Goal: Communication & Community: Ask a question

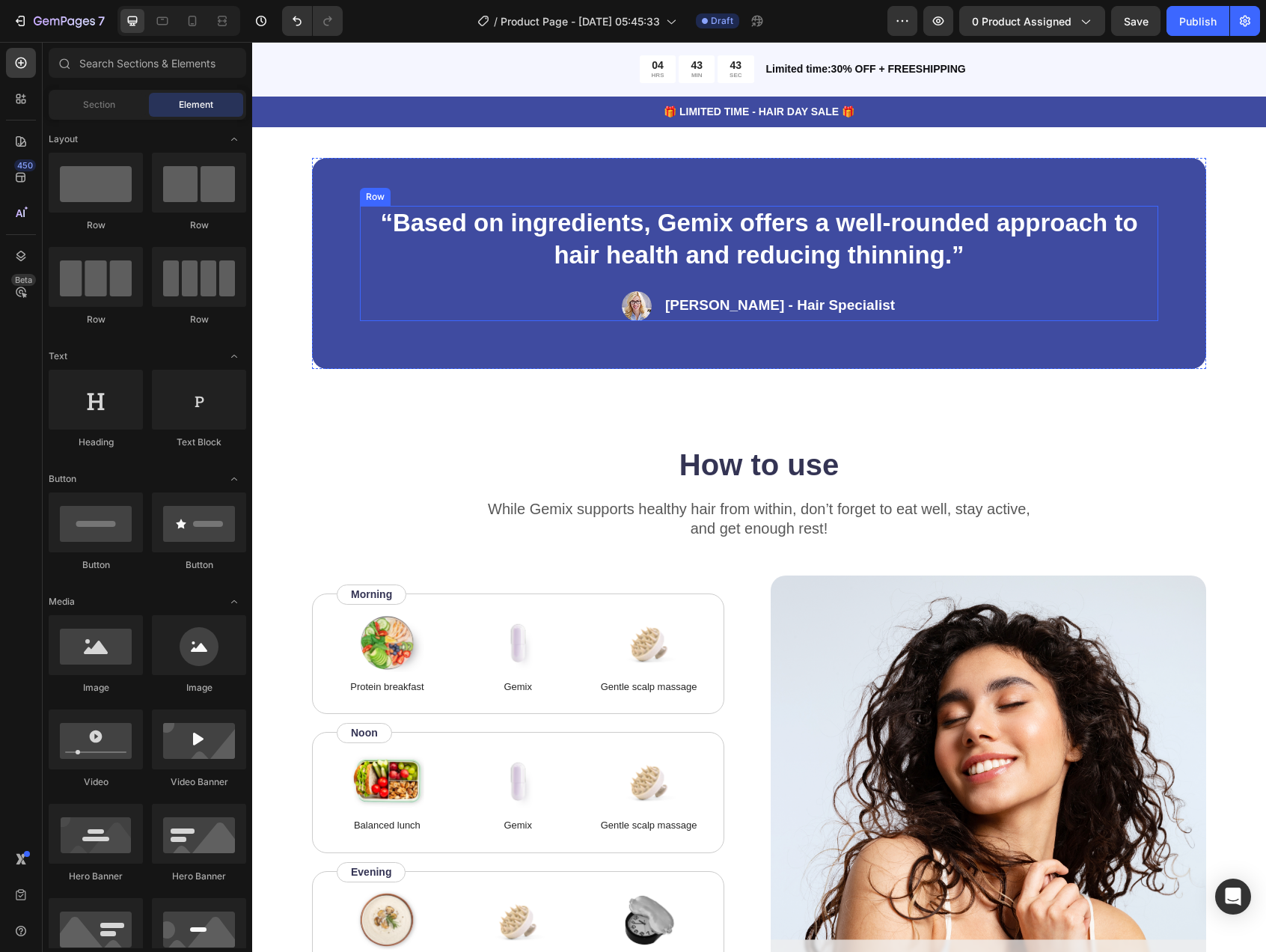
scroll to position [2394, 0]
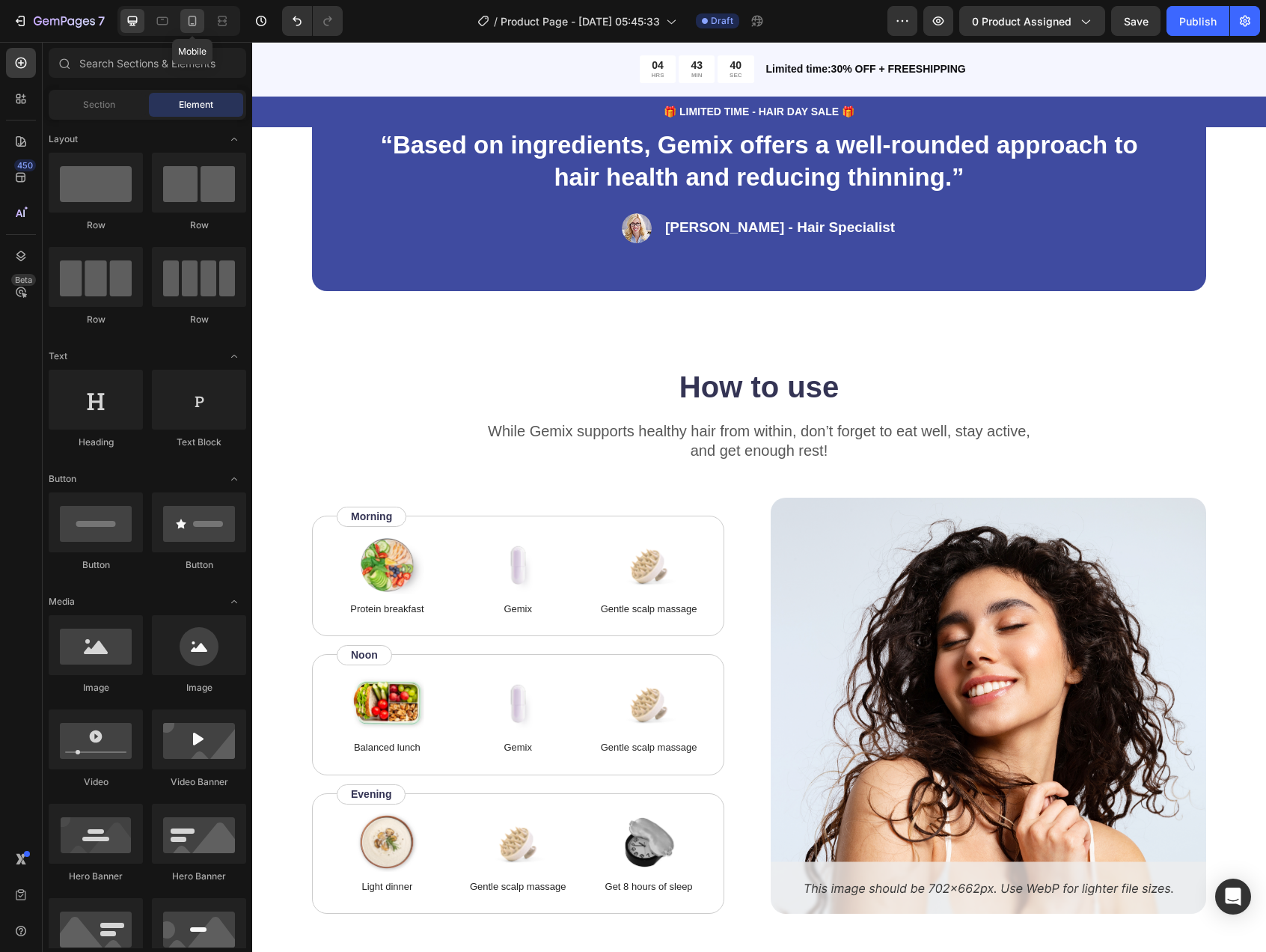
click at [200, 20] on icon at bounding box center [192, 20] width 15 height 15
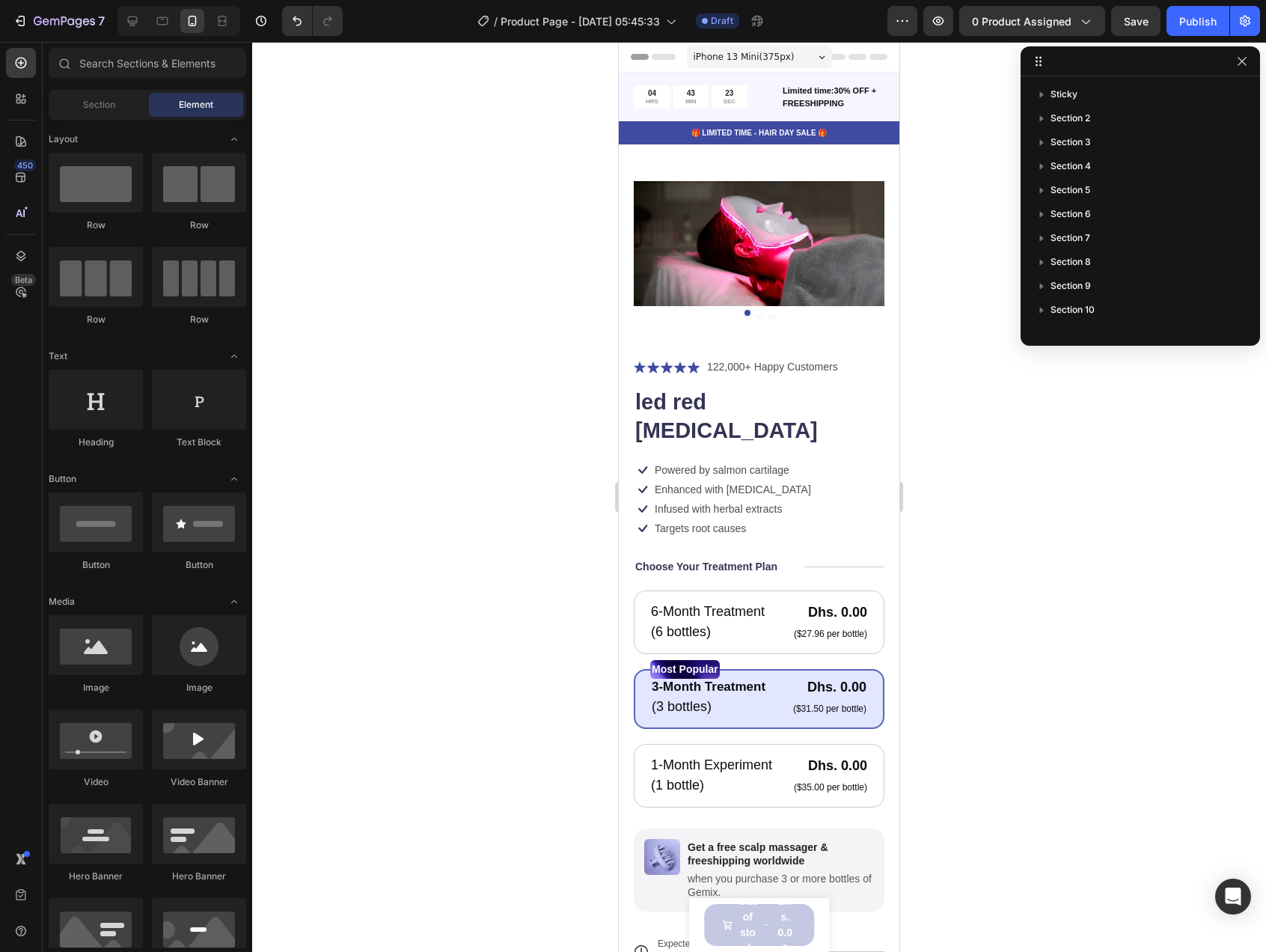
click at [1244, 59] on icon "button" at bounding box center [1242, 61] width 12 height 12
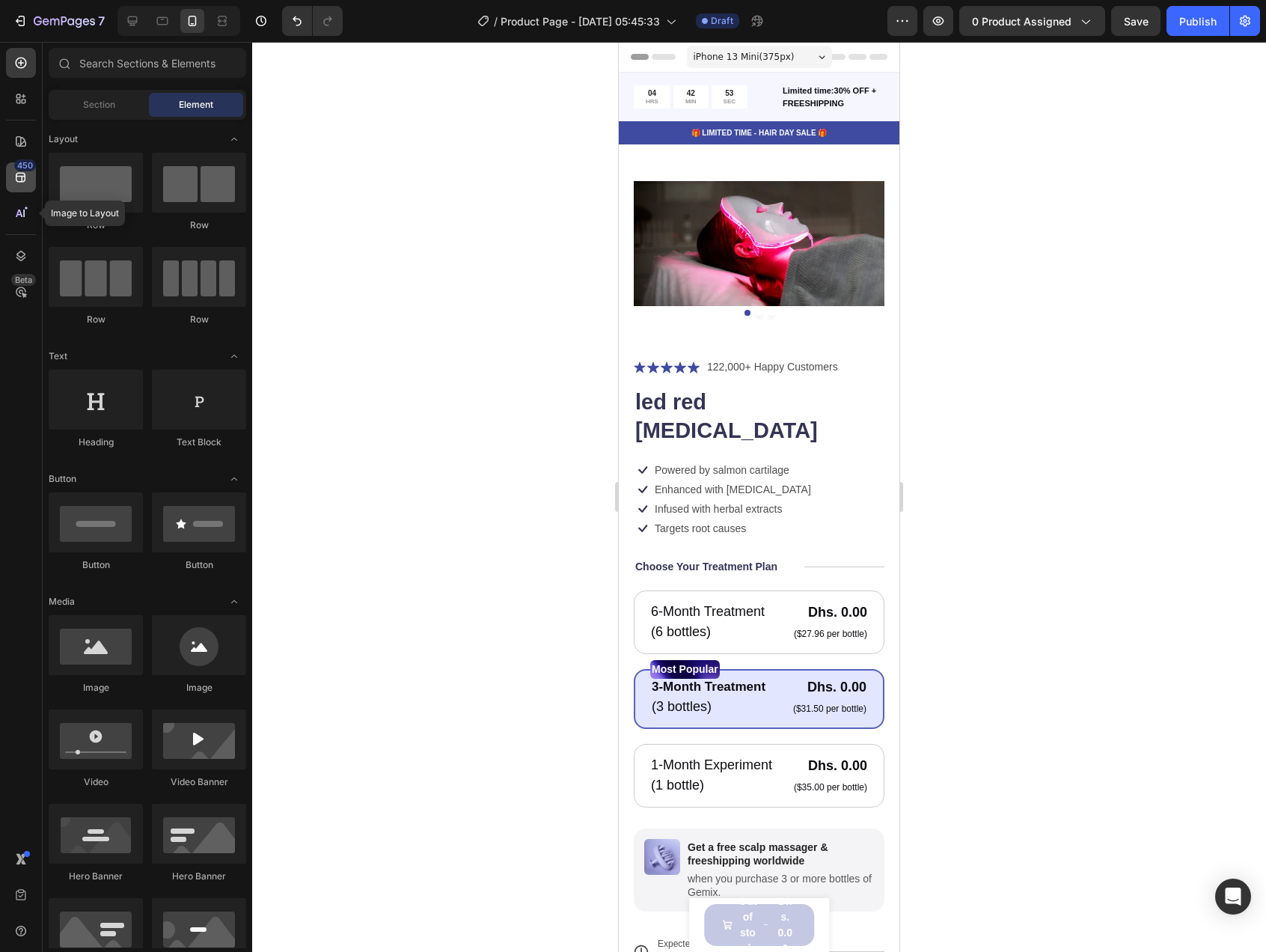
click at [23, 171] on icon at bounding box center [20, 177] width 15 height 15
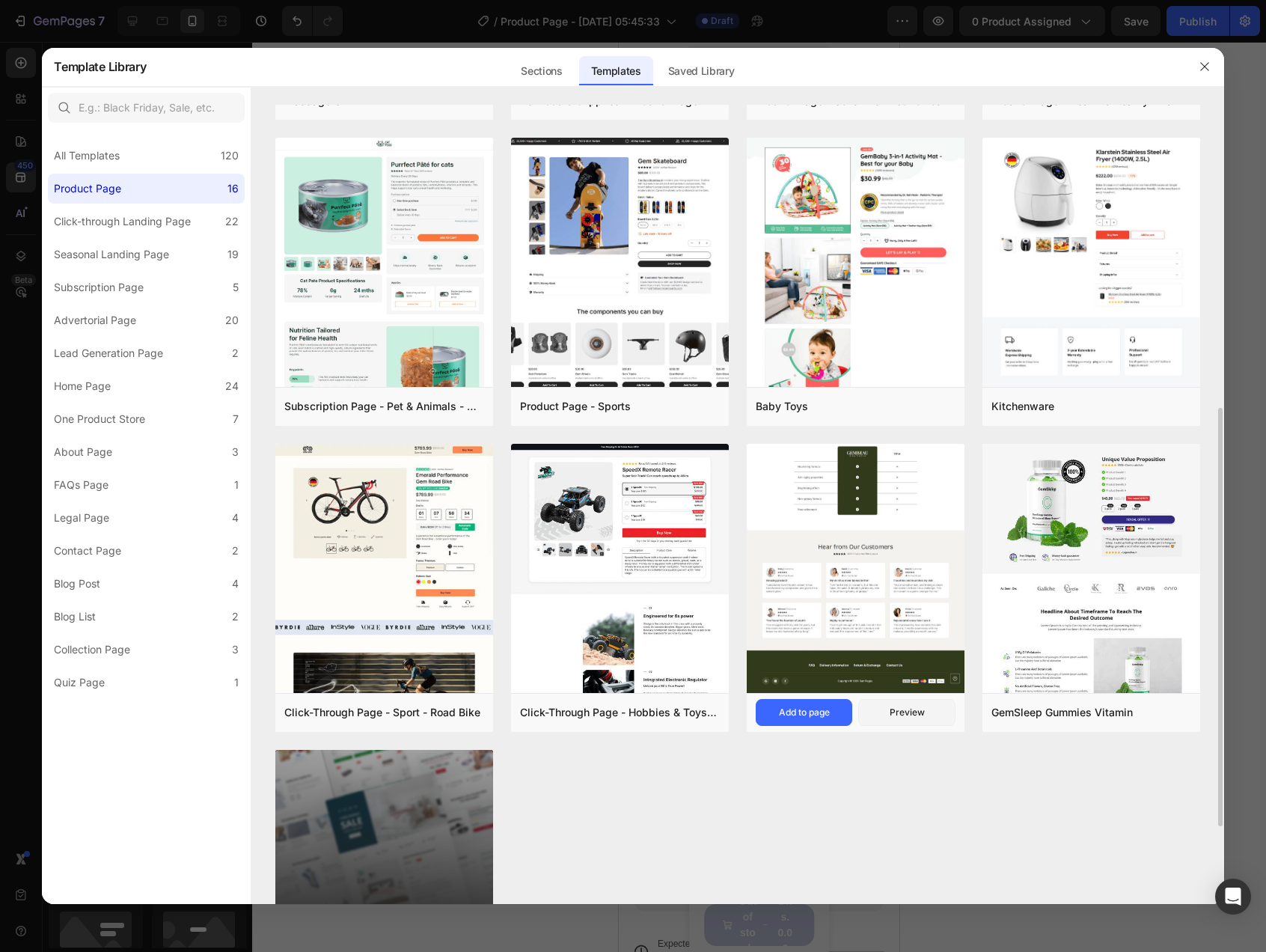
scroll to position [503, 0]
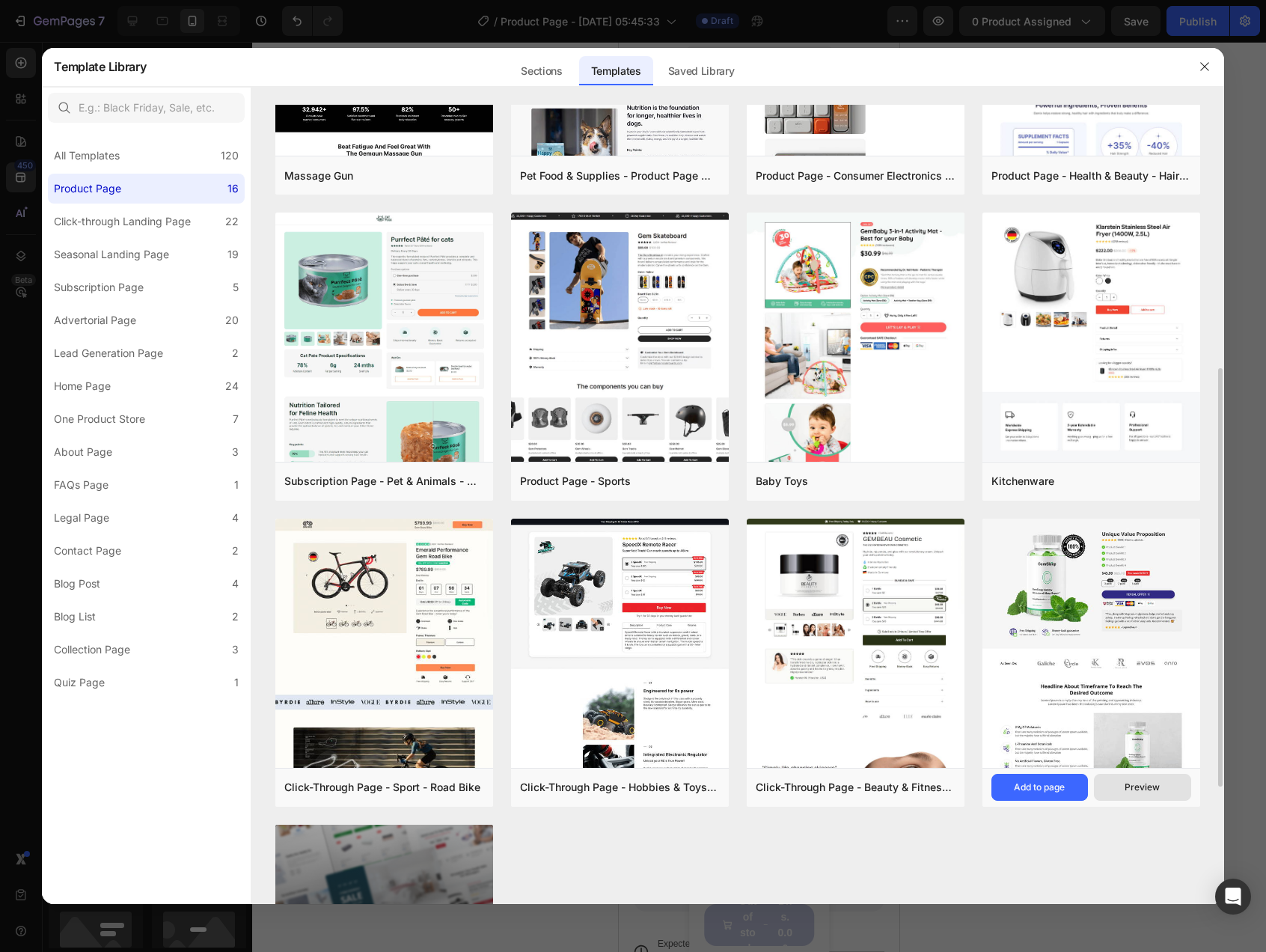
click at [1111, 791] on button "Preview" at bounding box center [1142, 787] width 96 height 27
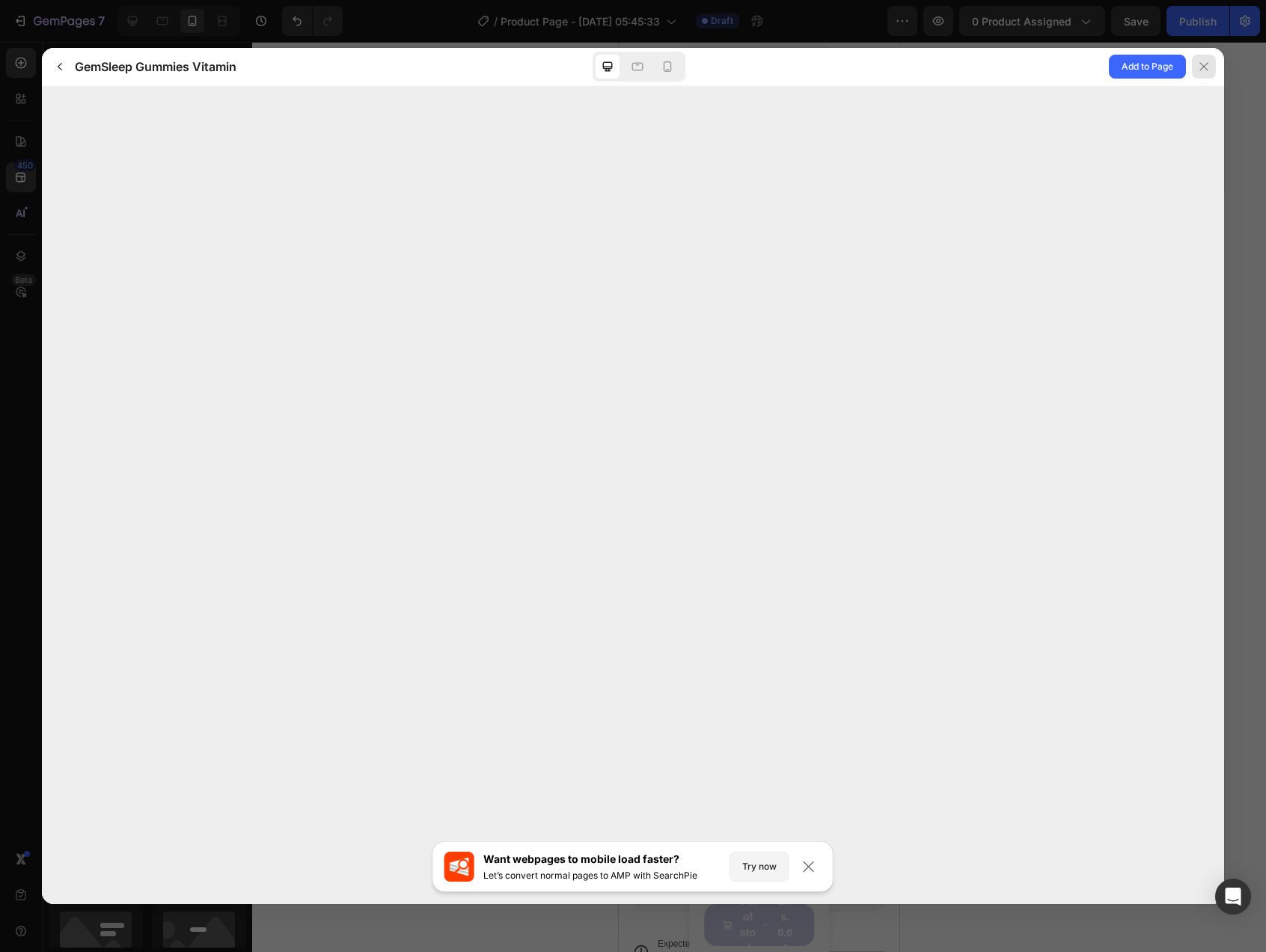
click at [1206, 75] on div at bounding box center [1203, 67] width 24 height 24
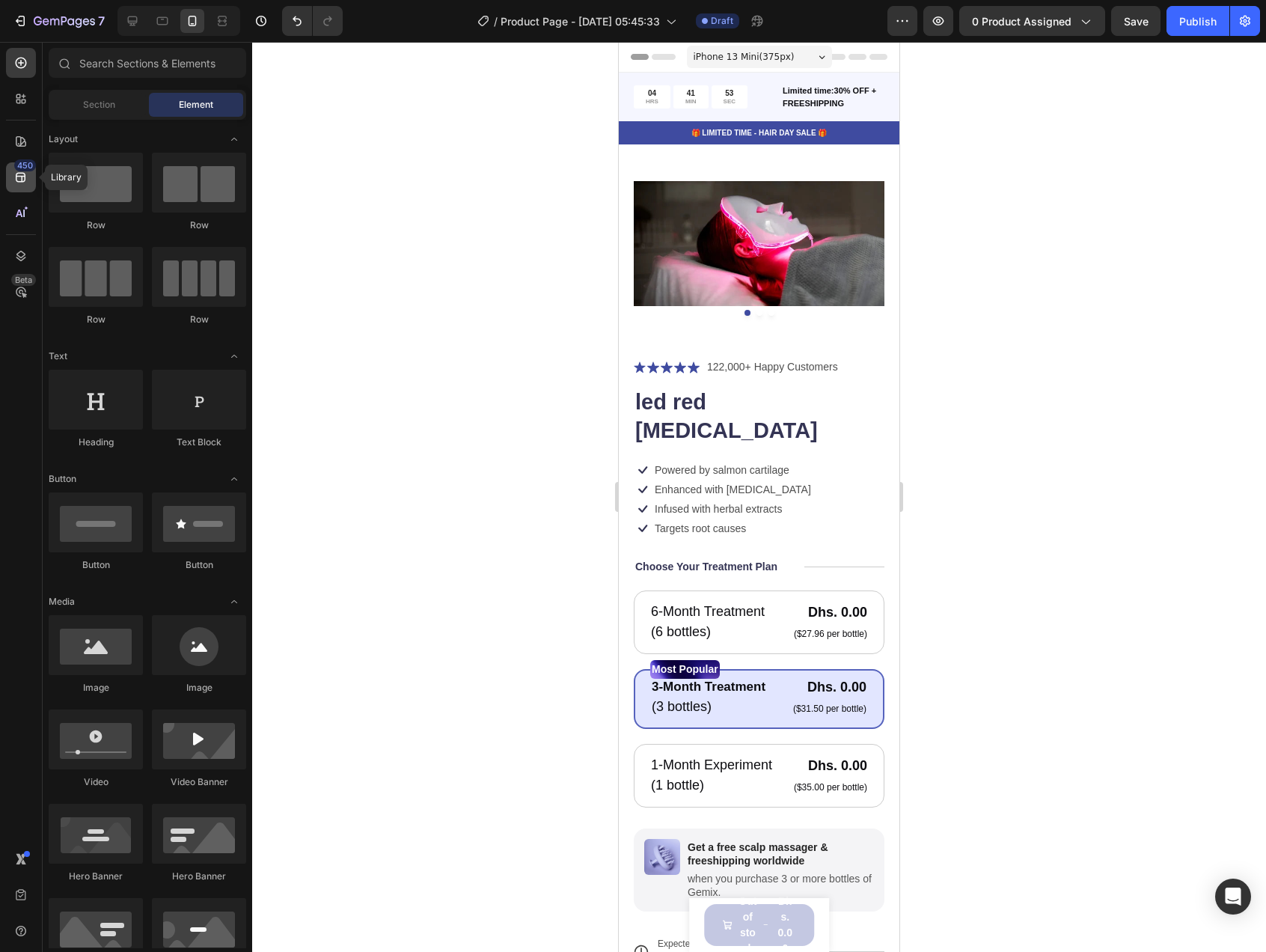
click at [12, 178] on div "450" at bounding box center [21, 177] width 30 height 30
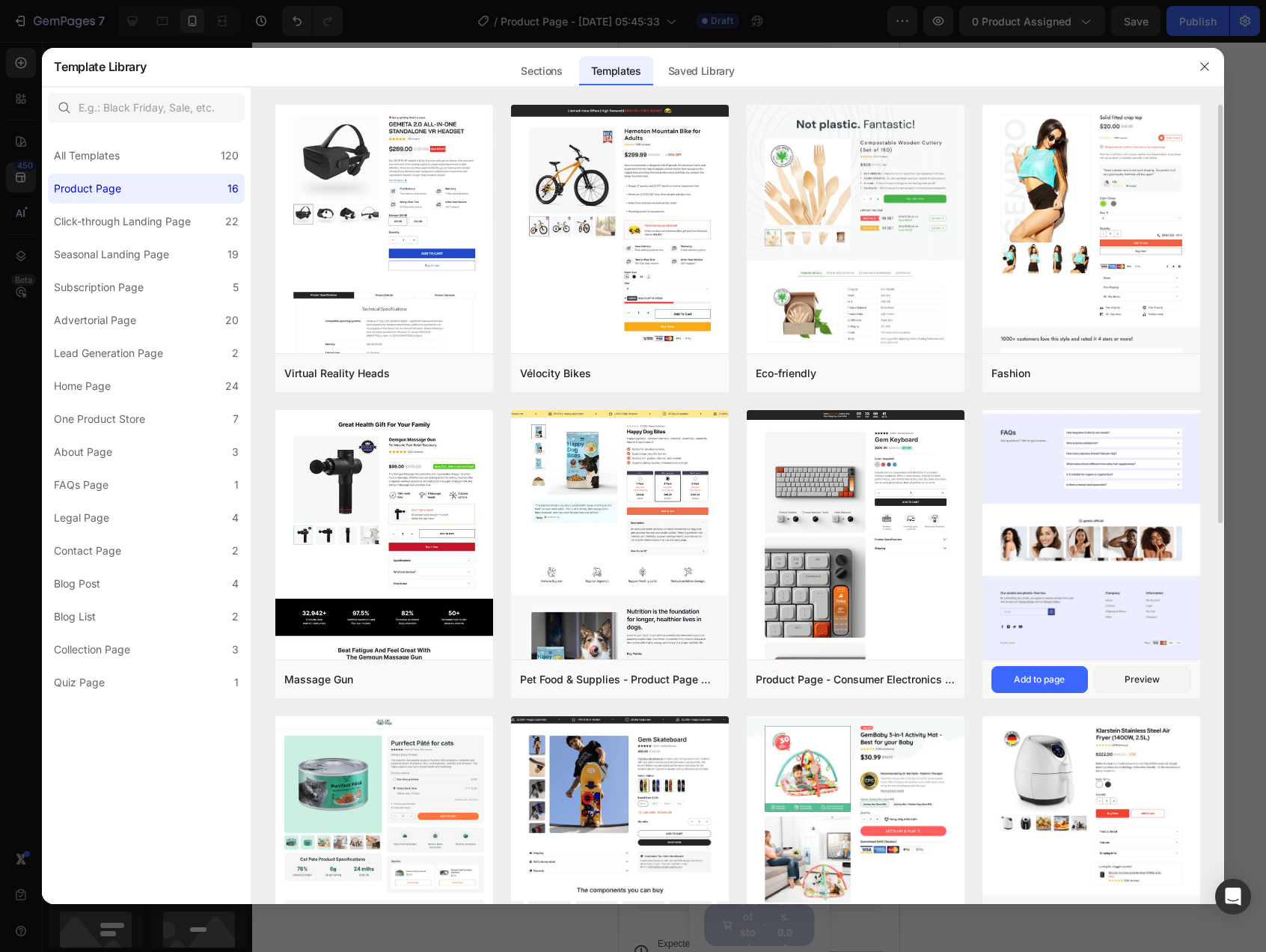
click at [1080, 502] on img at bounding box center [1091, 117] width 218 height 1084
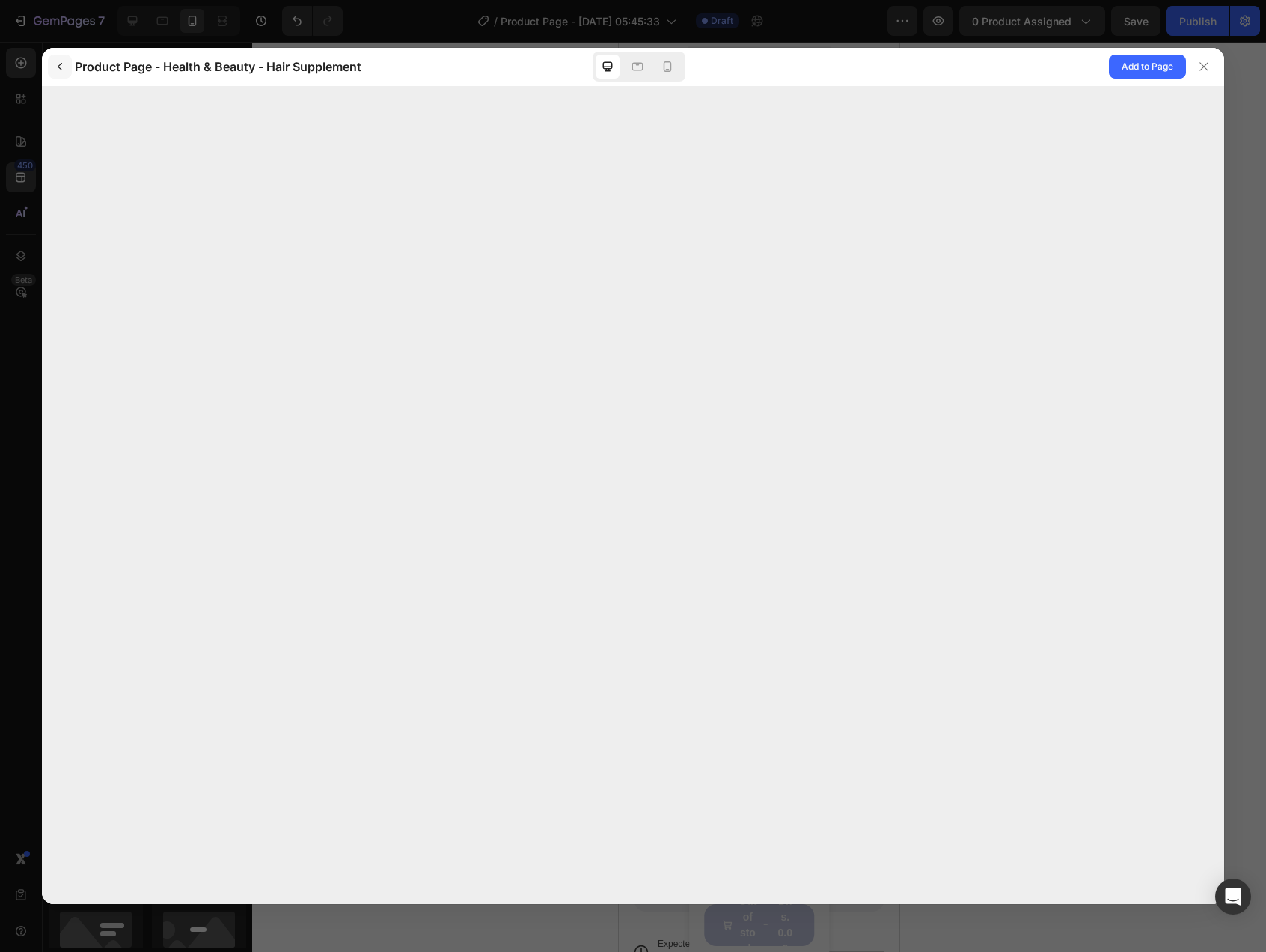
click at [58, 64] on icon "button" at bounding box center [60, 66] width 12 height 12
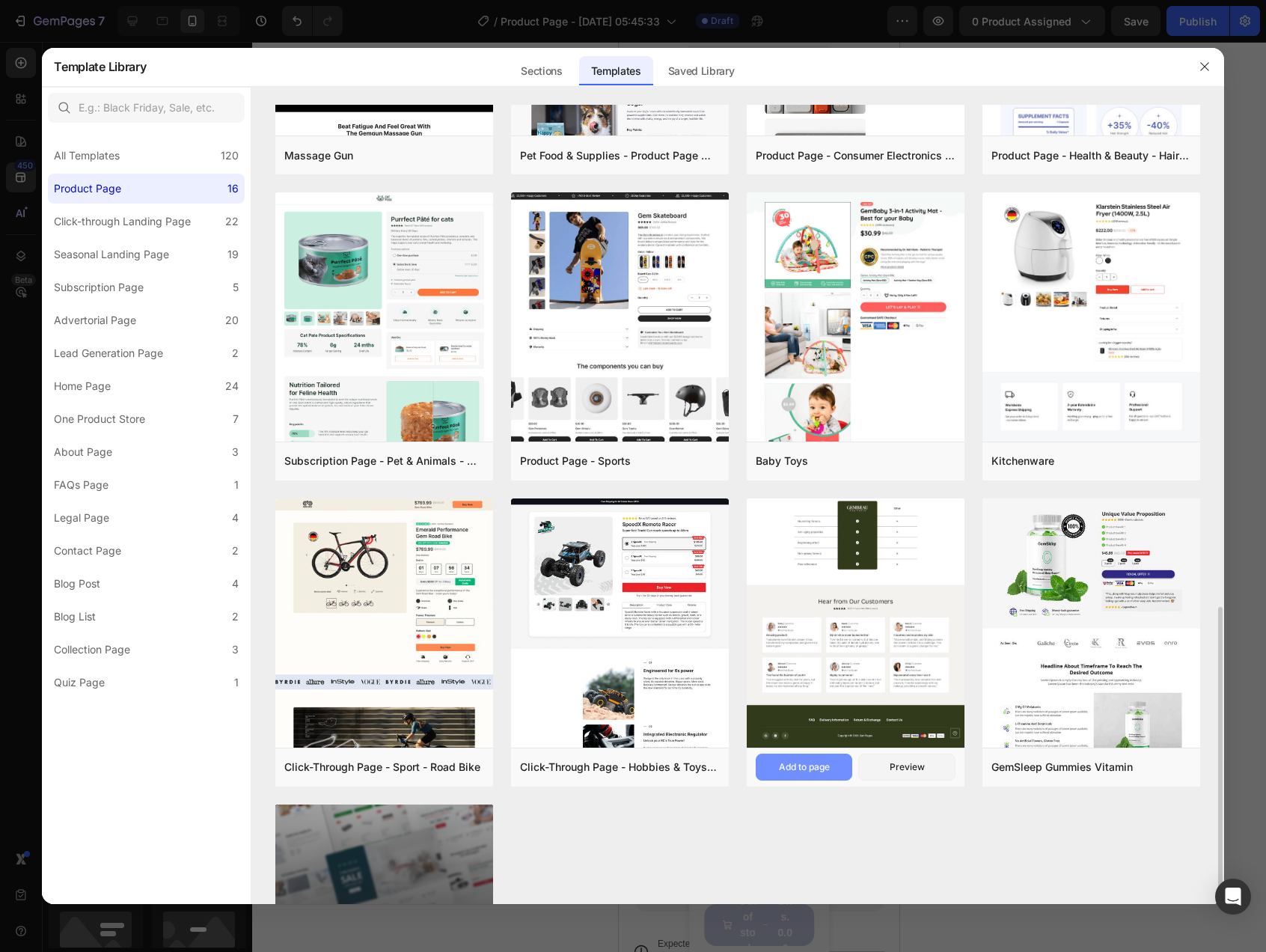
scroll to position [728, 0]
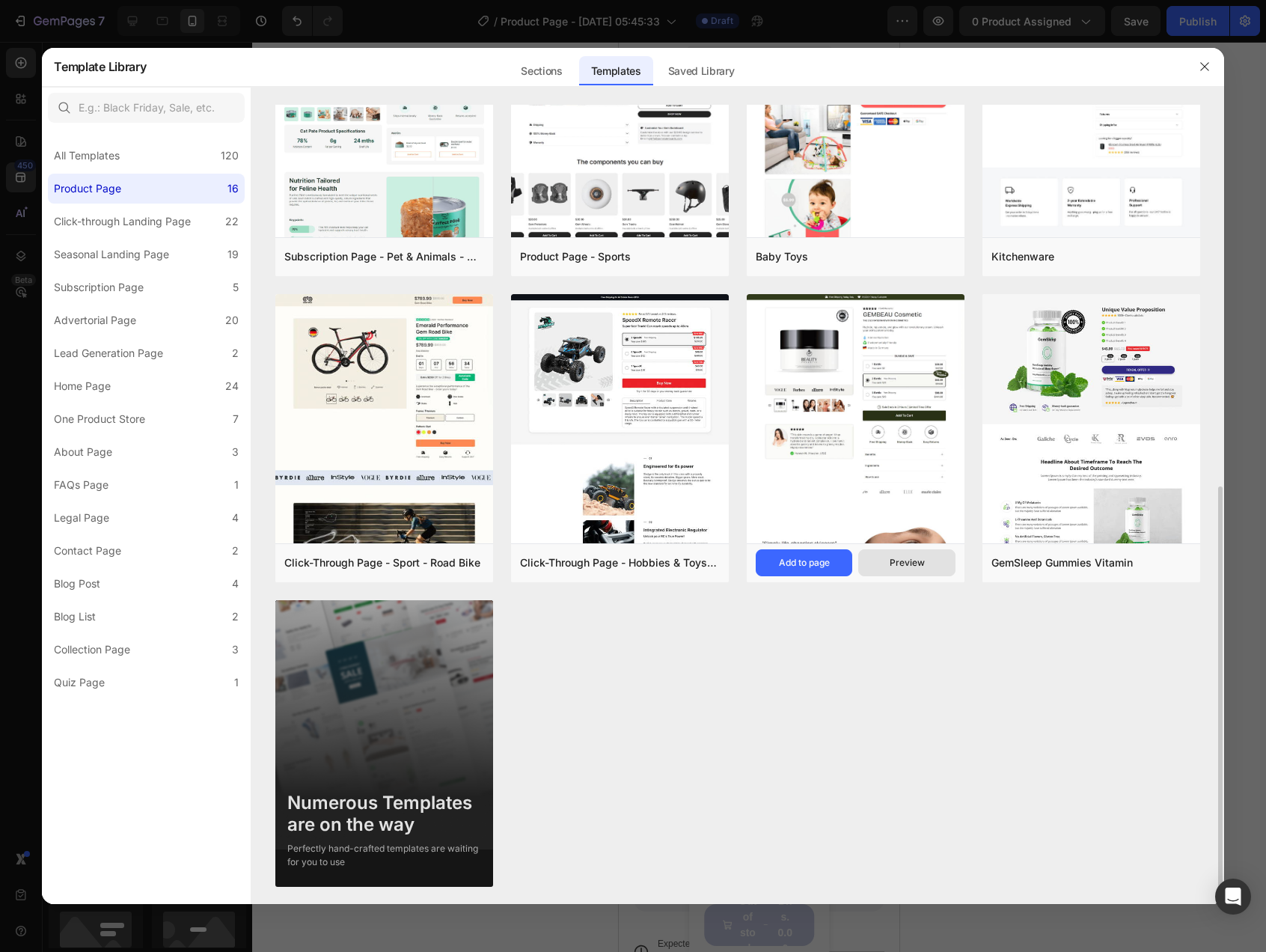
click at [906, 564] on div "Preview" at bounding box center [907, 562] width 35 height 13
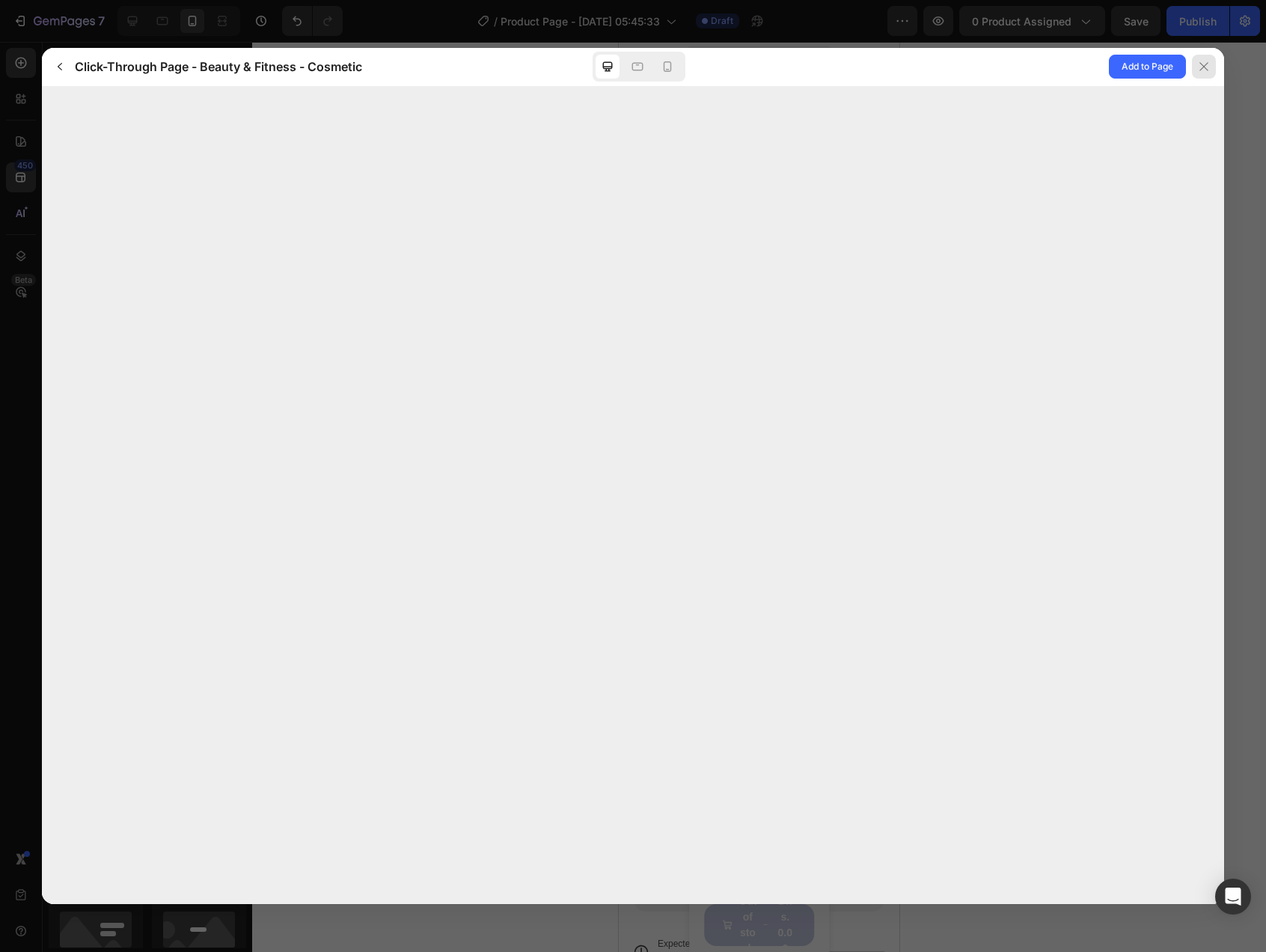
click at [1204, 67] on icon at bounding box center [1203, 66] width 9 height 9
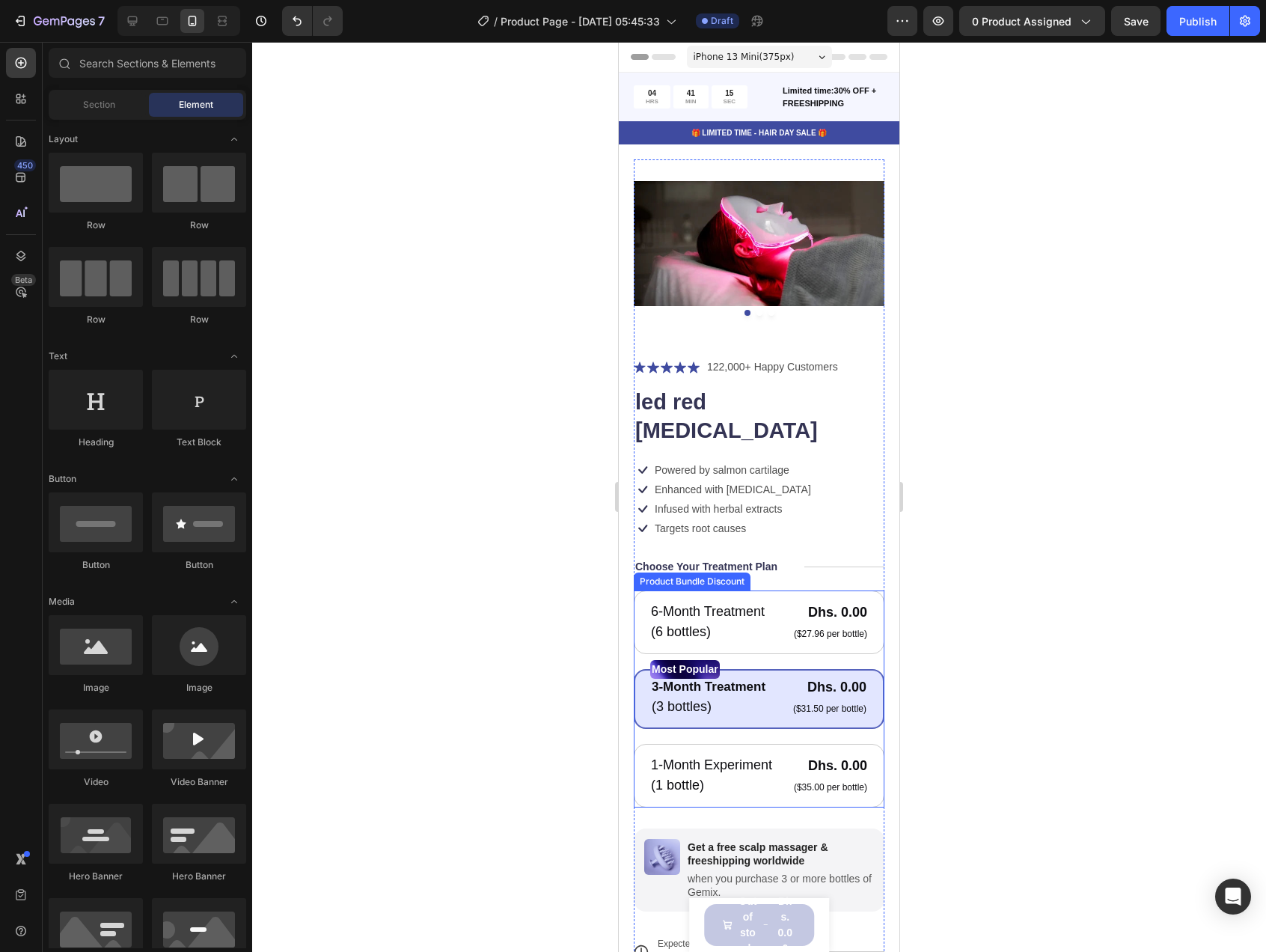
click at [872, 590] on div "6-Month Treatment Text Block (6 bottles) Text Block Dhs. 0.00 Product Price Pro…" at bounding box center [759, 698] width 251 height 217
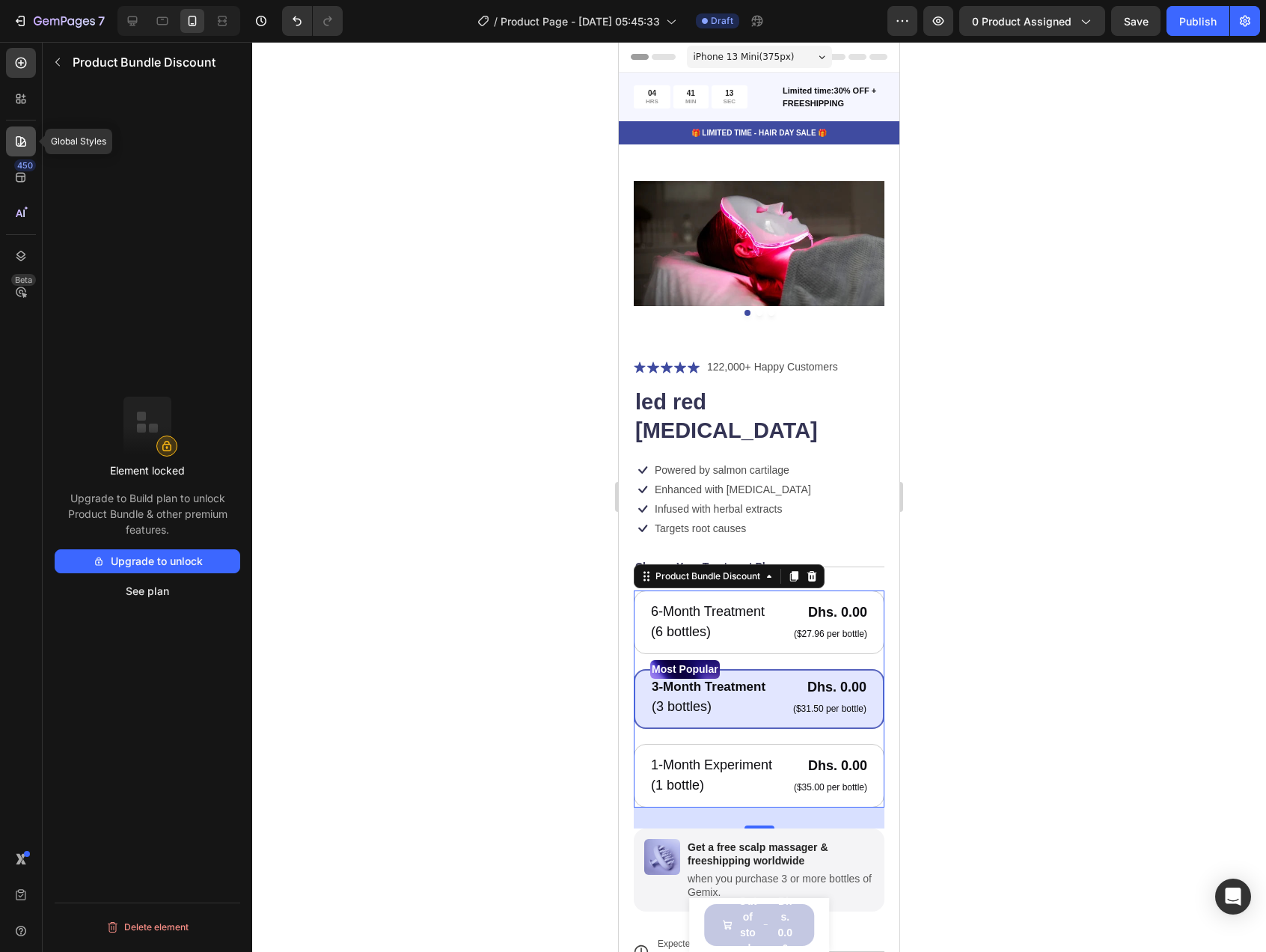
click at [26, 152] on div at bounding box center [21, 142] width 30 height 30
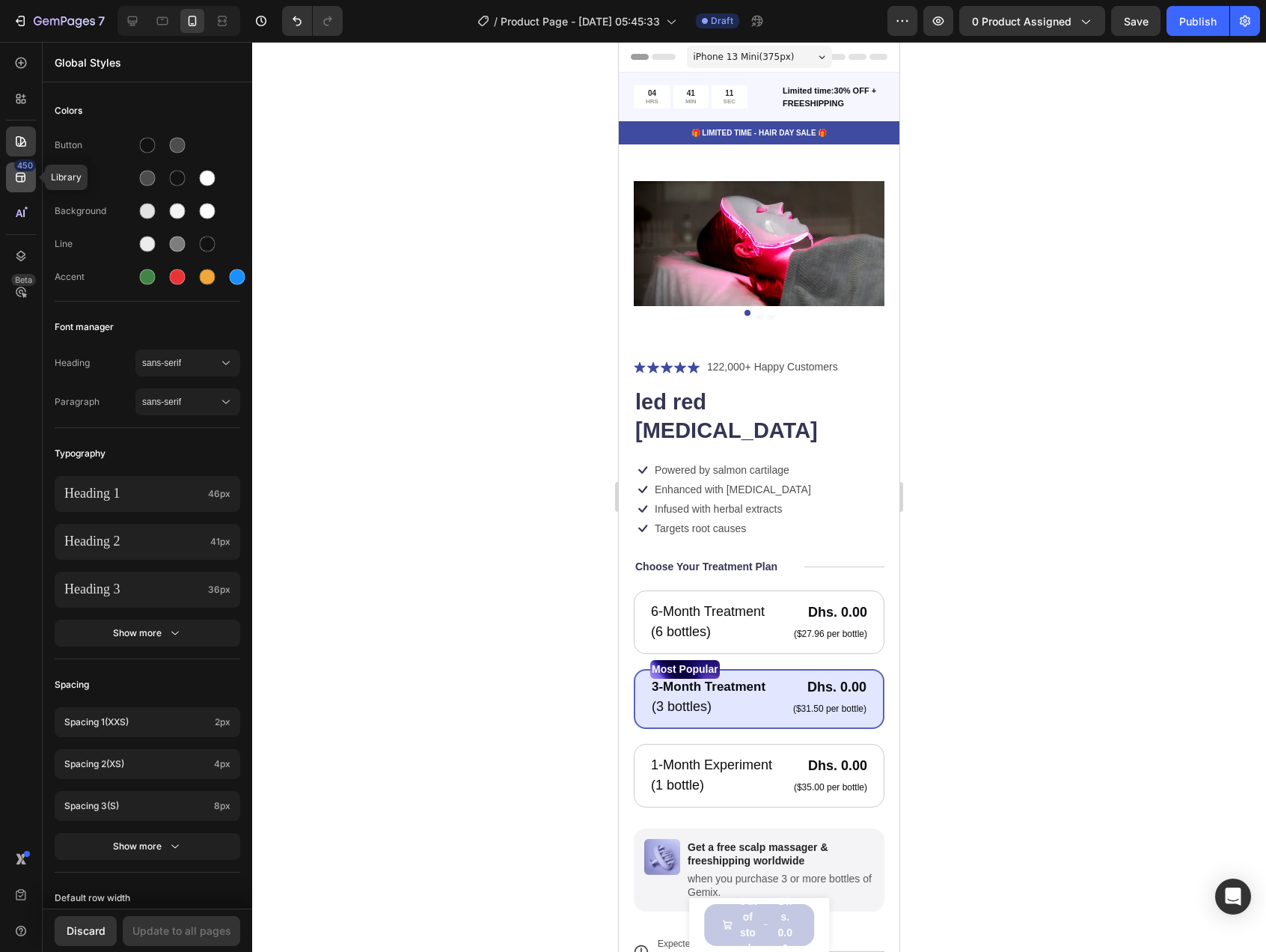
click at [23, 191] on div "450" at bounding box center [21, 177] width 30 height 30
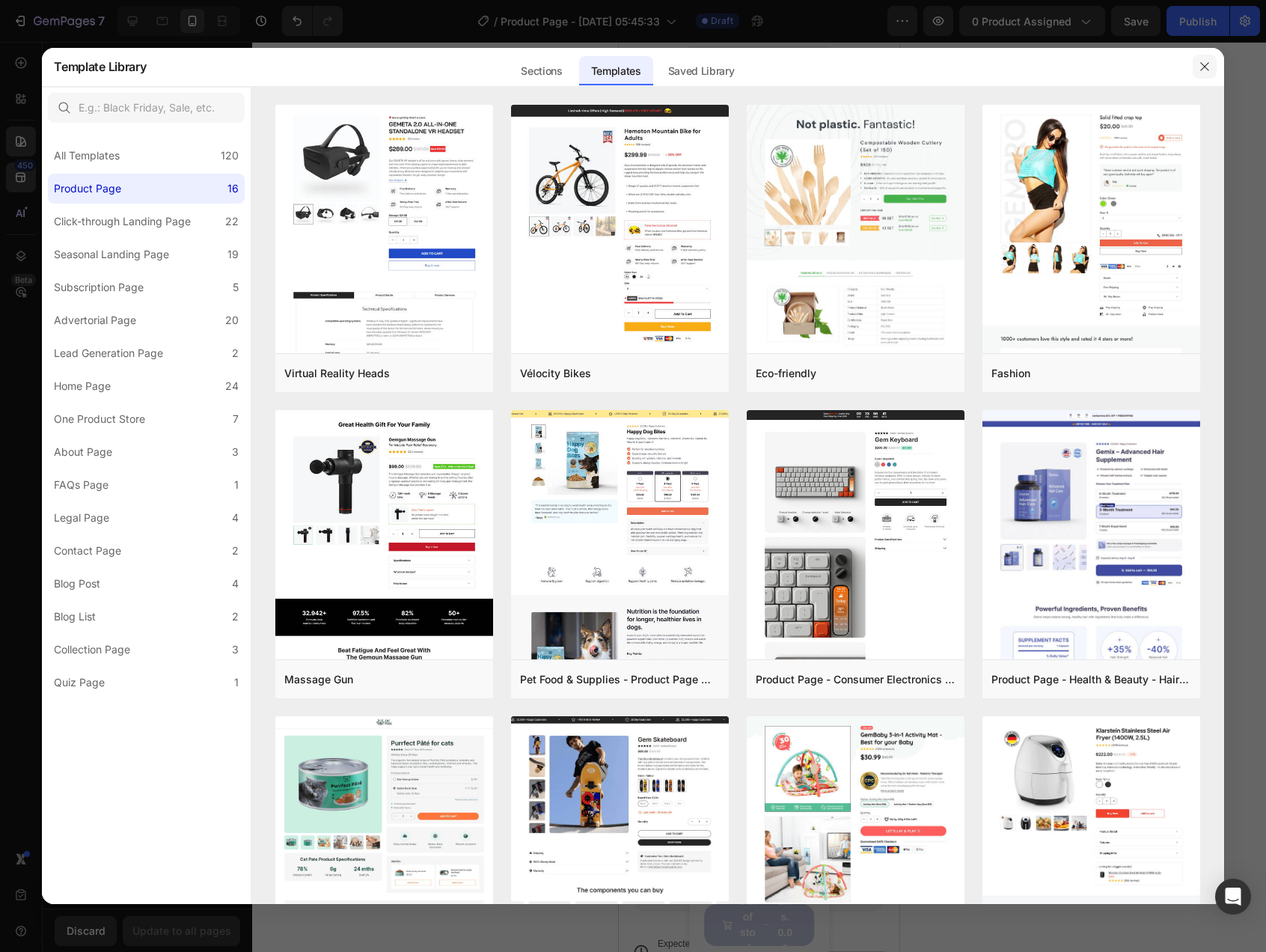
click at [1206, 60] on icon "button" at bounding box center [1204, 66] width 12 height 12
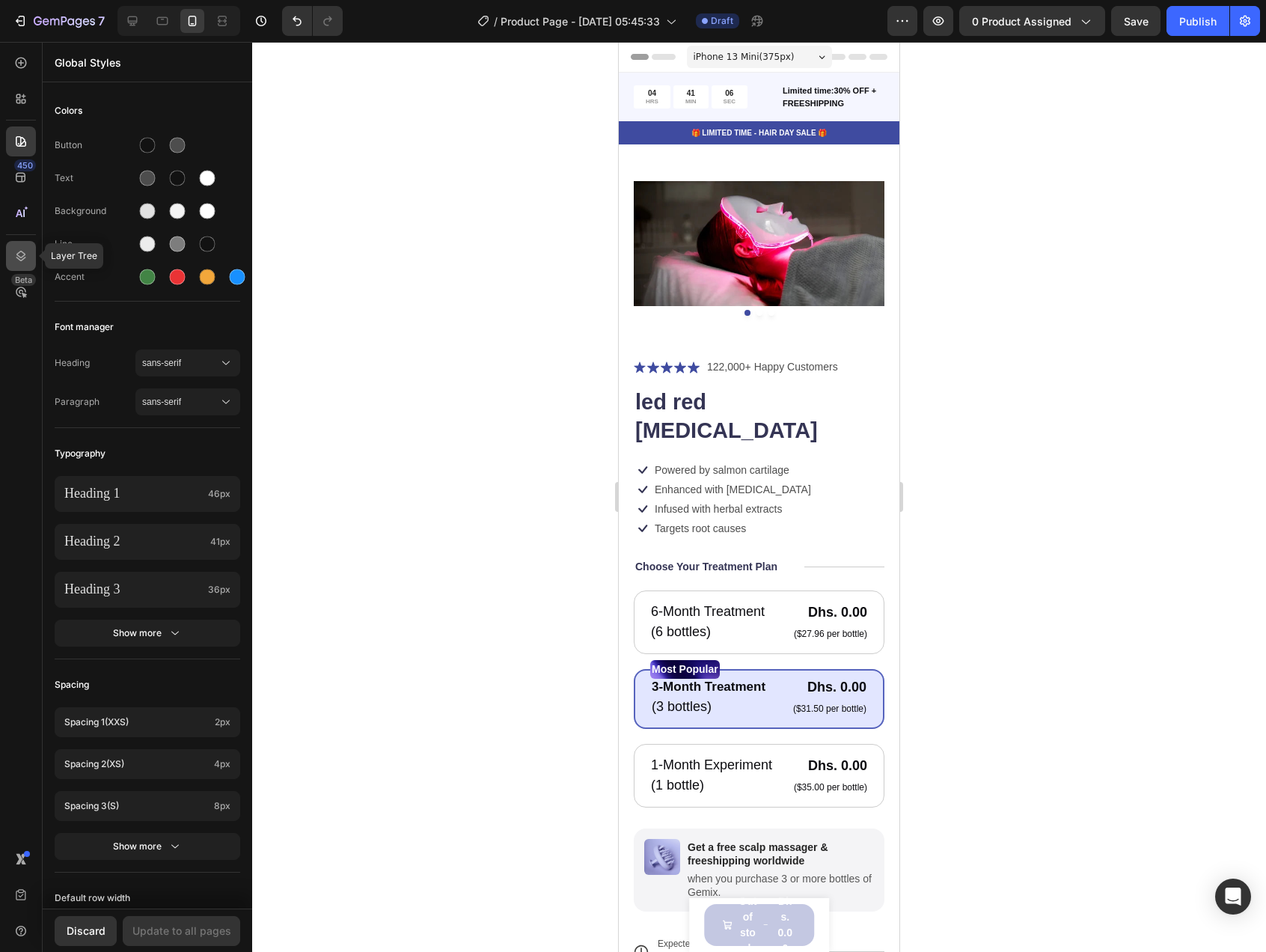
click at [22, 254] on icon at bounding box center [20, 255] width 15 height 15
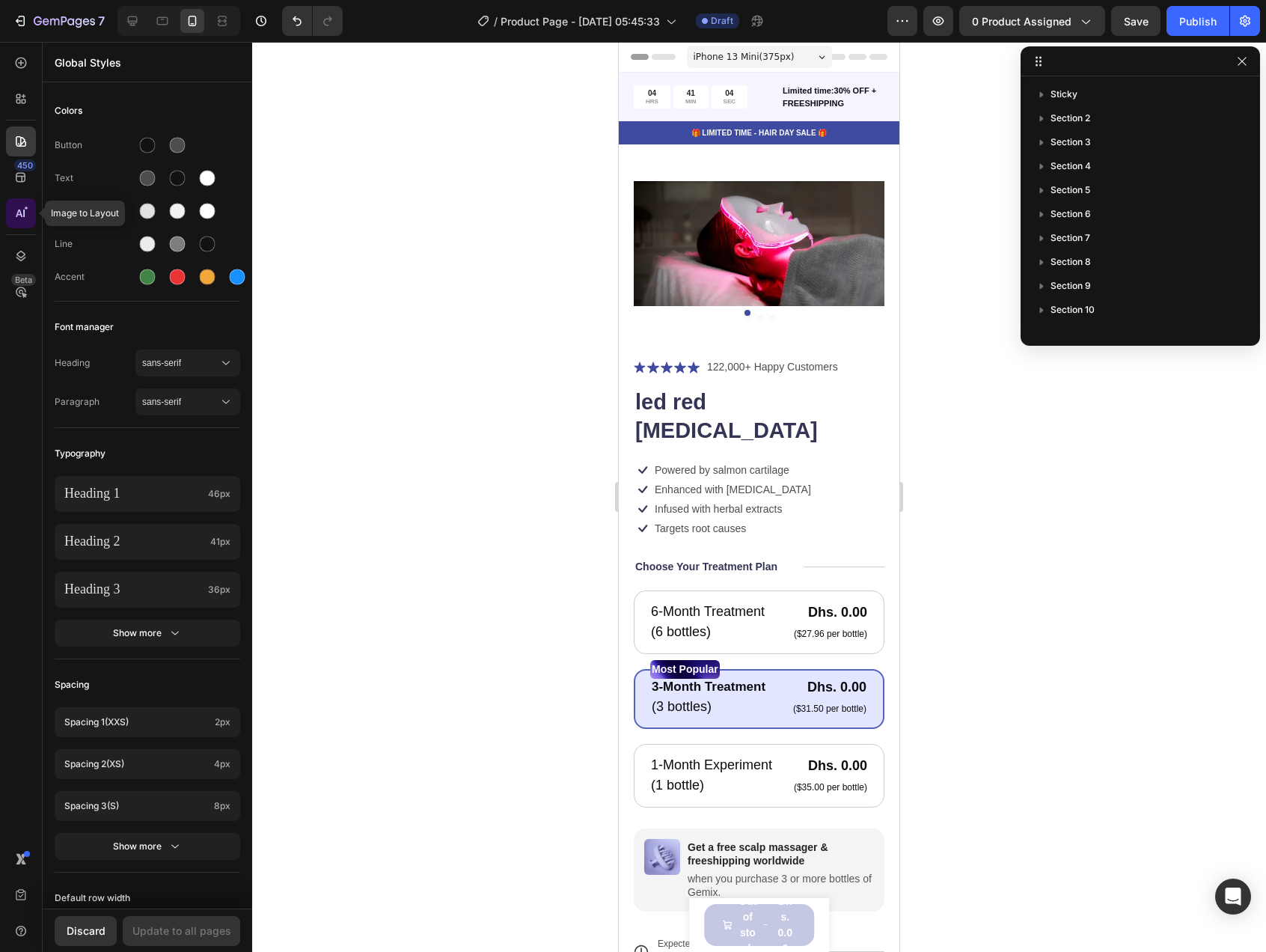
click at [19, 218] on icon at bounding box center [20, 213] width 15 height 15
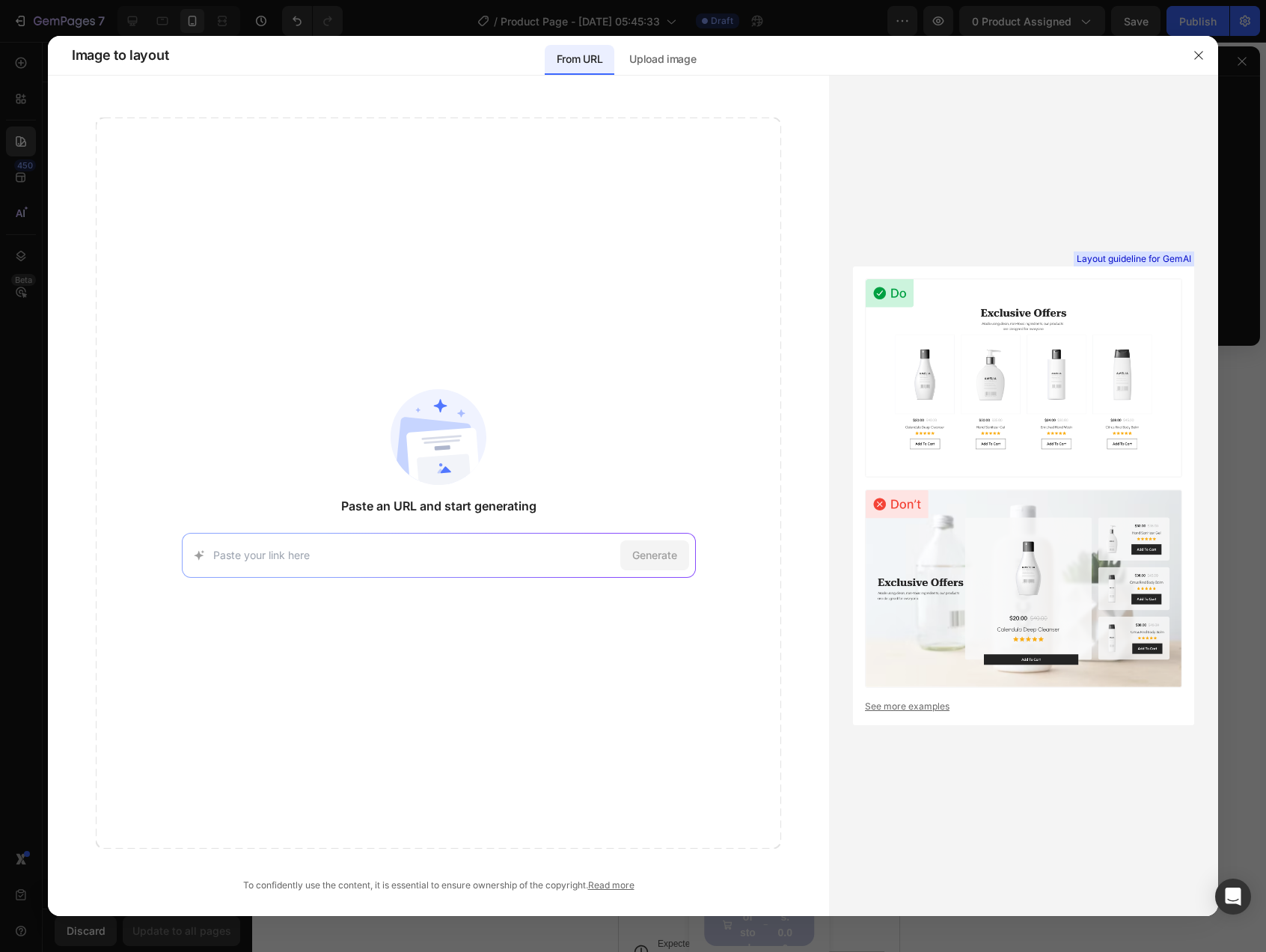
click at [1192, 59] on icon "button" at bounding box center [1198, 55] width 12 height 12
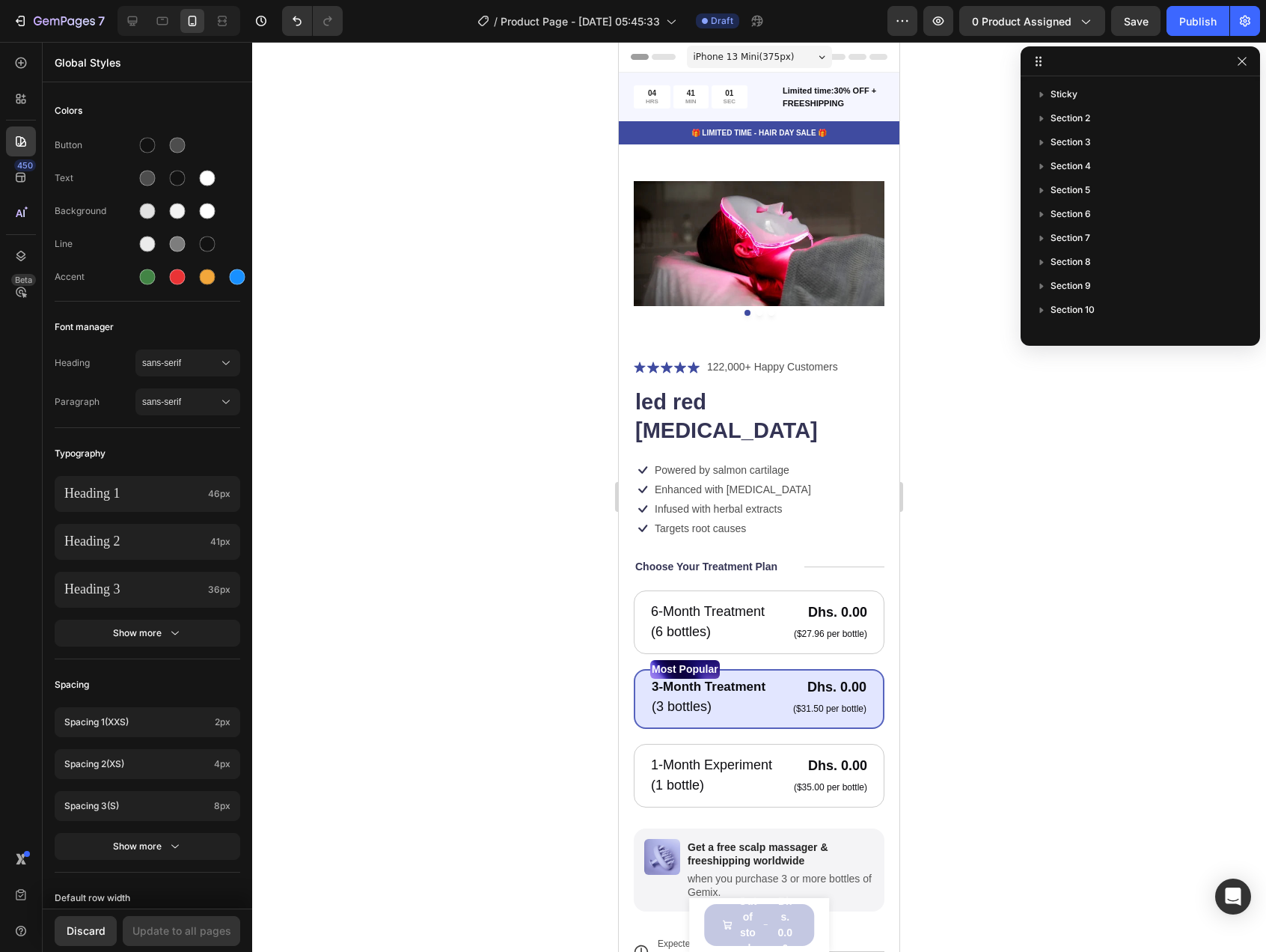
click at [353, 406] on div at bounding box center [759, 497] width 1014 height 910
drag, startPoint x: 5, startPoint y: 93, endPoint x: 14, endPoint y: 94, distance: 9.1
click at [11, 94] on div "450 Beta" at bounding box center [21, 497] width 42 height 910
click at [14, 94] on icon at bounding box center [20, 99] width 15 height 15
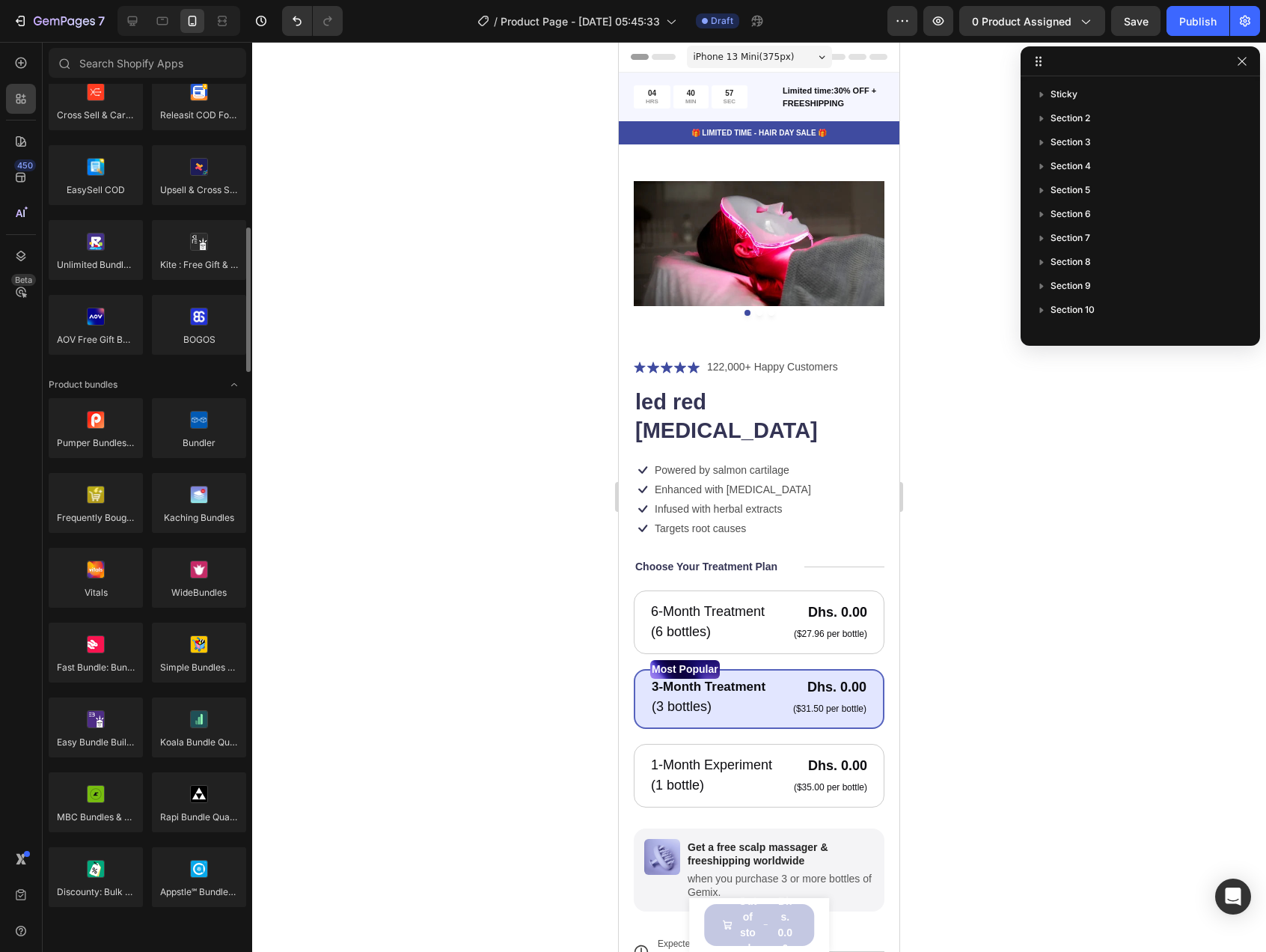
scroll to position [1122, 0]
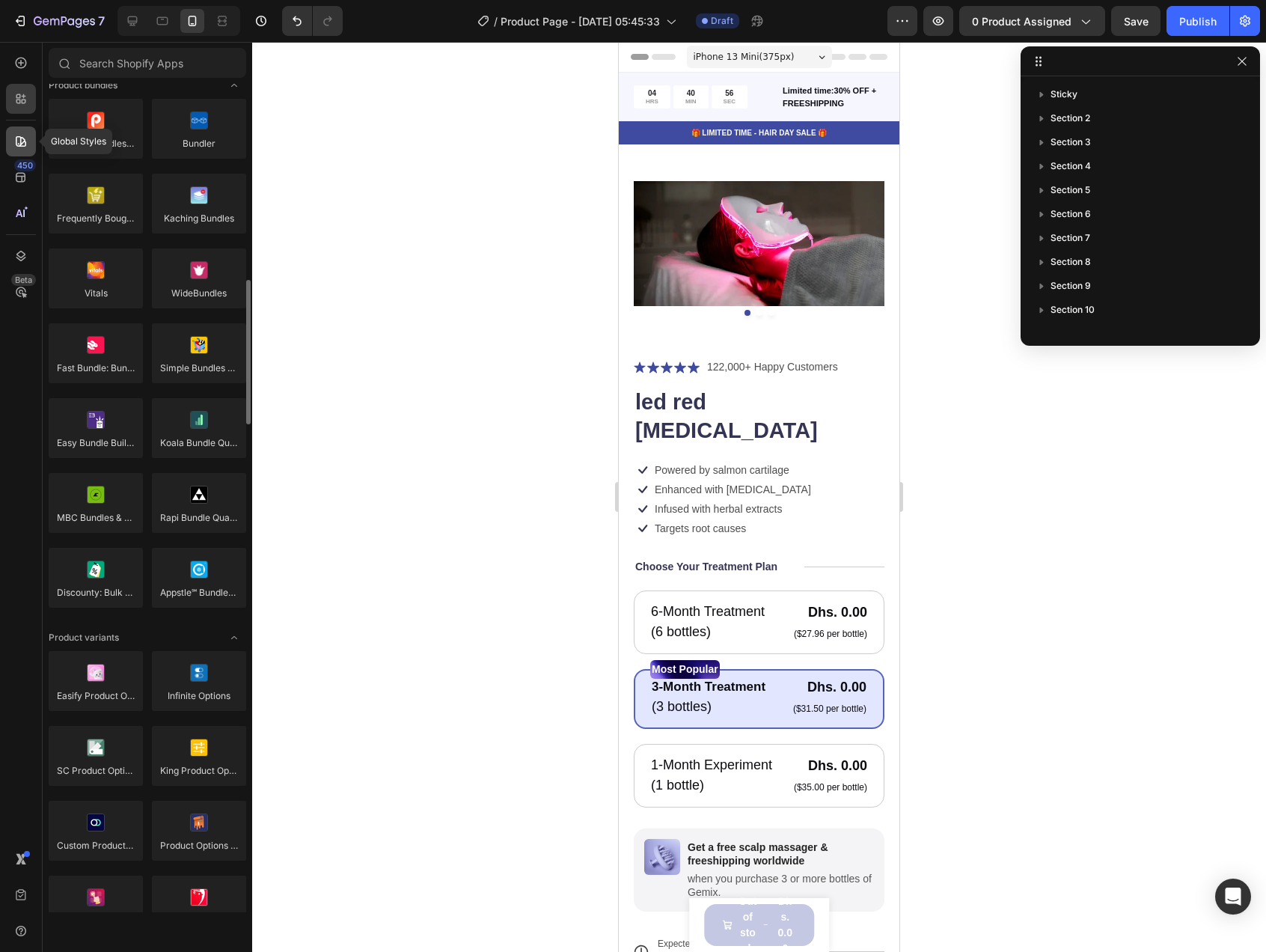
click at [25, 136] on icon at bounding box center [20, 141] width 15 height 15
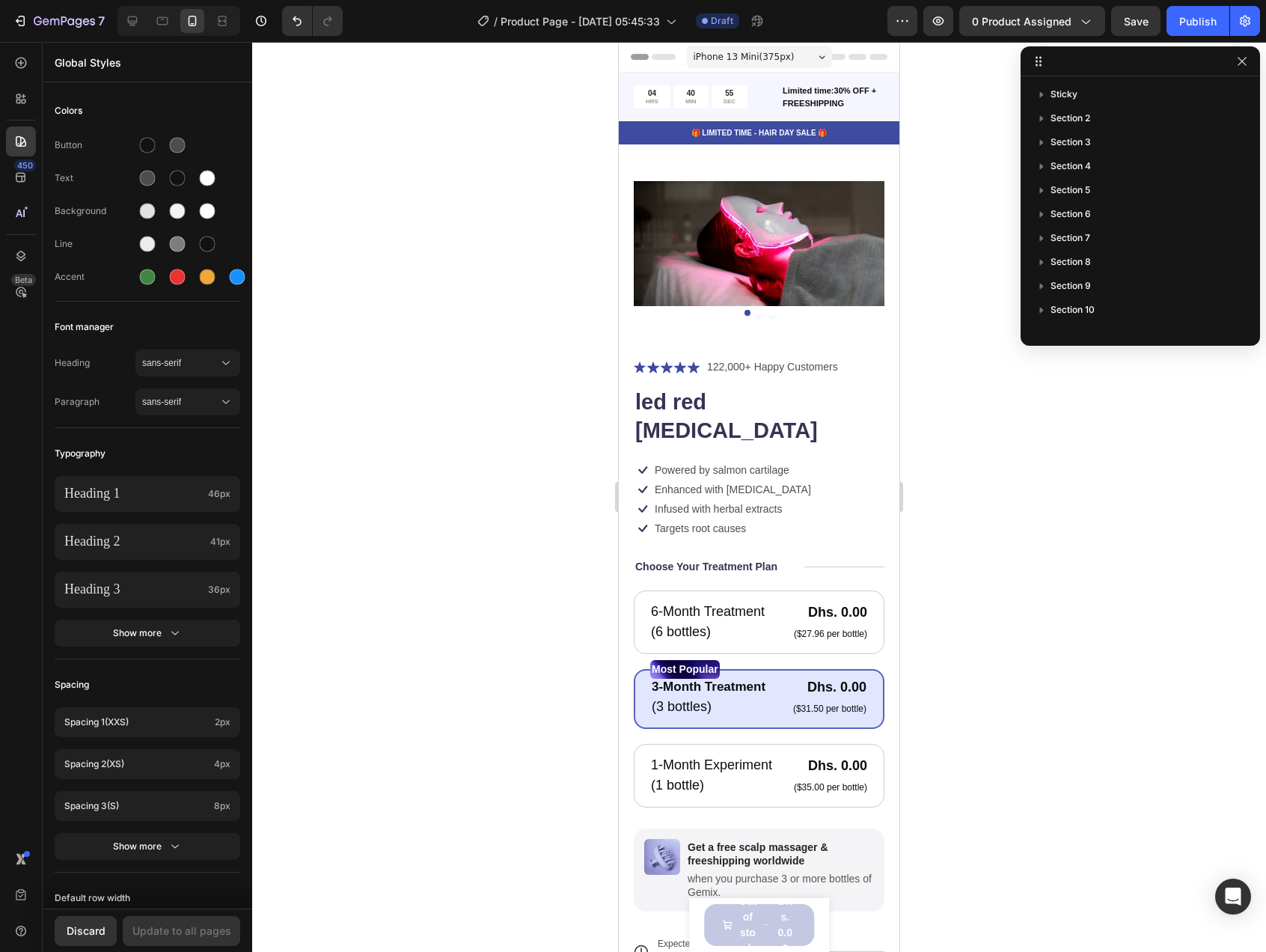
click at [1243, 62] on icon "button" at bounding box center [1242, 61] width 12 height 12
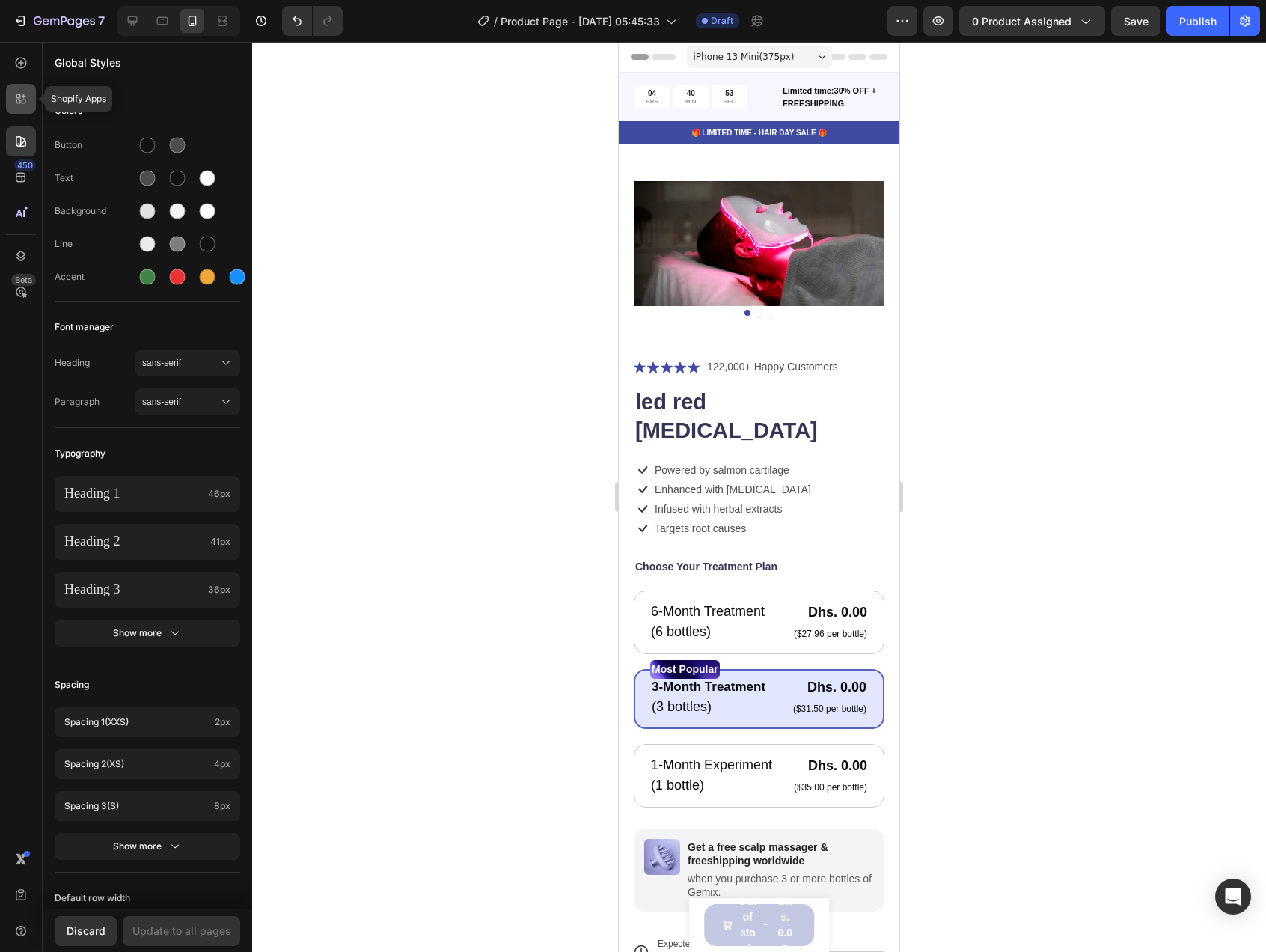
click at [24, 106] on icon at bounding box center [20, 99] width 15 height 15
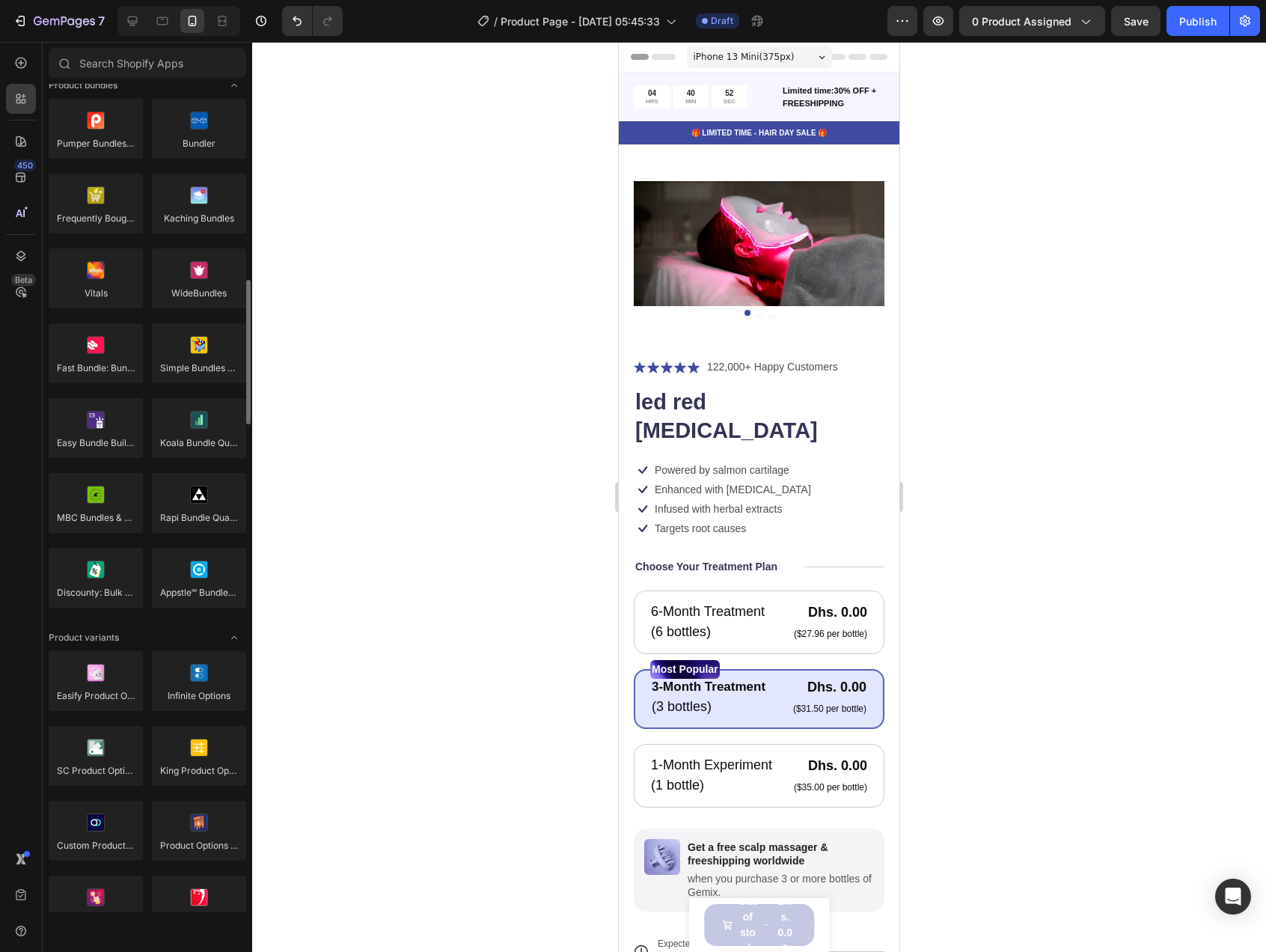
click at [27, 82] on div "450 Beta" at bounding box center [21, 445] width 30 height 796
click at [26, 76] on div at bounding box center [21, 63] width 30 height 30
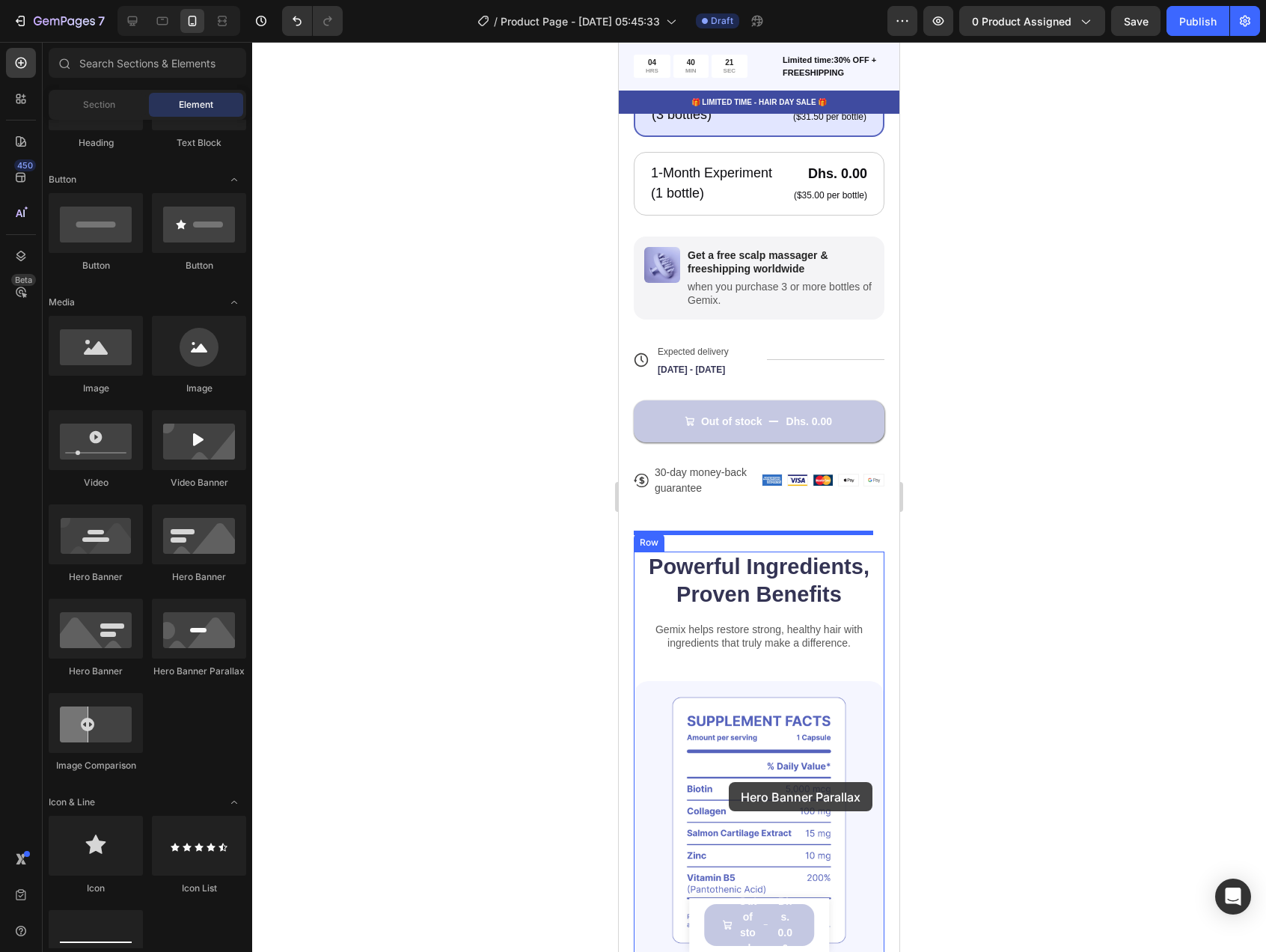
scroll to position [599, 0]
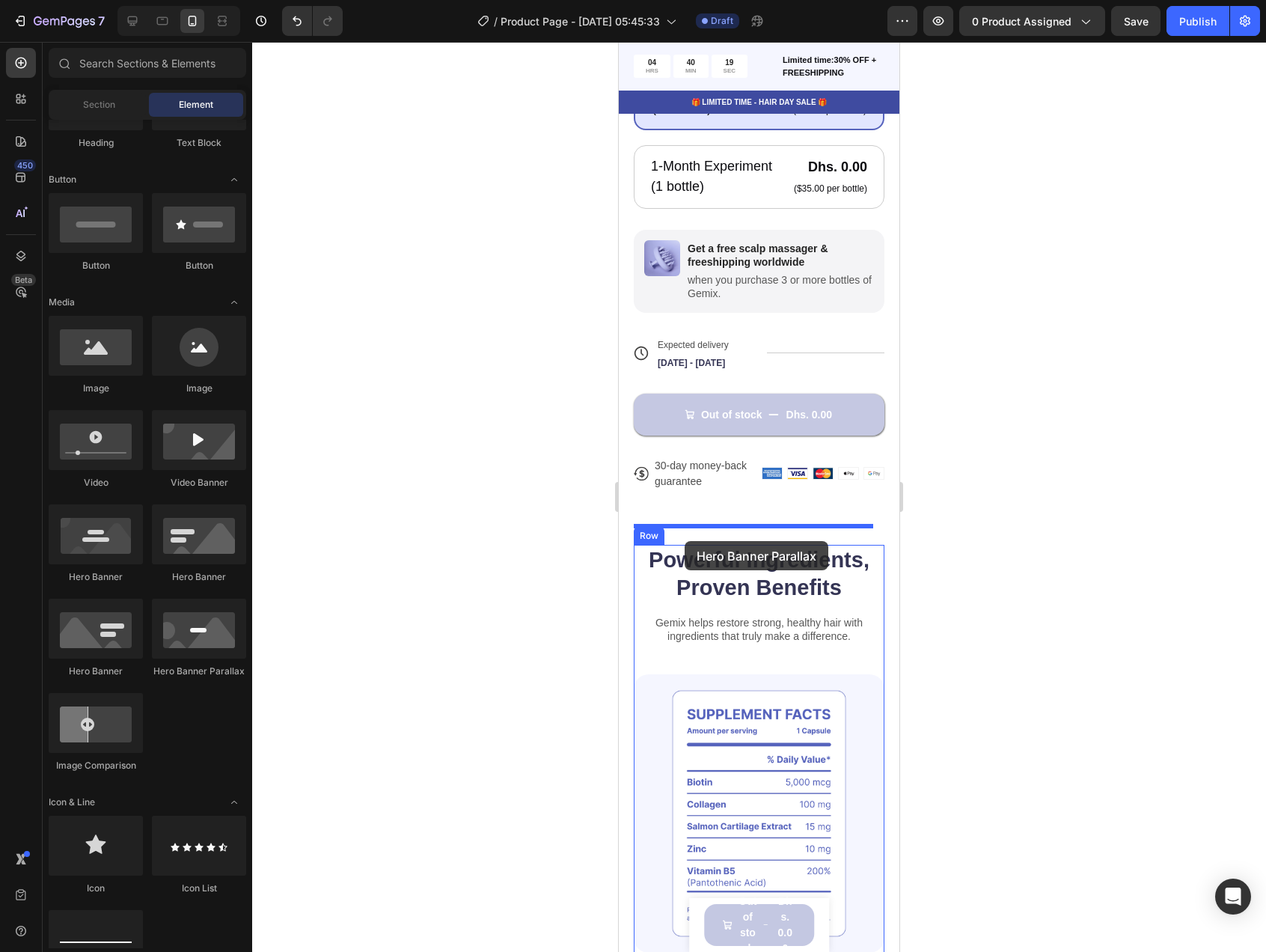
drag, startPoint x: 845, startPoint y: 686, endPoint x: 684, endPoint y: 541, distance: 216.7
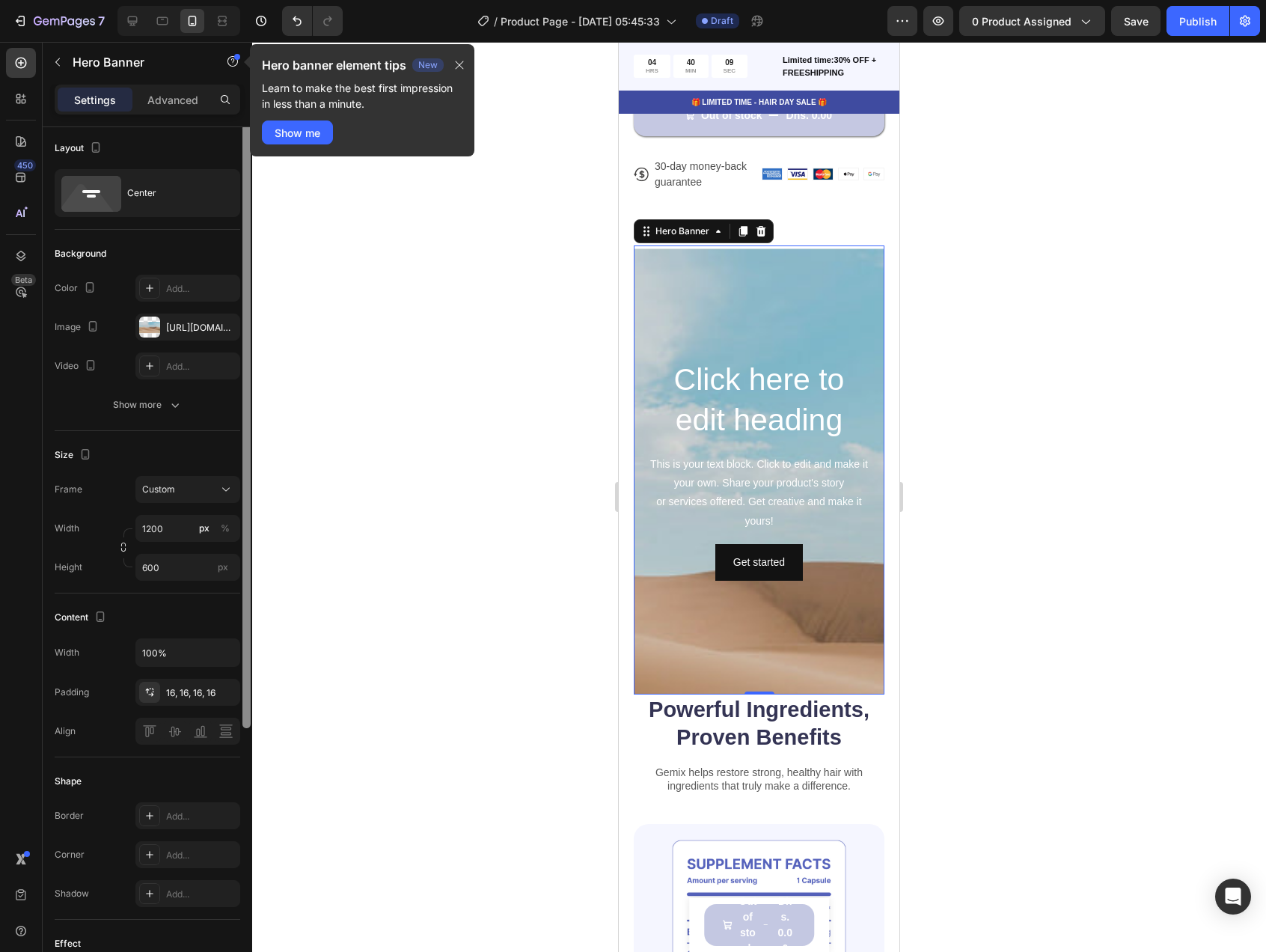
scroll to position [0, 0]
click at [459, 63] on icon "button" at bounding box center [460, 65] width 9 height 9
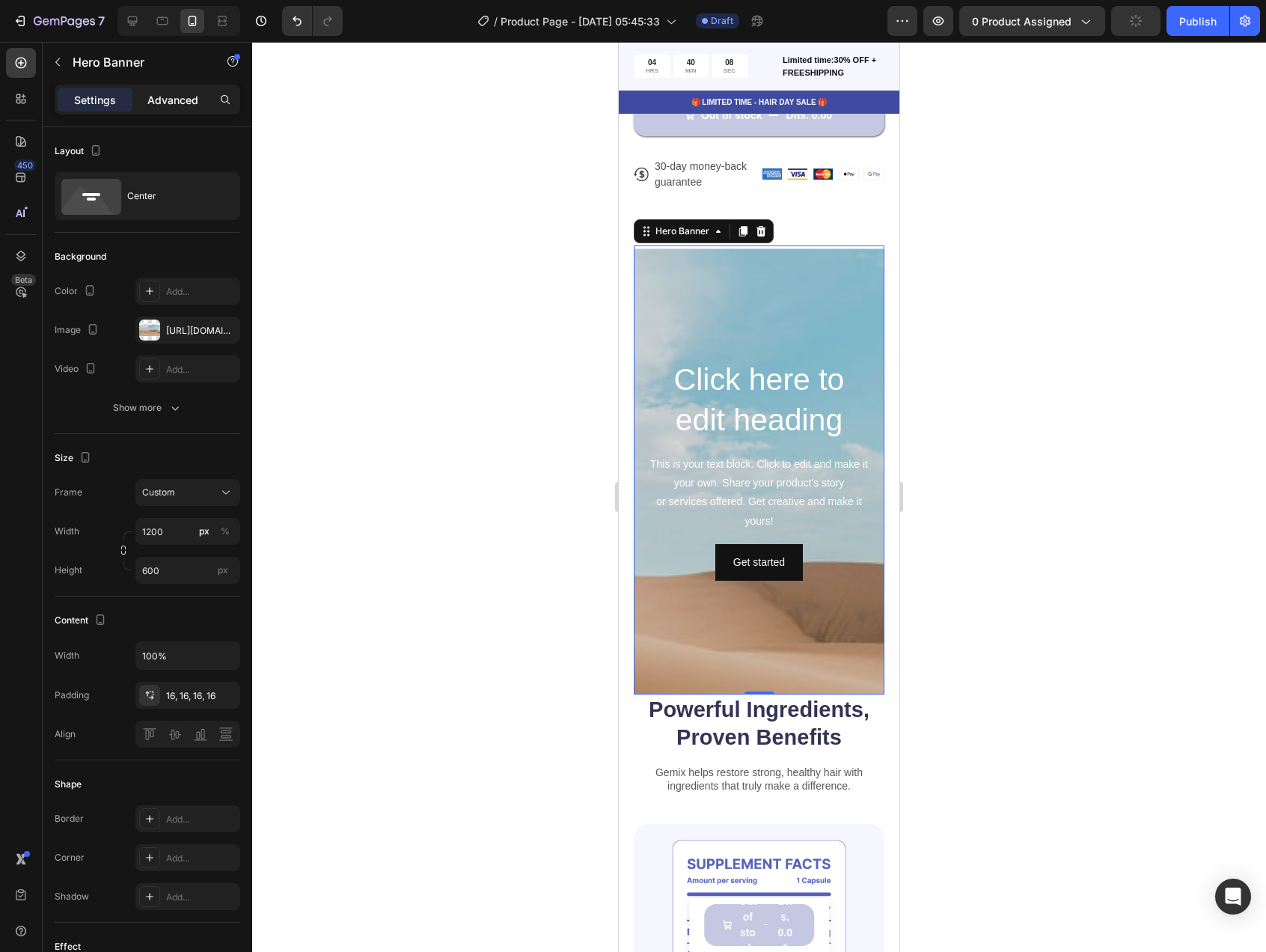
click at [177, 98] on p "Advanced" at bounding box center [172, 100] width 51 height 16
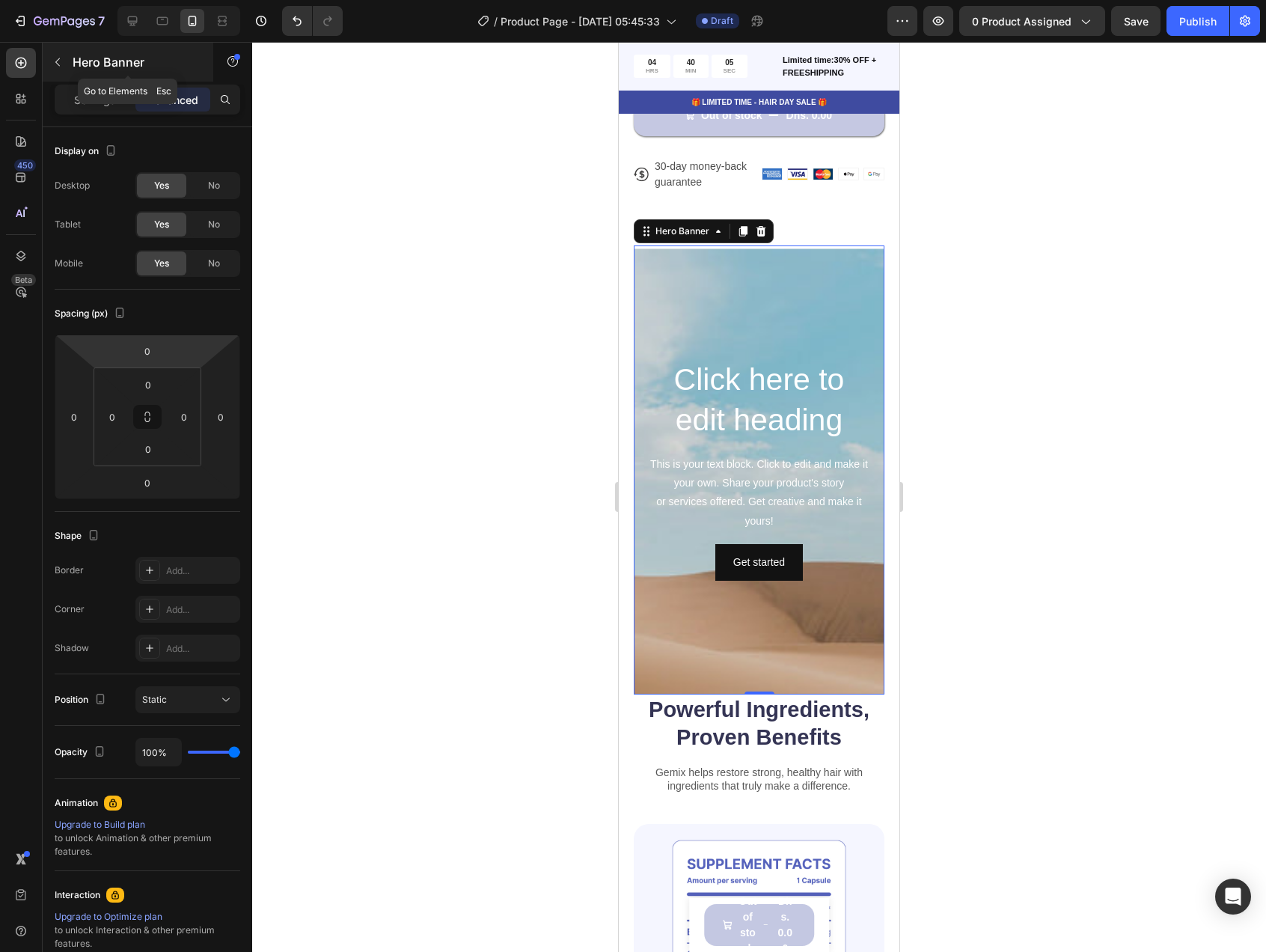
click at [61, 67] on icon "button" at bounding box center [57, 62] width 12 height 12
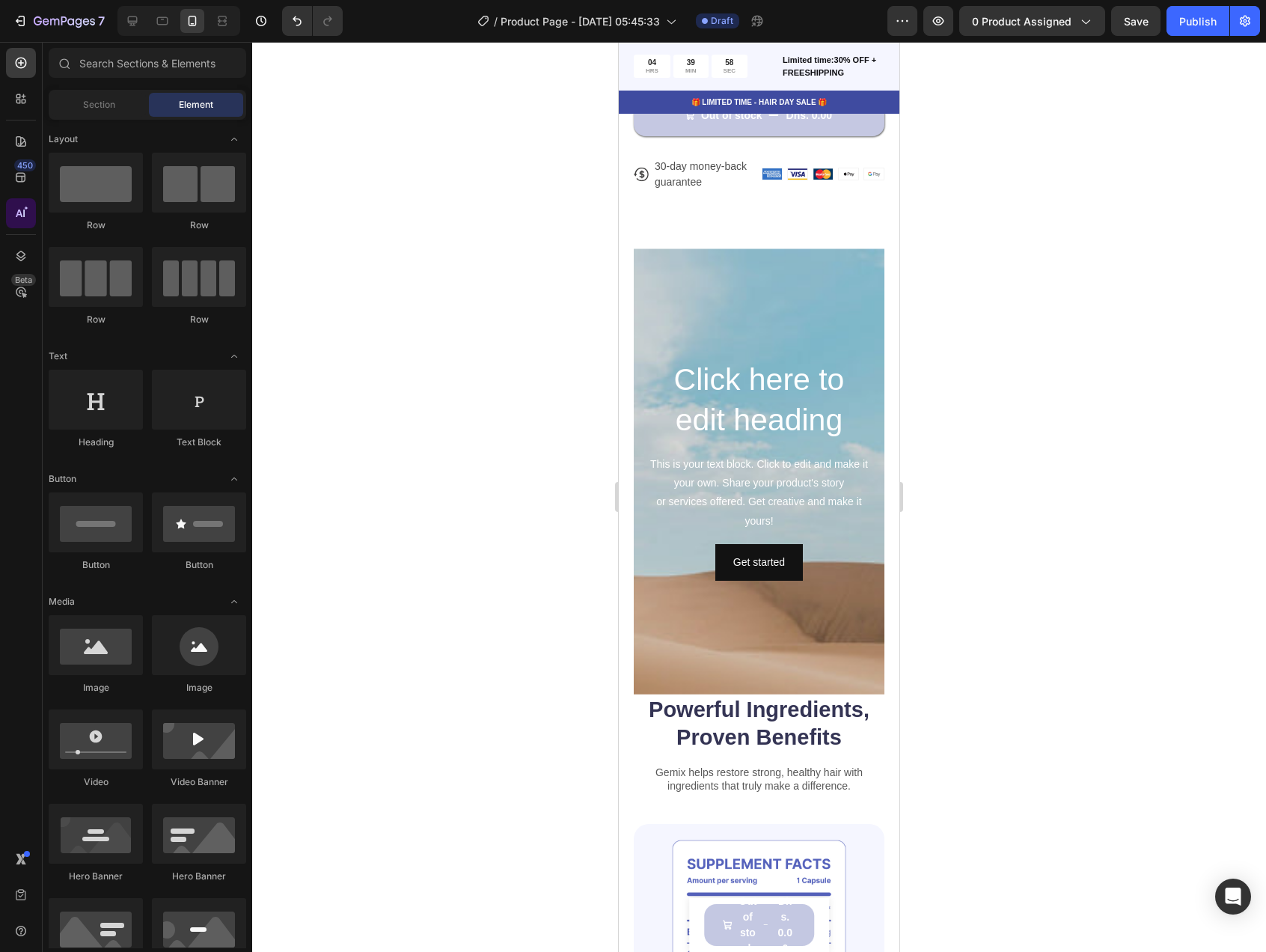
click at [23, 219] on icon at bounding box center [20, 213] width 15 height 15
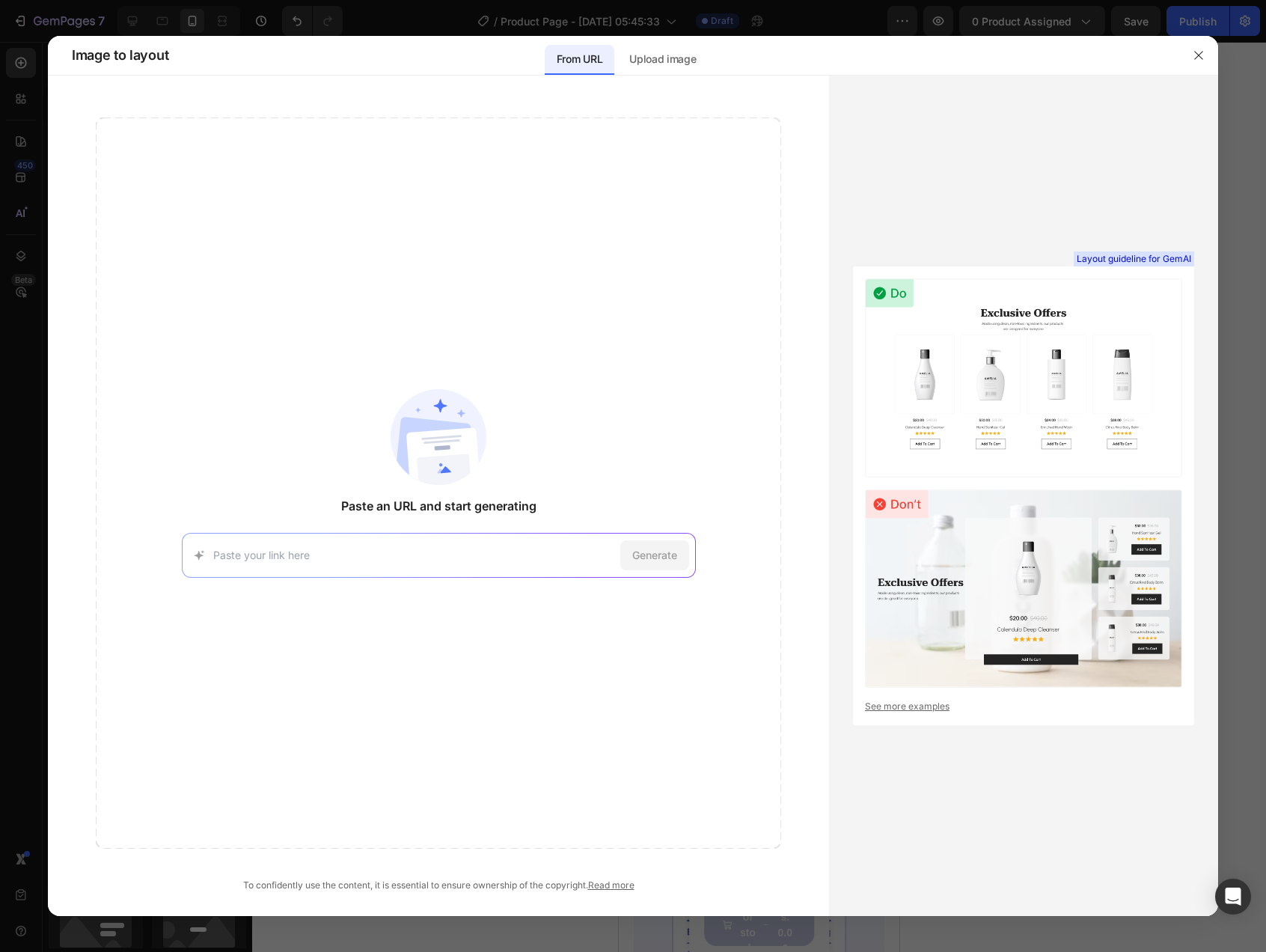
click at [424, 550] on input at bounding box center [413, 555] width 401 height 16
click at [469, 559] on input at bounding box center [413, 555] width 401 height 16
paste input "[URL][DOMAIN_NAME]"
type input "[URL][DOMAIN_NAME]"
click at [662, 550] on span "Generate" at bounding box center [655, 555] width 45 height 16
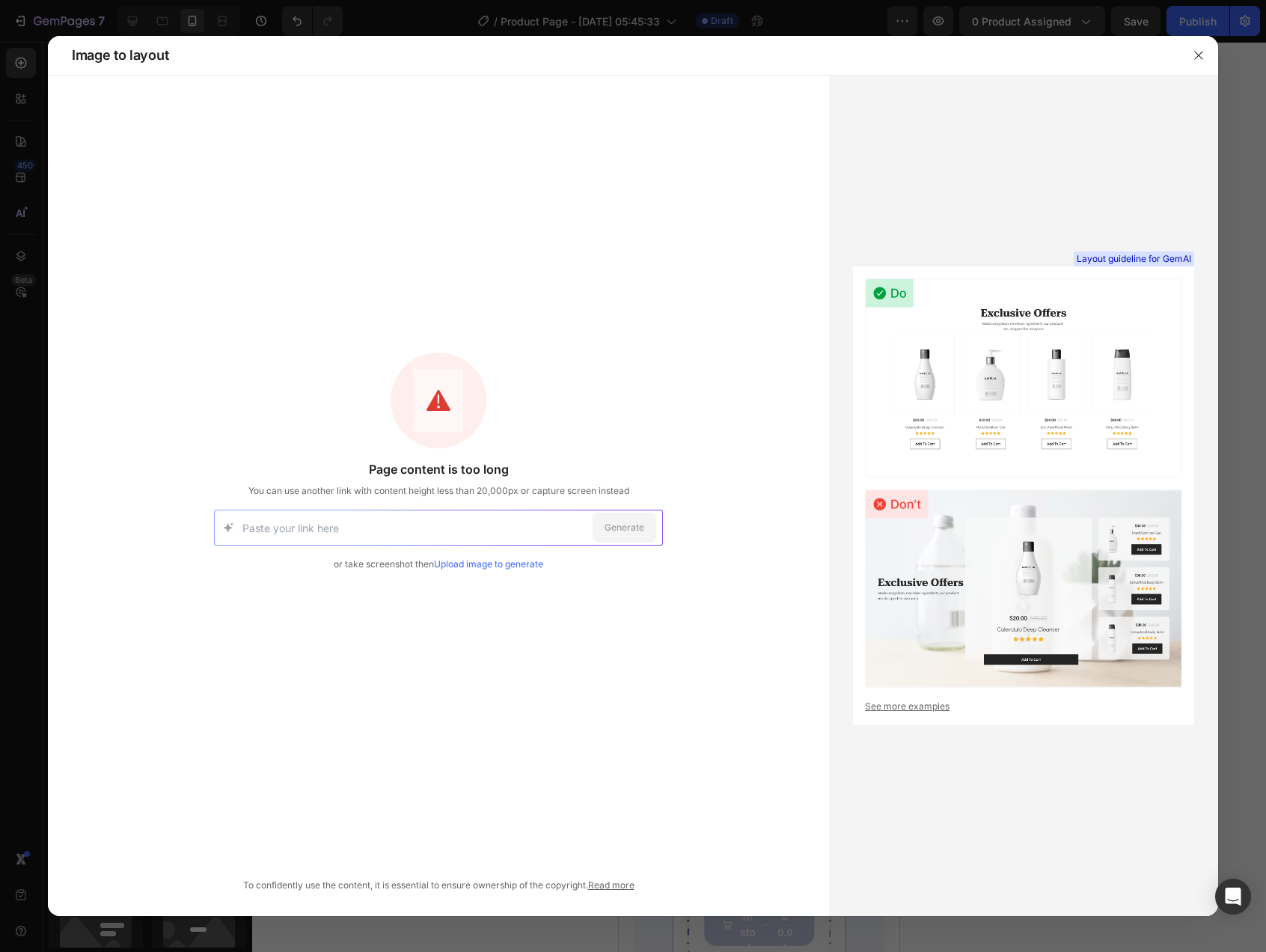
drag, startPoint x: 395, startPoint y: 527, endPoint x: 425, endPoint y: 532, distance: 30.4
click at [395, 527] on input at bounding box center [415, 528] width 344 height 34
click at [493, 561] on link "Upload image to generate" at bounding box center [489, 564] width 110 height 11
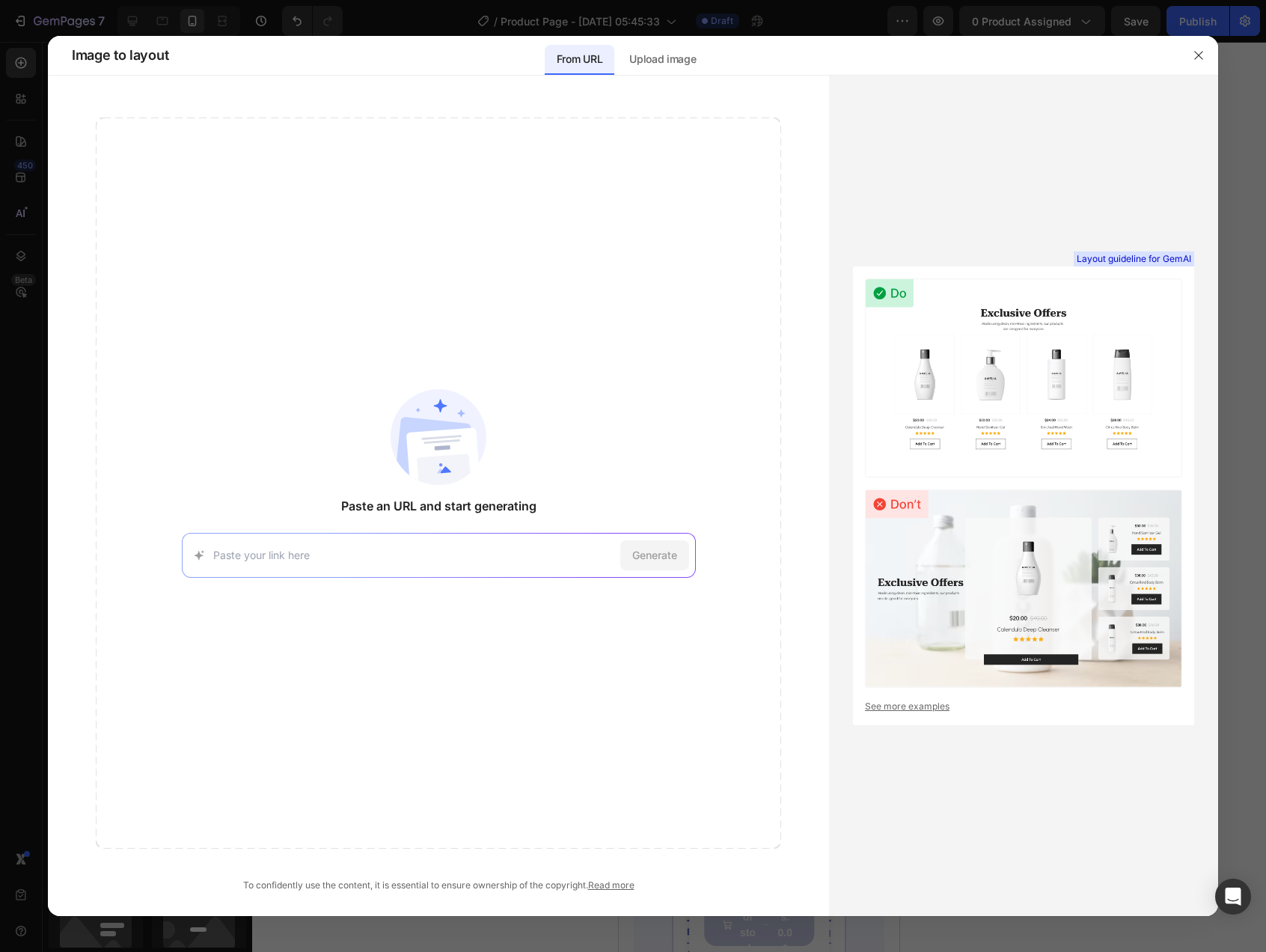
click at [493, 552] on input at bounding box center [413, 555] width 401 height 16
click at [250, 565] on div "[URL][DOMAIN_NAME] Try with this page Generate" at bounding box center [438, 554] width 514 height 45
click at [252, 551] on input at bounding box center [413, 555] width 401 height 16
click at [252, 555] on input at bounding box center [413, 555] width 401 height 16
click at [650, 558] on span "Generate" at bounding box center [655, 555] width 45 height 16
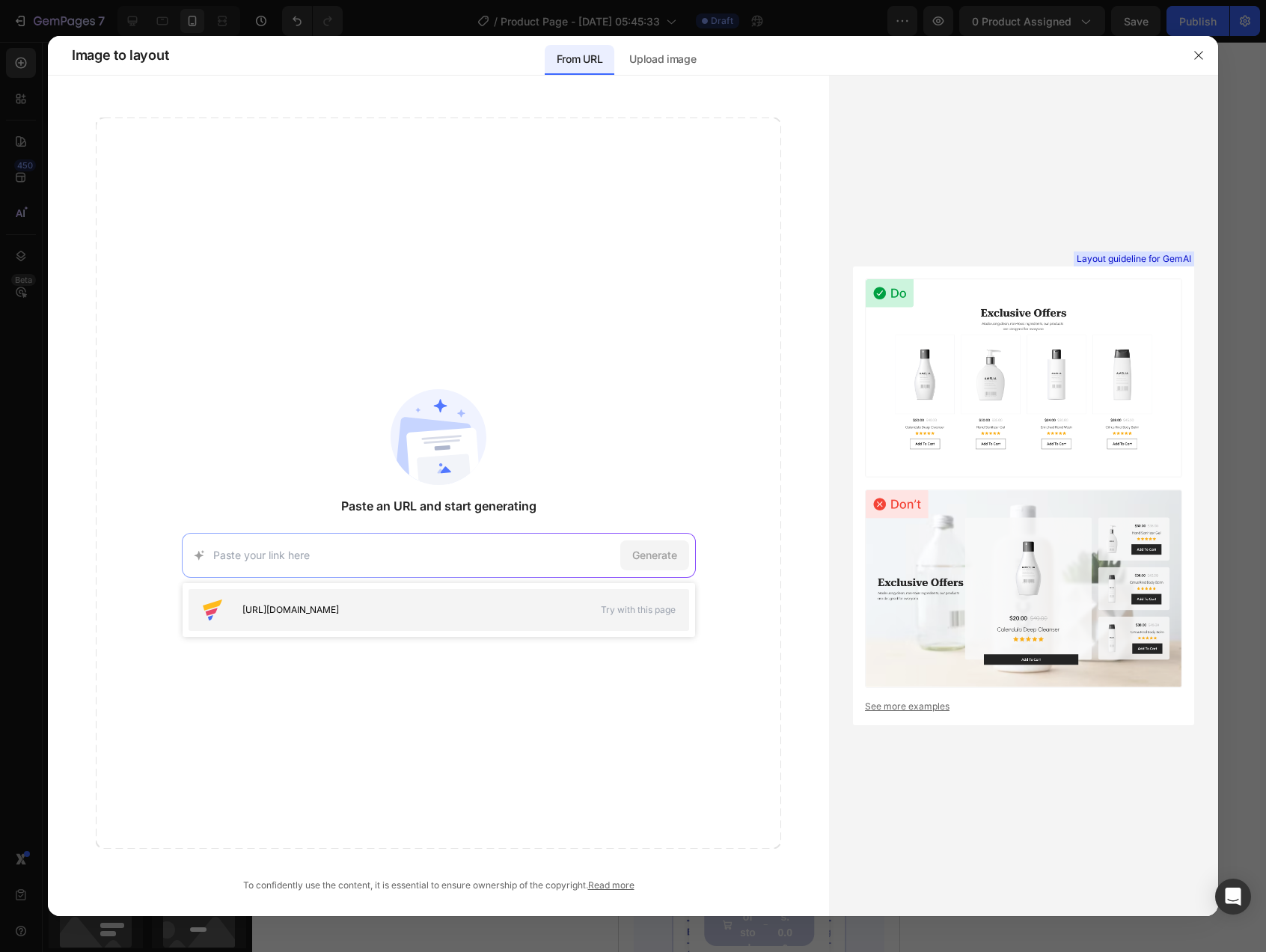
click at [651, 609] on span "Try with this page" at bounding box center [638, 609] width 75 height 13
type input "[URL][DOMAIN_NAME]"
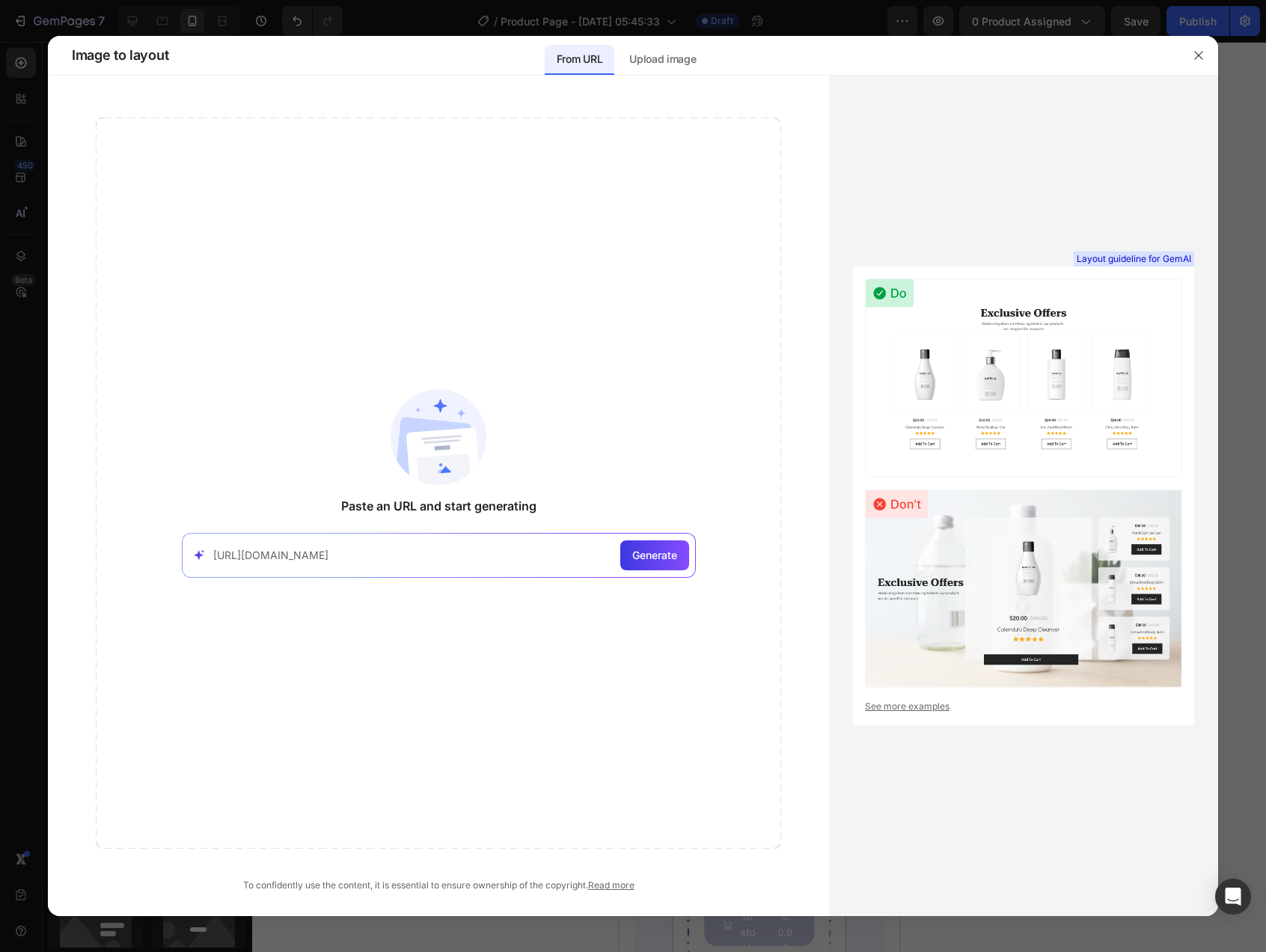
click at [495, 560] on input "[URL][DOMAIN_NAME]" at bounding box center [413, 555] width 401 height 16
click at [609, 555] on input "[URL][DOMAIN_NAME]" at bounding box center [413, 555] width 401 height 16
click at [593, 561] on input "[URL][DOMAIN_NAME]" at bounding box center [413, 555] width 401 height 16
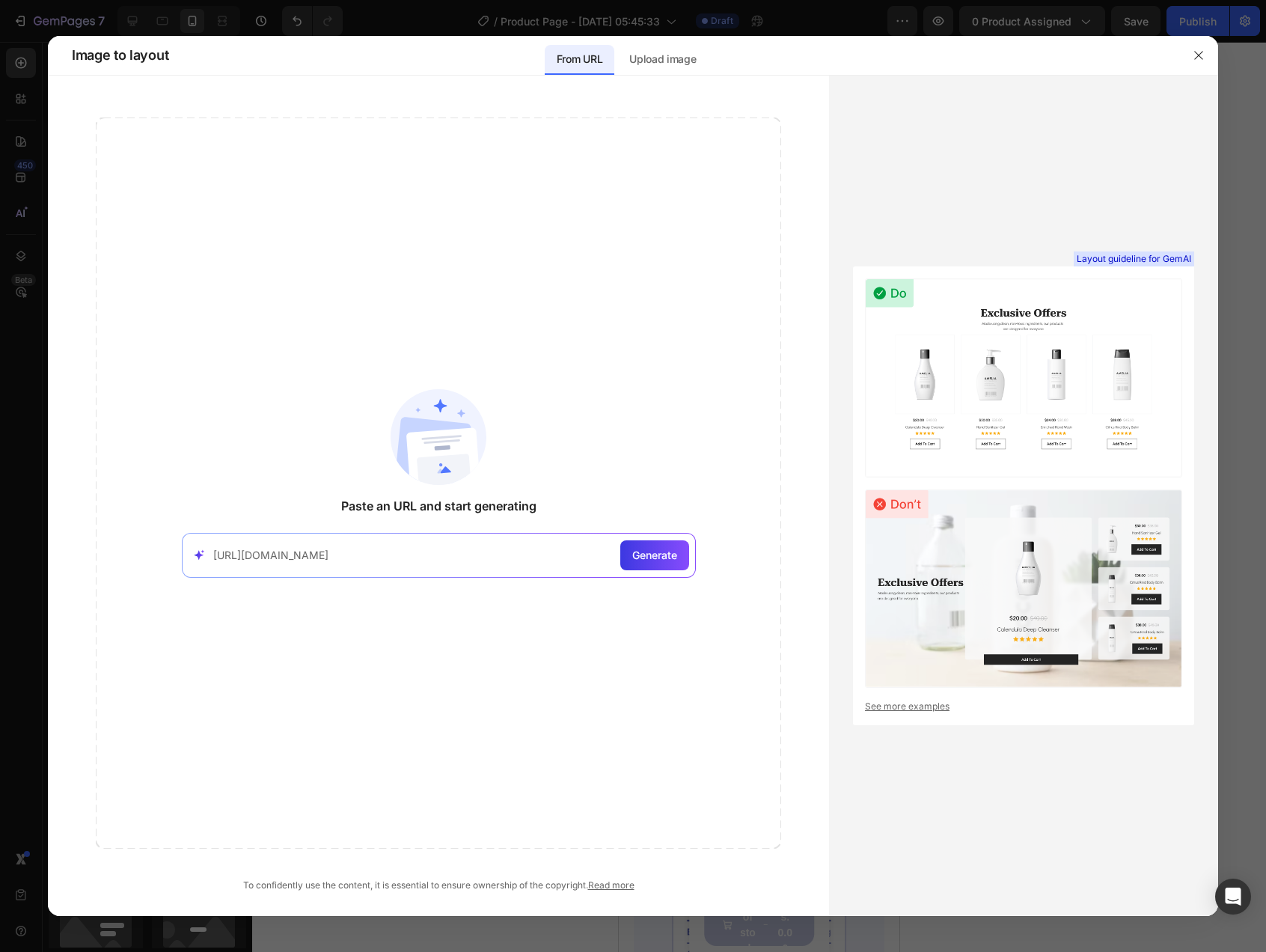
click at [593, 561] on input "[URL][DOMAIN_NAME]" at bounding box center [413, 555] width 401 height 16
paste input
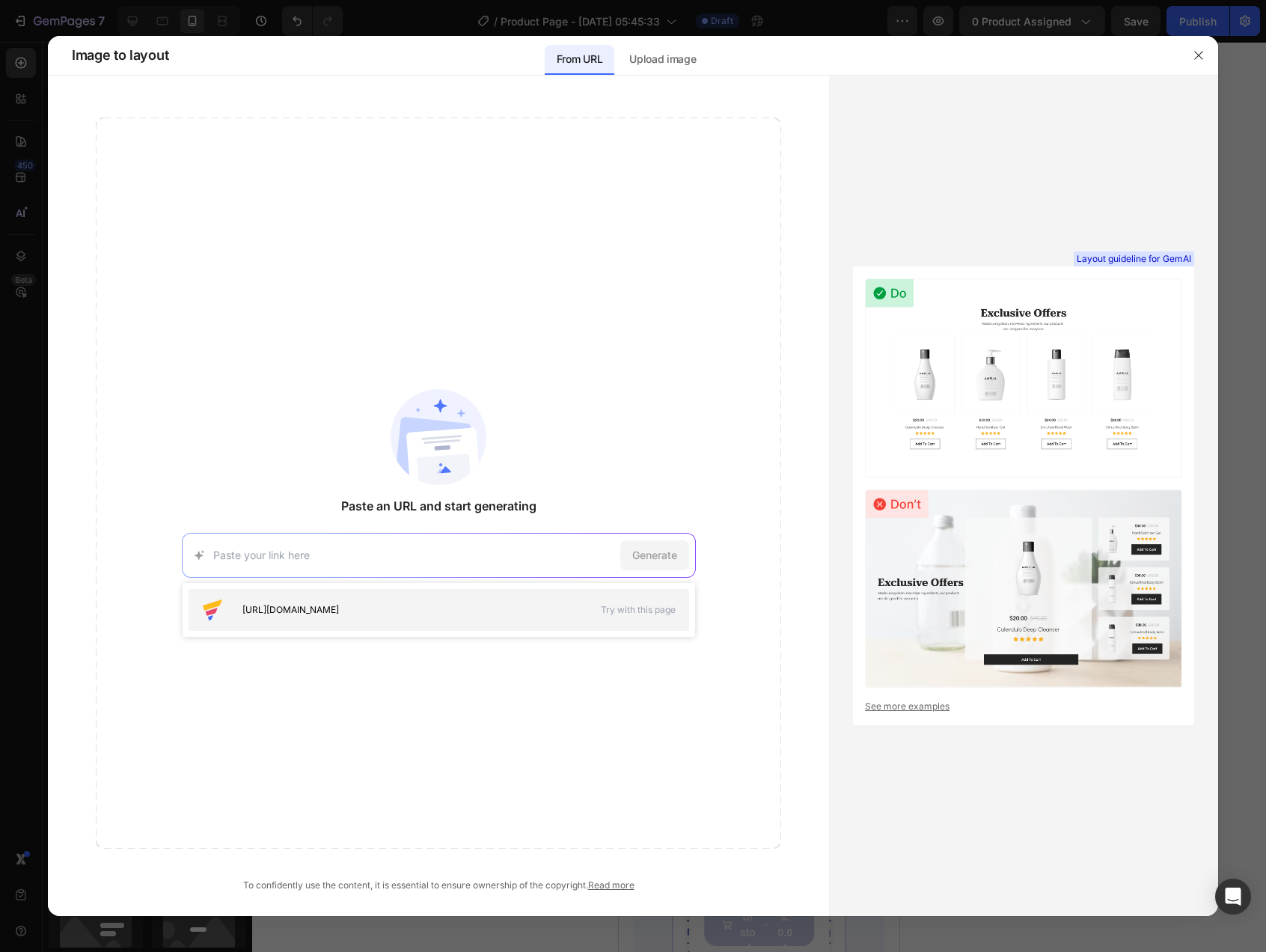
click at [541, 592] on div "[URL][DOMAIN_NAME] Try with this page" at bounding box center [438, 610] width 500 height 42
type input "[URL][DOMAIN_NAME]"
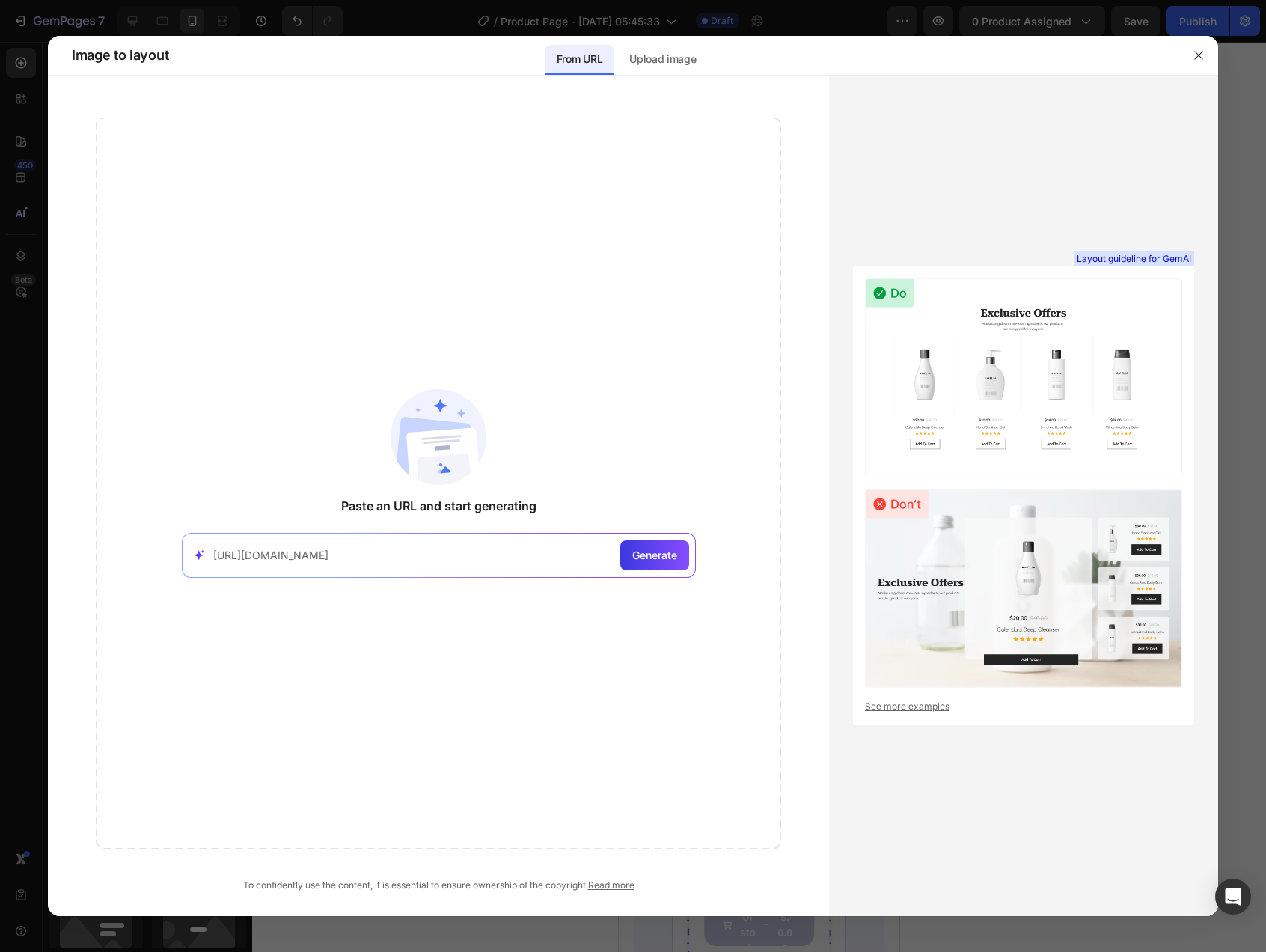
click at [653, 521] on div "Paste an URL and start generating [URL][DOMAIN_NAME] Generate" at bounding box center [438, 483] width 685 height 731
click at [652, 543] on div "Generate" at bounding box center [655, 555] width 69 height 30
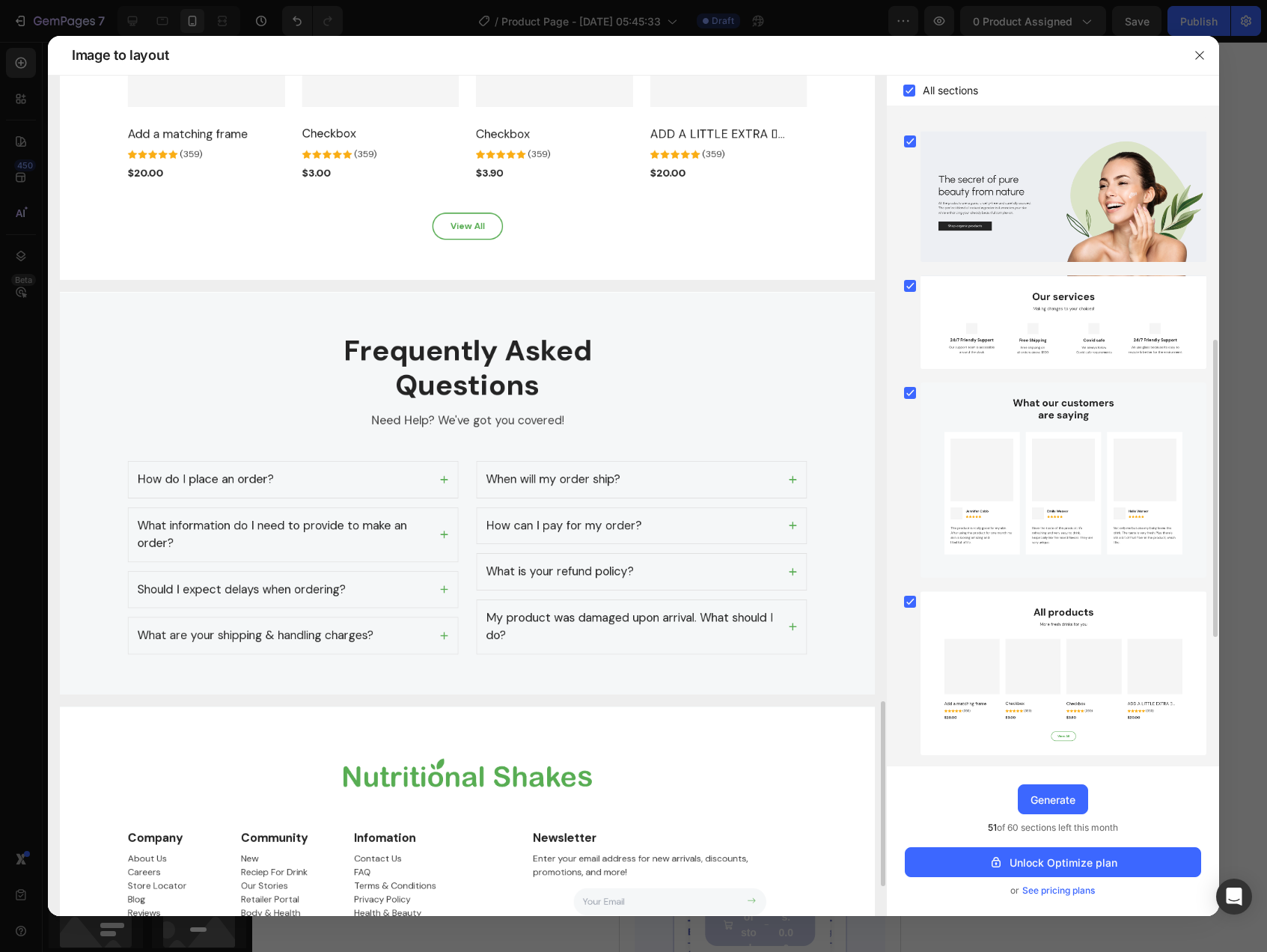
scroll to position [2977, 0]
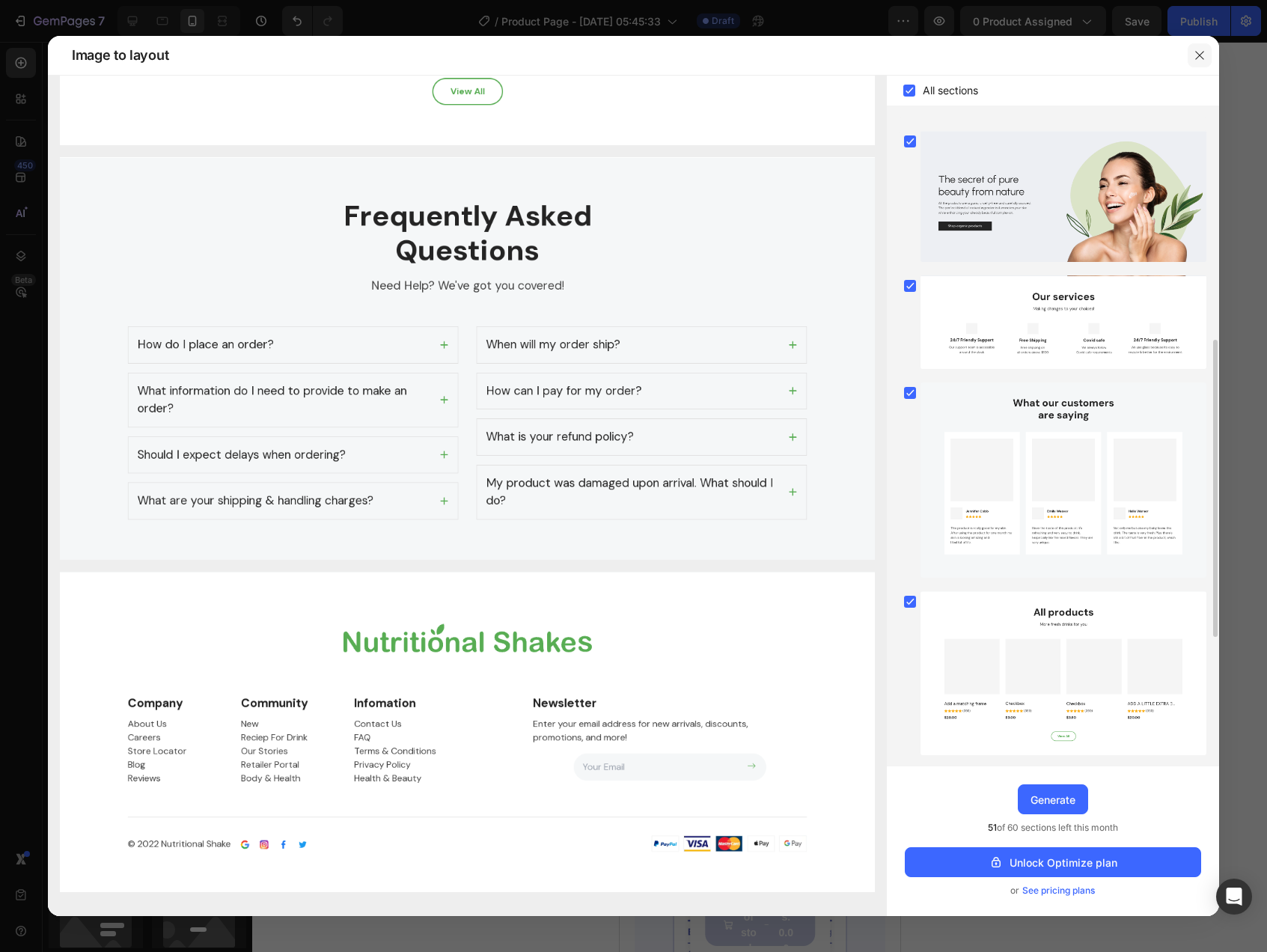
click at [1197, 51] on icon "button" at bounding box center [1199, 55] width 12 height 12
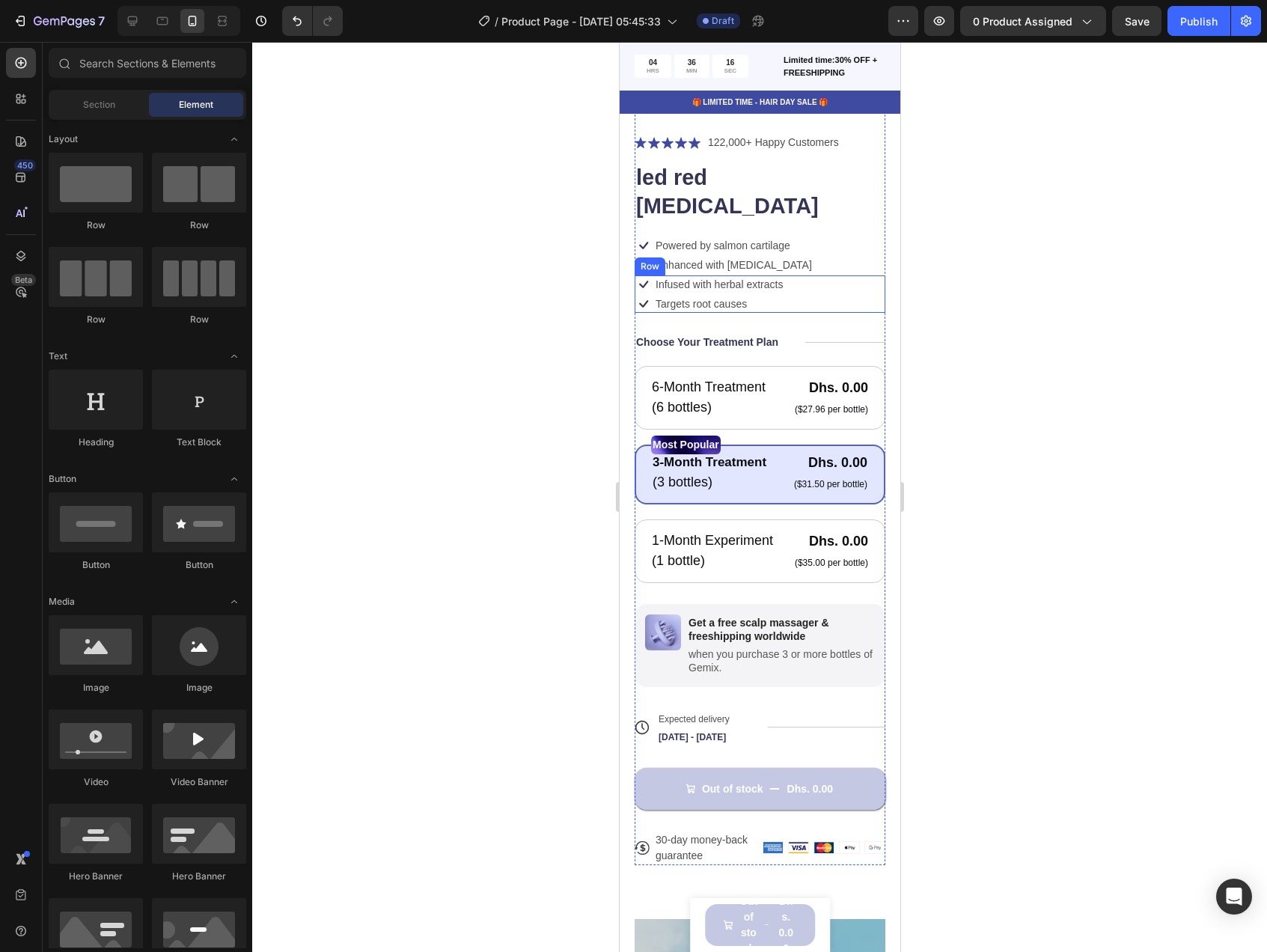
scroll to position [0, 0]
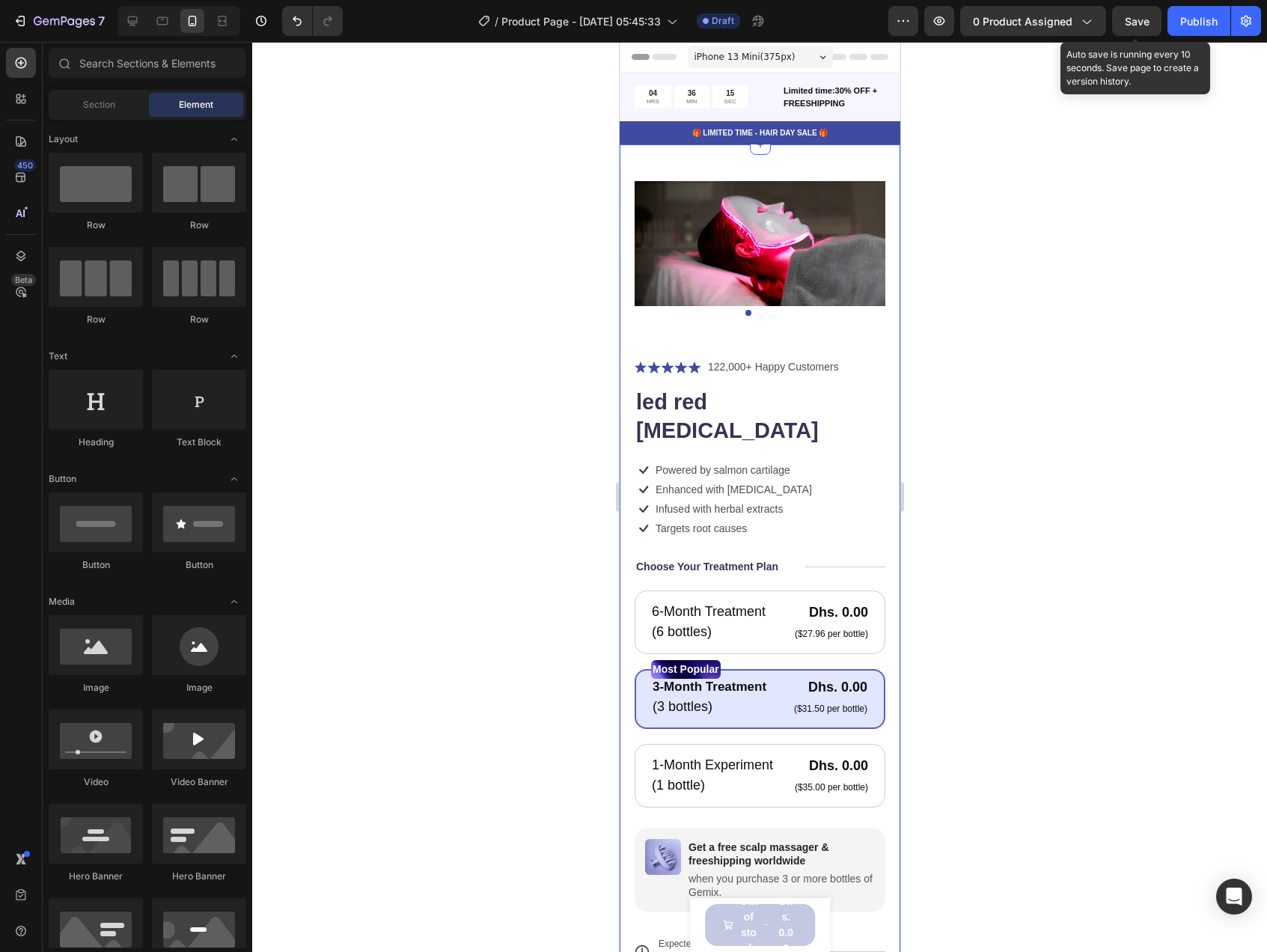
click at [1109, 25] on div "Preview 0 product assigned Save Auto save is running every 10 seconds. Save pag…" at bounding box center [1074, 21] width 373 height 30
click at [1099, 24] on button "0 product assigned" at bounding box center [1033, 21] width 146 height 30
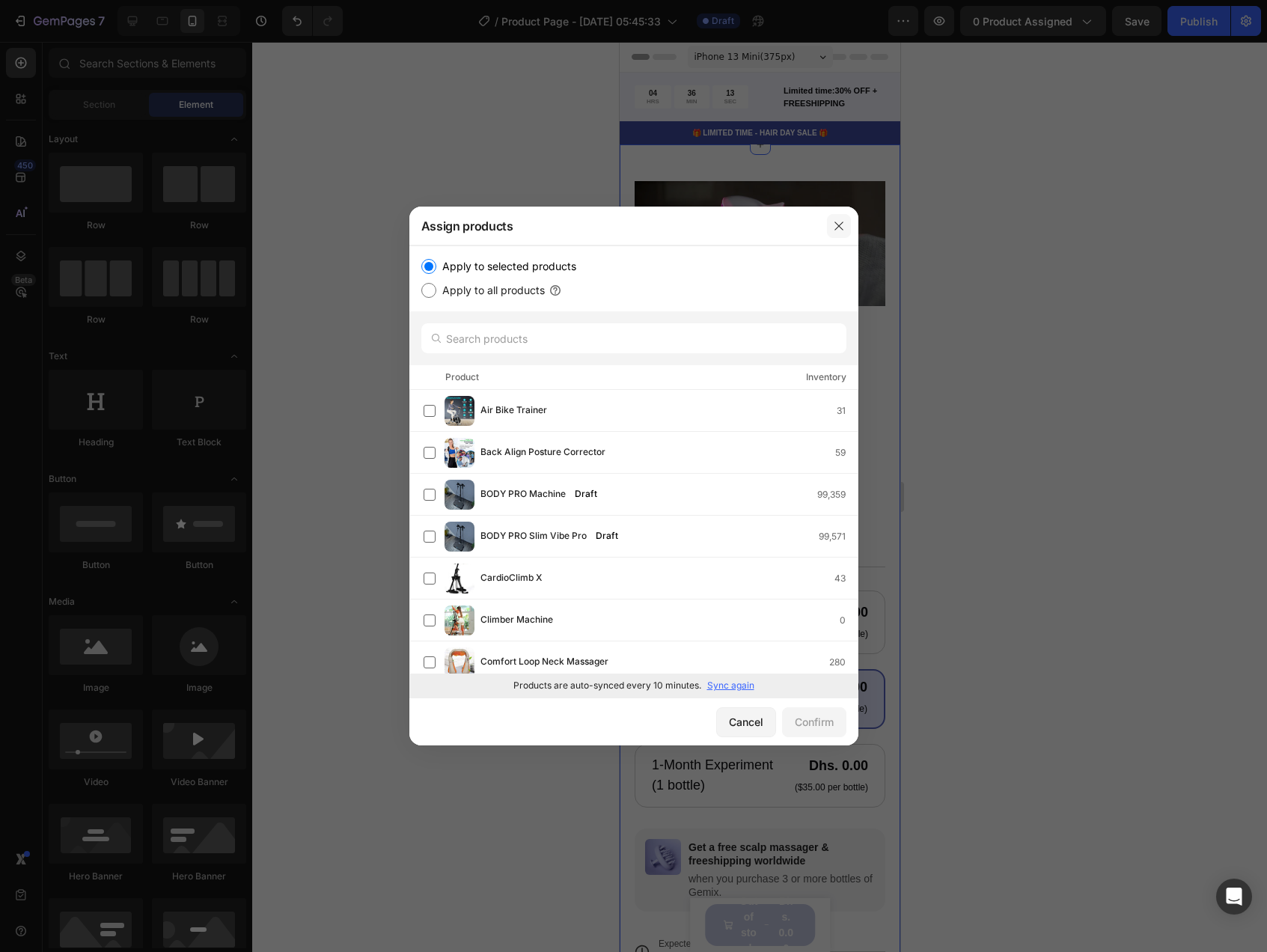
click at [843, 232] on button "button" at bounding box center [839, 225] width 24 height 24
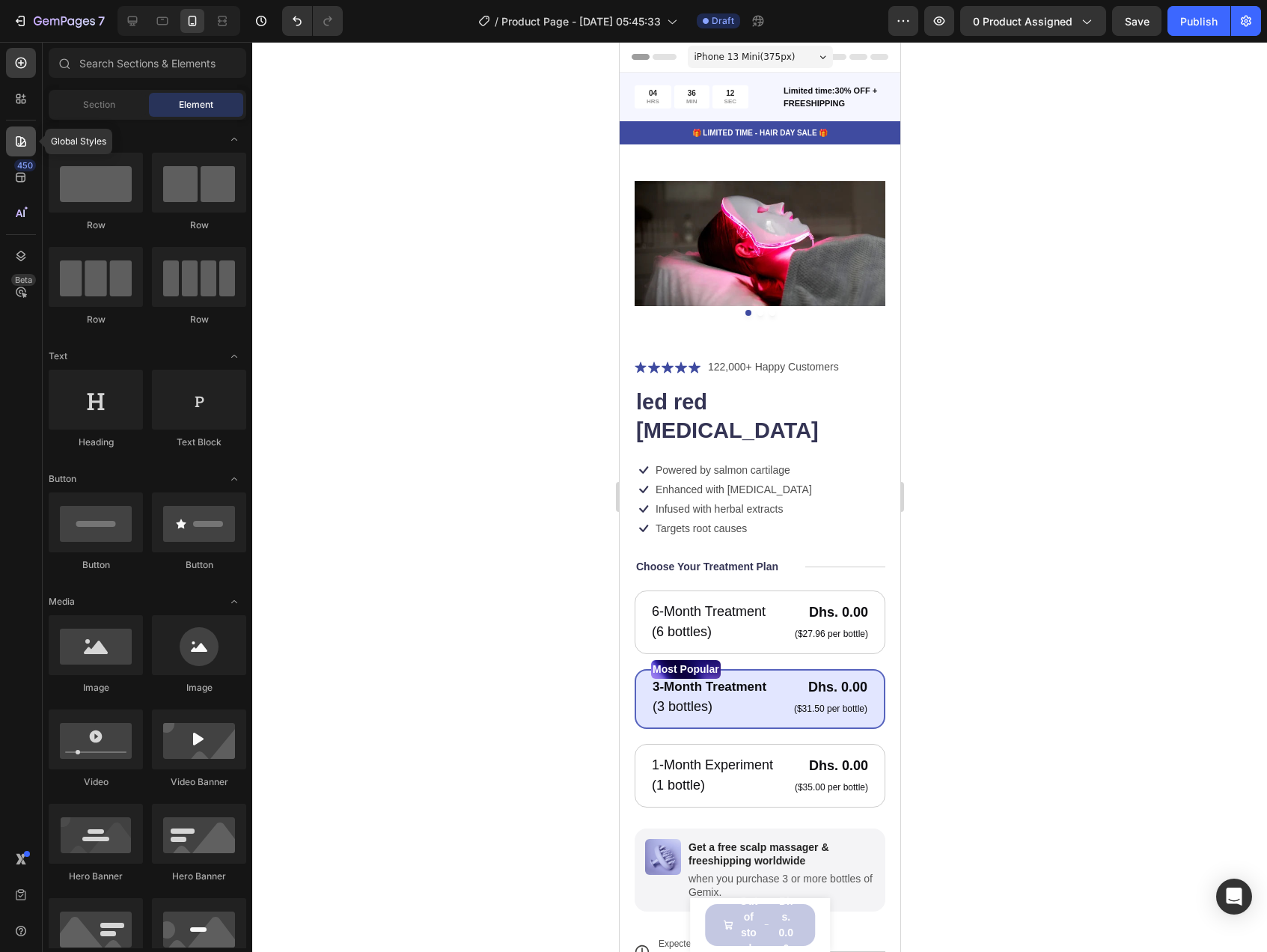
click at [16, 148] on icon at bounding box center [20, 141] width 15 height 15
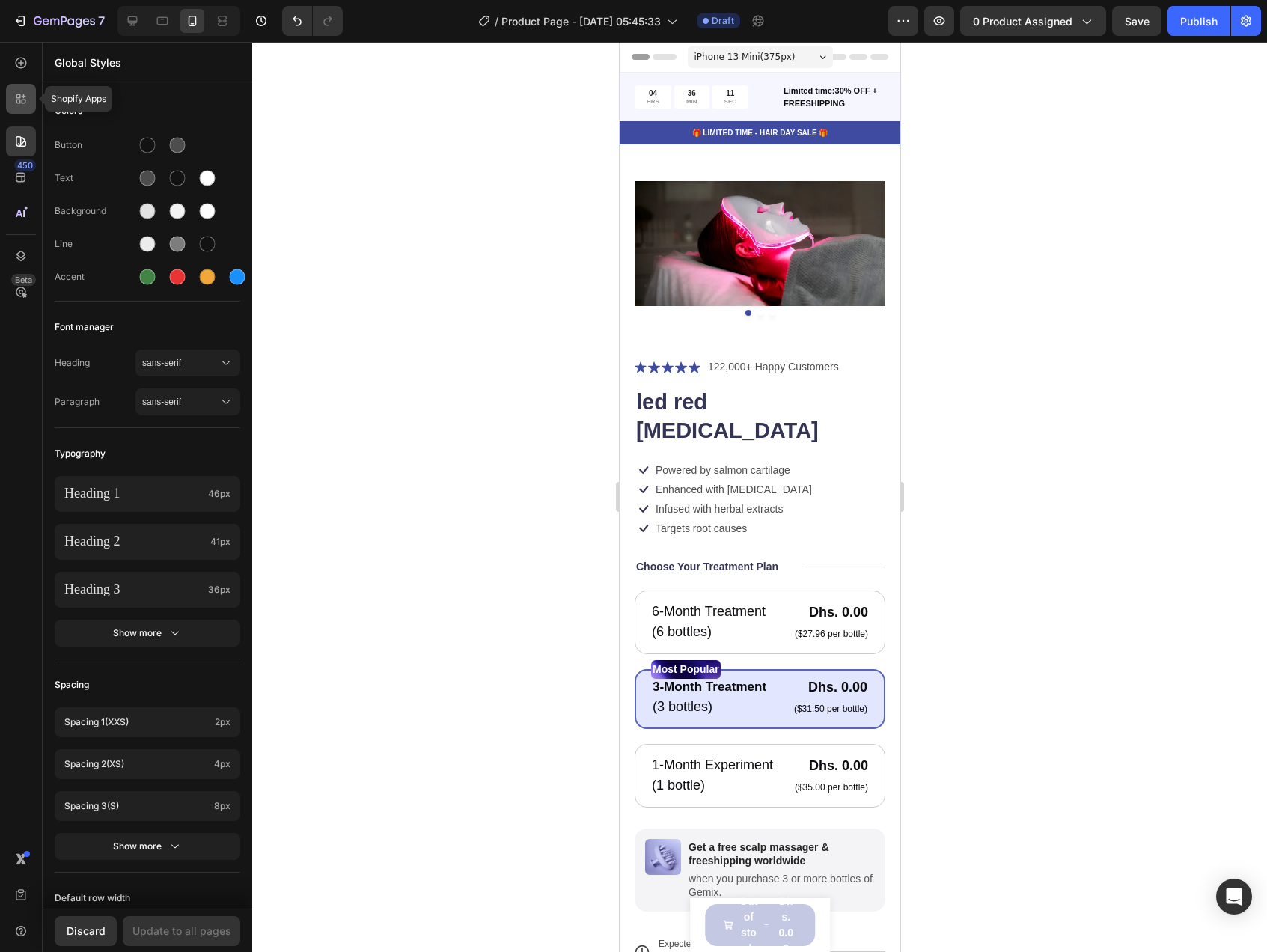
click at [20, 113] on div at bounding box center [21, 99] width 30 height 30
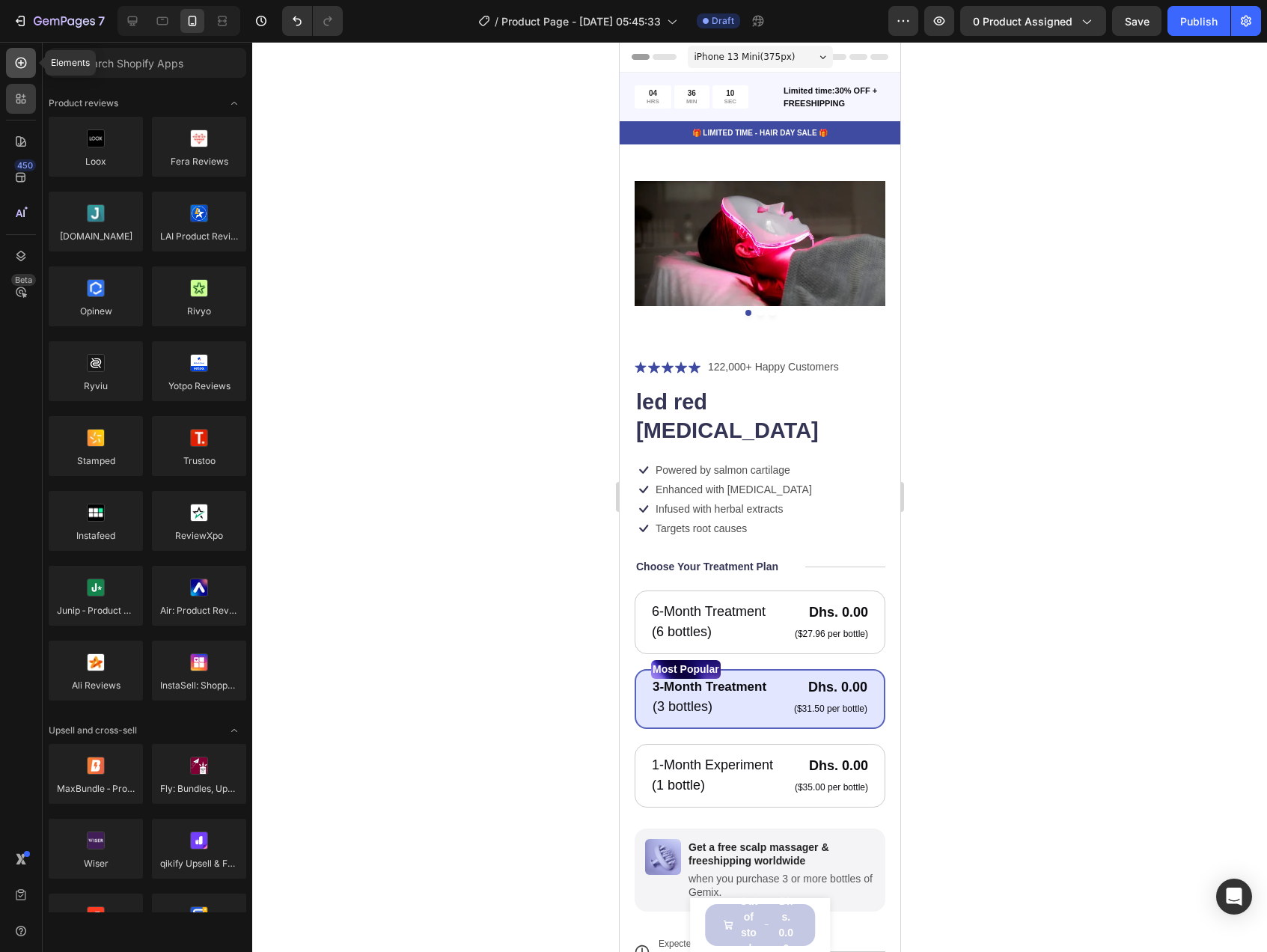
click at [27, 51] on div at bounding box center [21, 63] width 30 height 30
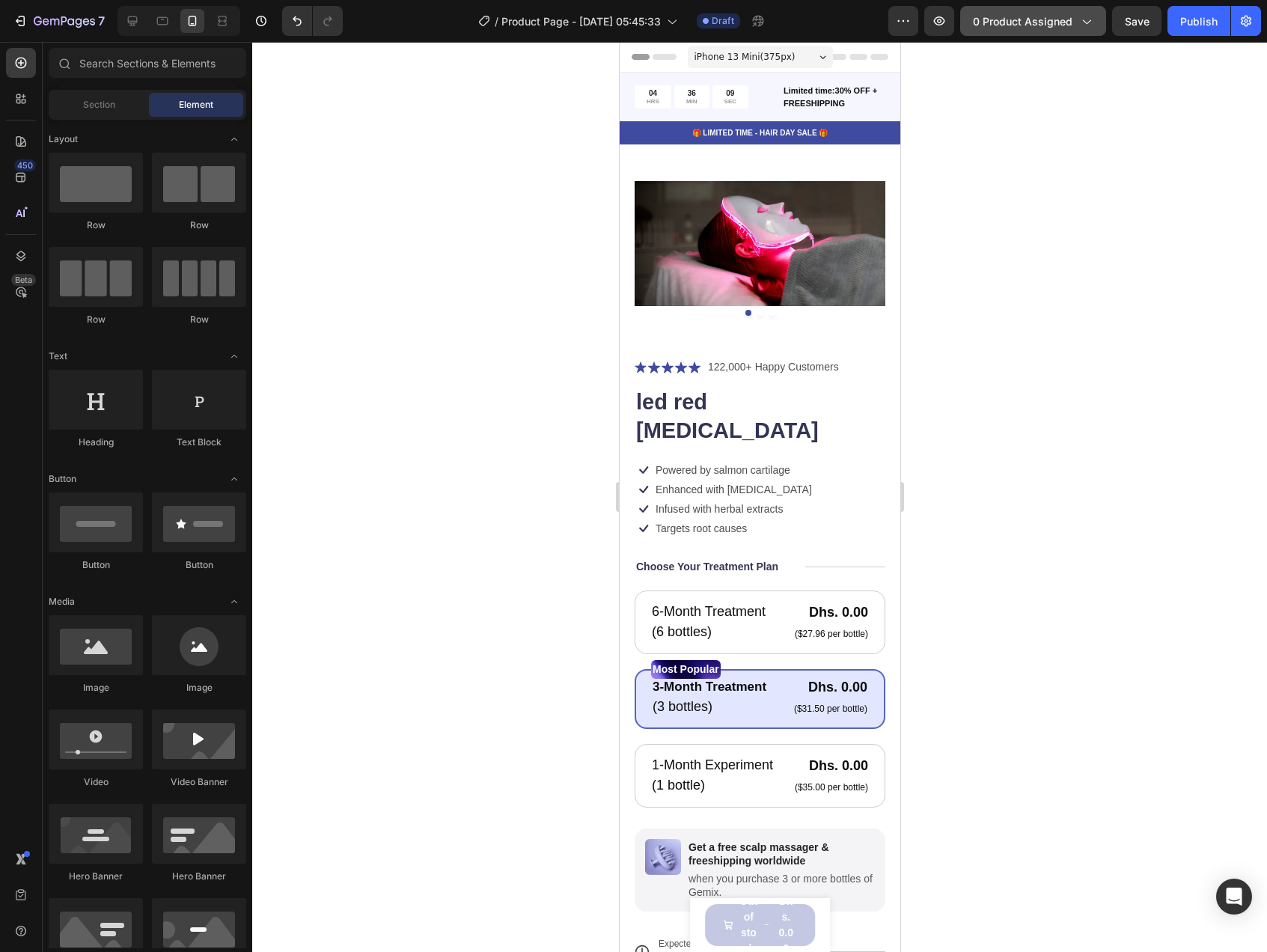
click at [1100, 17] on button "0 product assigned" at bounding box center [1033, 21] width 146 height 30
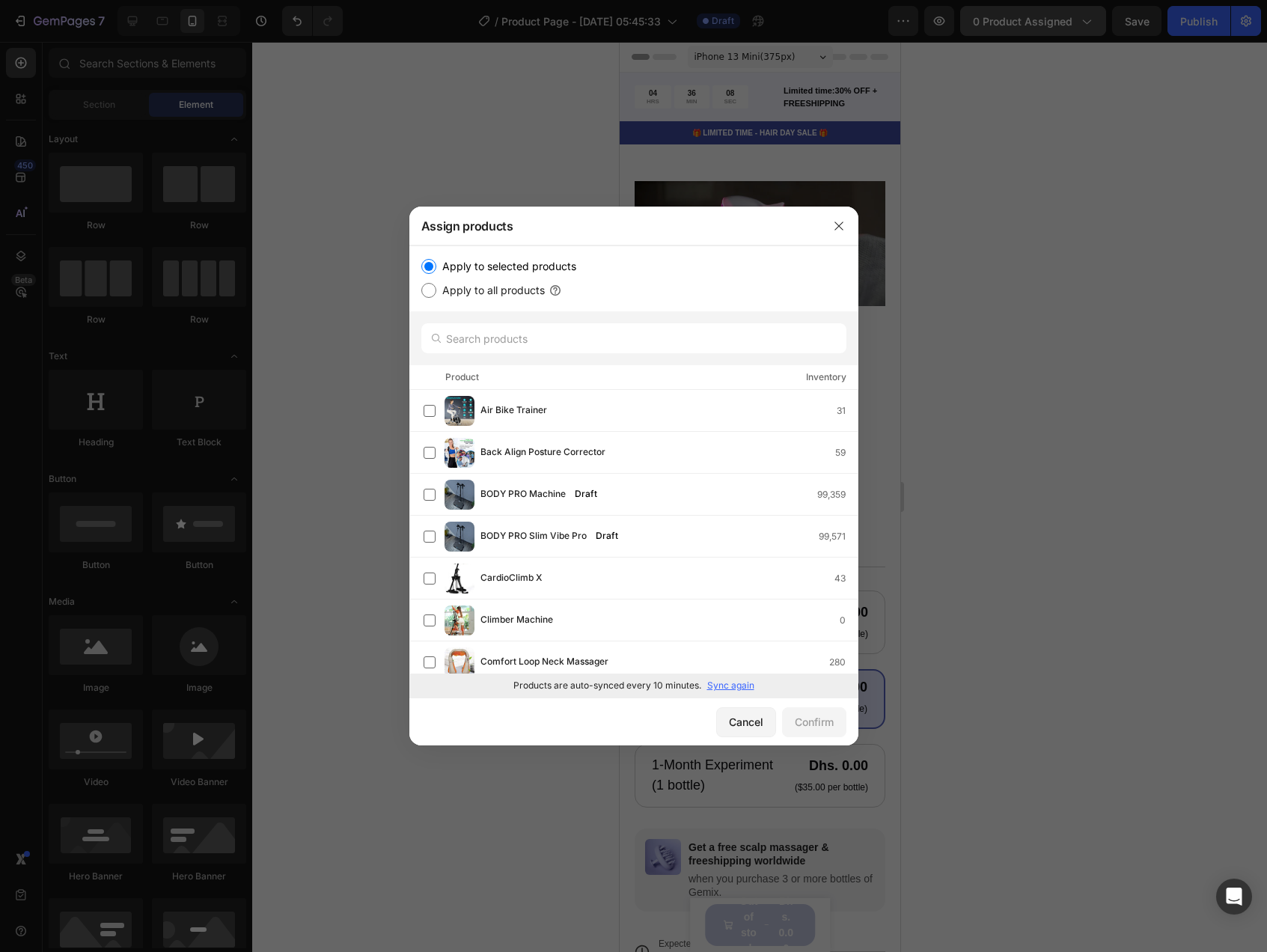
click at [1099, 17] on div at bounding box center [634, 476] width 1267 height 952
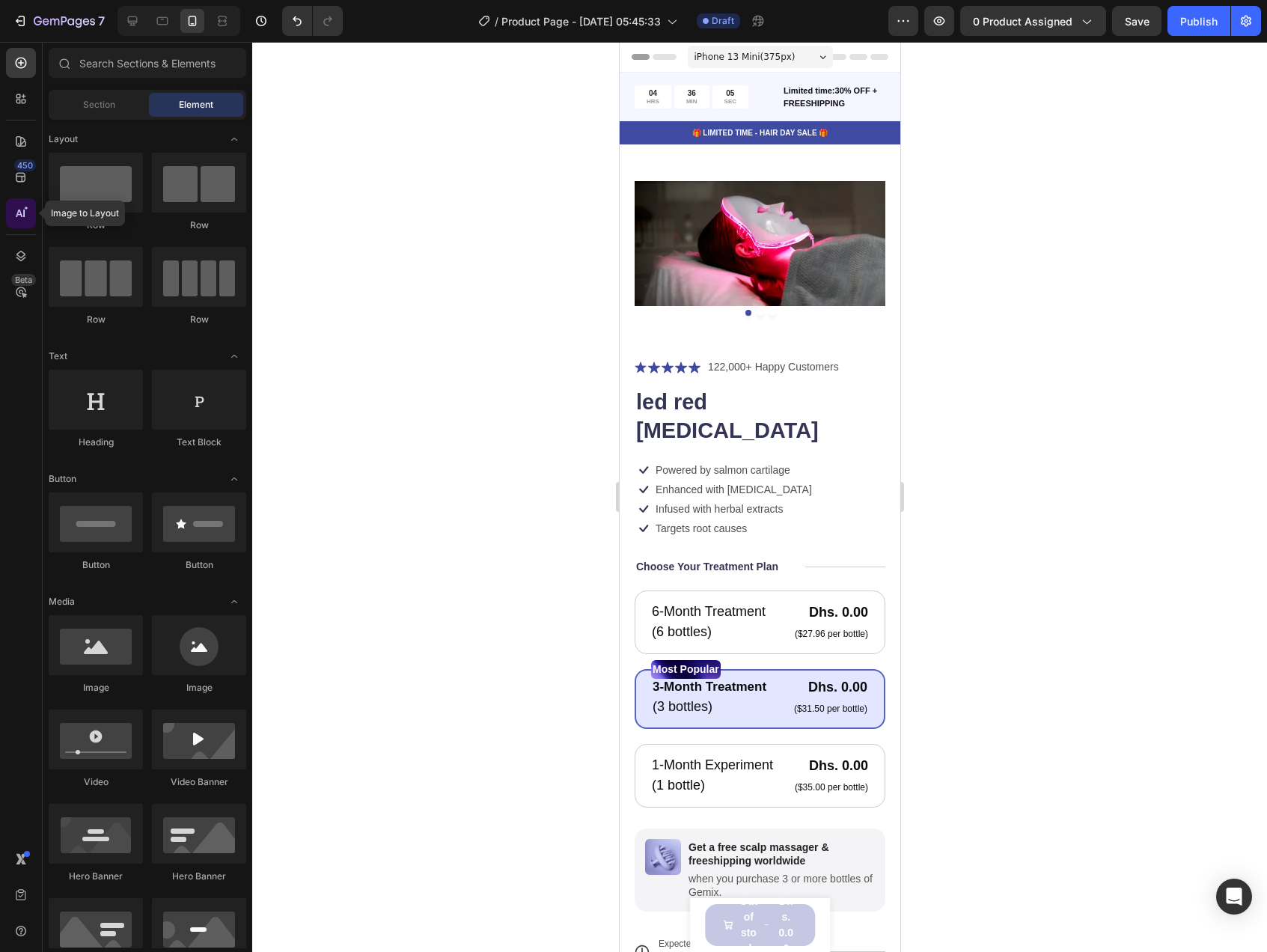
click at [19, 222] on div at bounding box center [21, 213] width 30 height 30
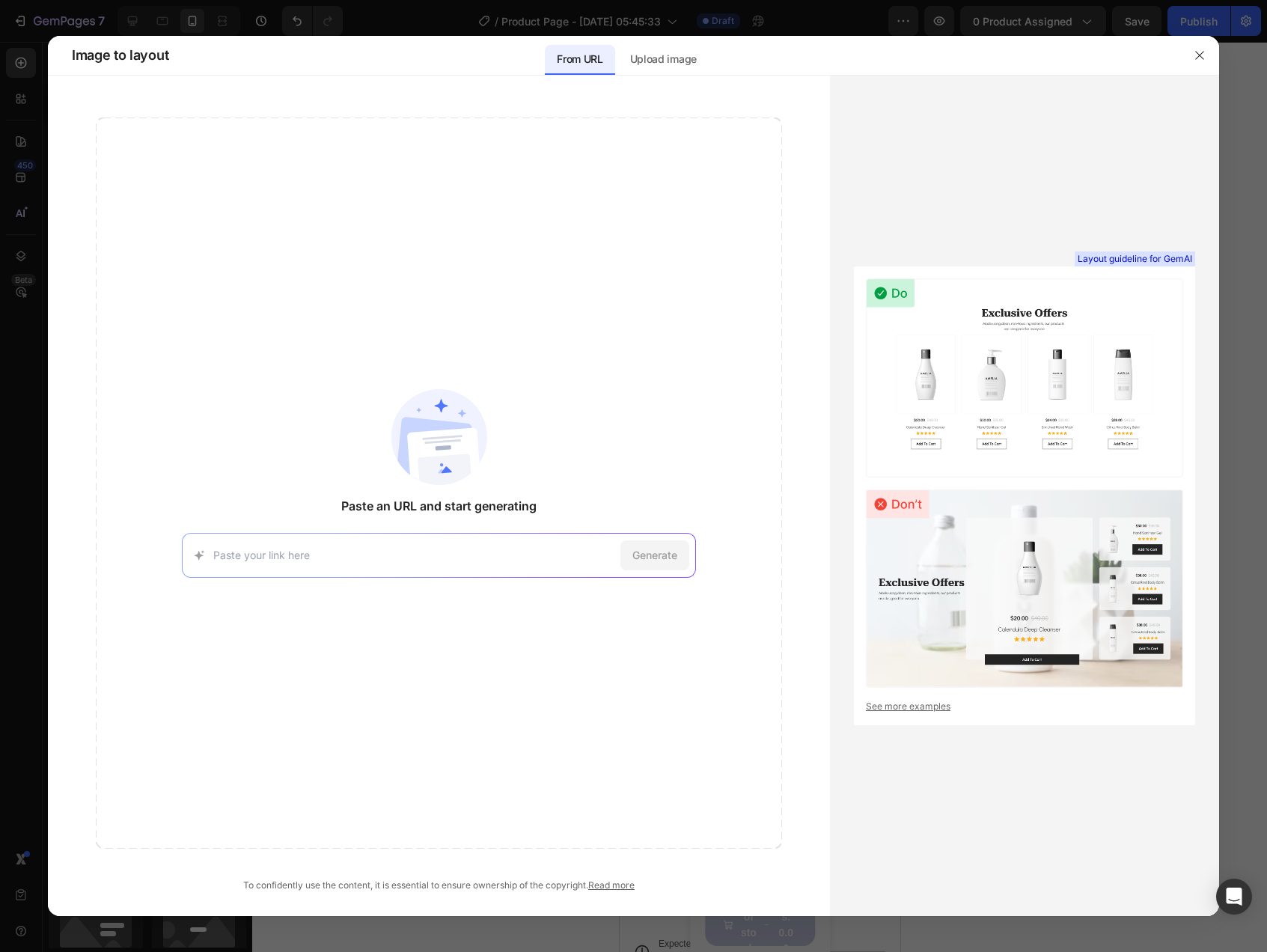
click at [558, 588] on div "Paste an URL and start generating Generate" at bounding box center [439, 483] width 686 height 731
click at [549, 570] on div "Generate" at bounding box center [439, 554] width 514 height 45
click at [547, 566] on div "Generate" at bounding box center [439, 554] width 514 height 45
click at [529, 568] on div "Generate" at bounding box center [439, 554] width 514 height 45
click at [525, 566] on div "Generate" at bounding box center [439, 554] width 514 height 45
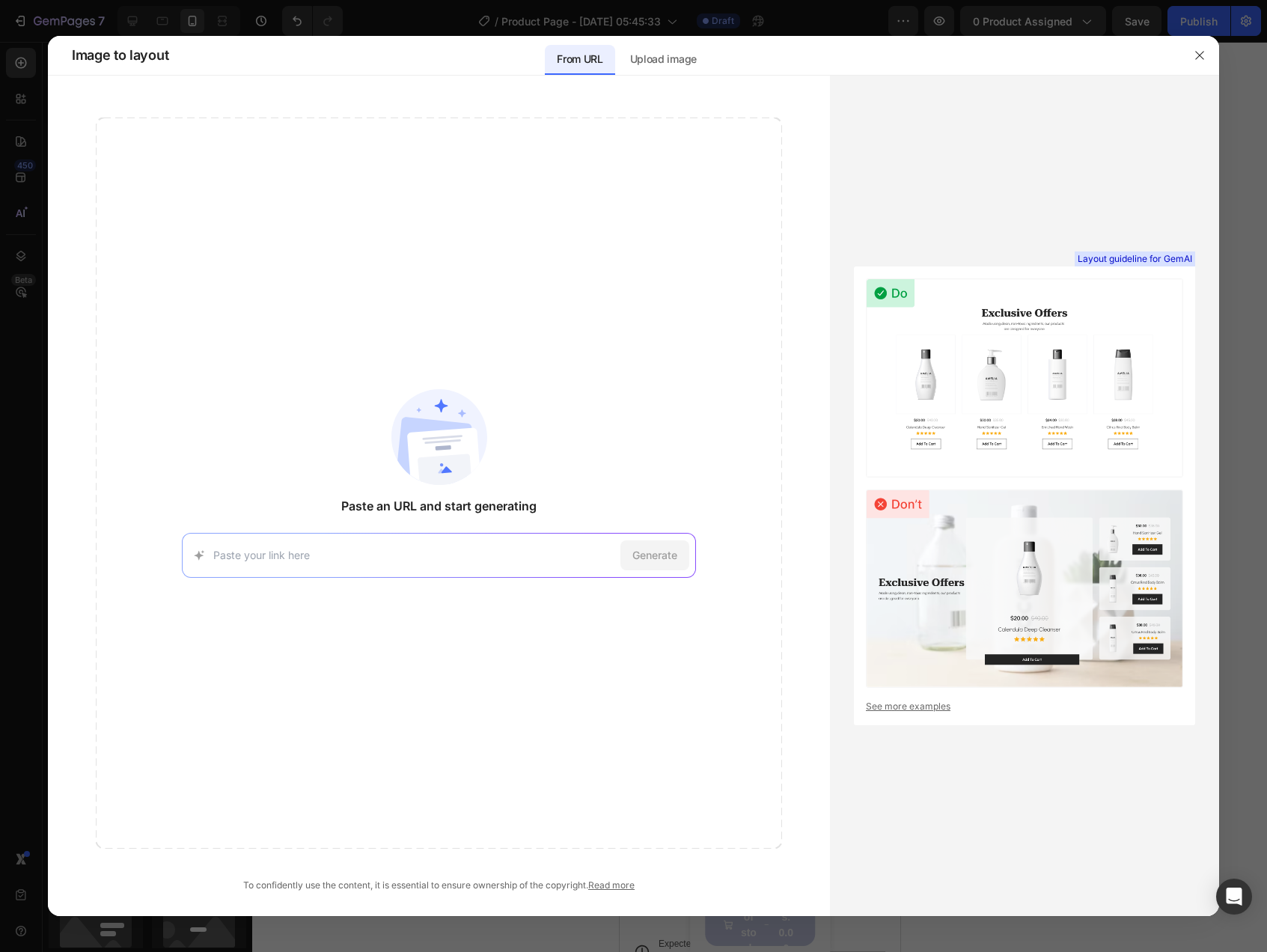
click at [522, 564] on div "Generate" at bounding box center [439, 554] width 514 height 45
click at [388, 572] on div "Generate" at bounding box center [439, 554] width 514 height 45
click at [329, 565] on div "Generate" at bounding box center [439, 554] width 514 height 45
click at [247, 554] on input at bounding box center [413, 555] width 402 height 16
click at [557, 574] on div "[URL][DOMAIN_NAME] Try with this page Generate" at bounding box center [439, 554] width 514 height 45
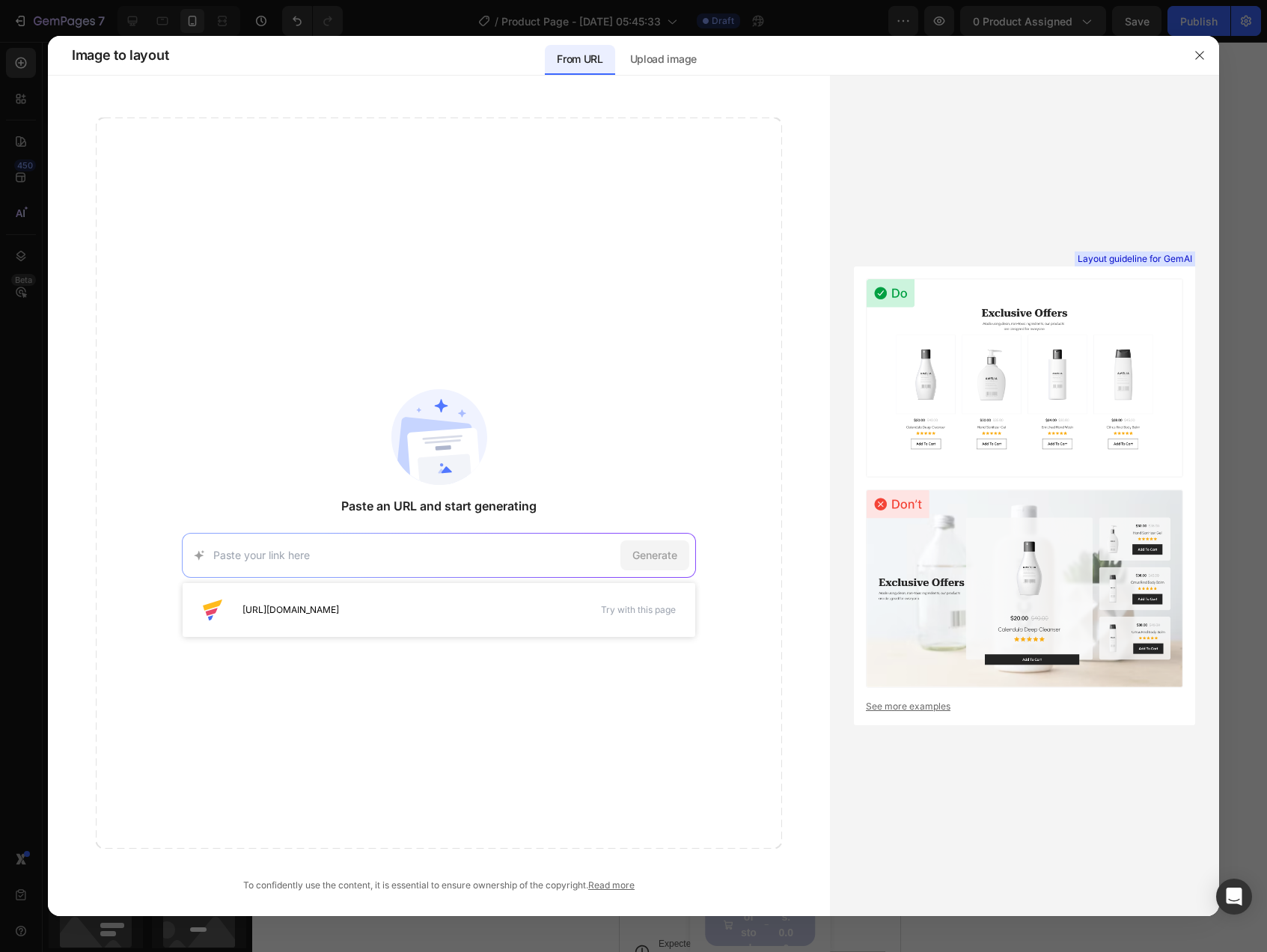
click at [554, 559] on input at bounding box center [413, 555] width 402 height 16
paste input "[URL][DOMAIN_NAME]"
type input "[URL][DOMAIN_NAME]"
click at [682, 556] on div "Generate" at bounding box center [655, 555] width 69 height 30
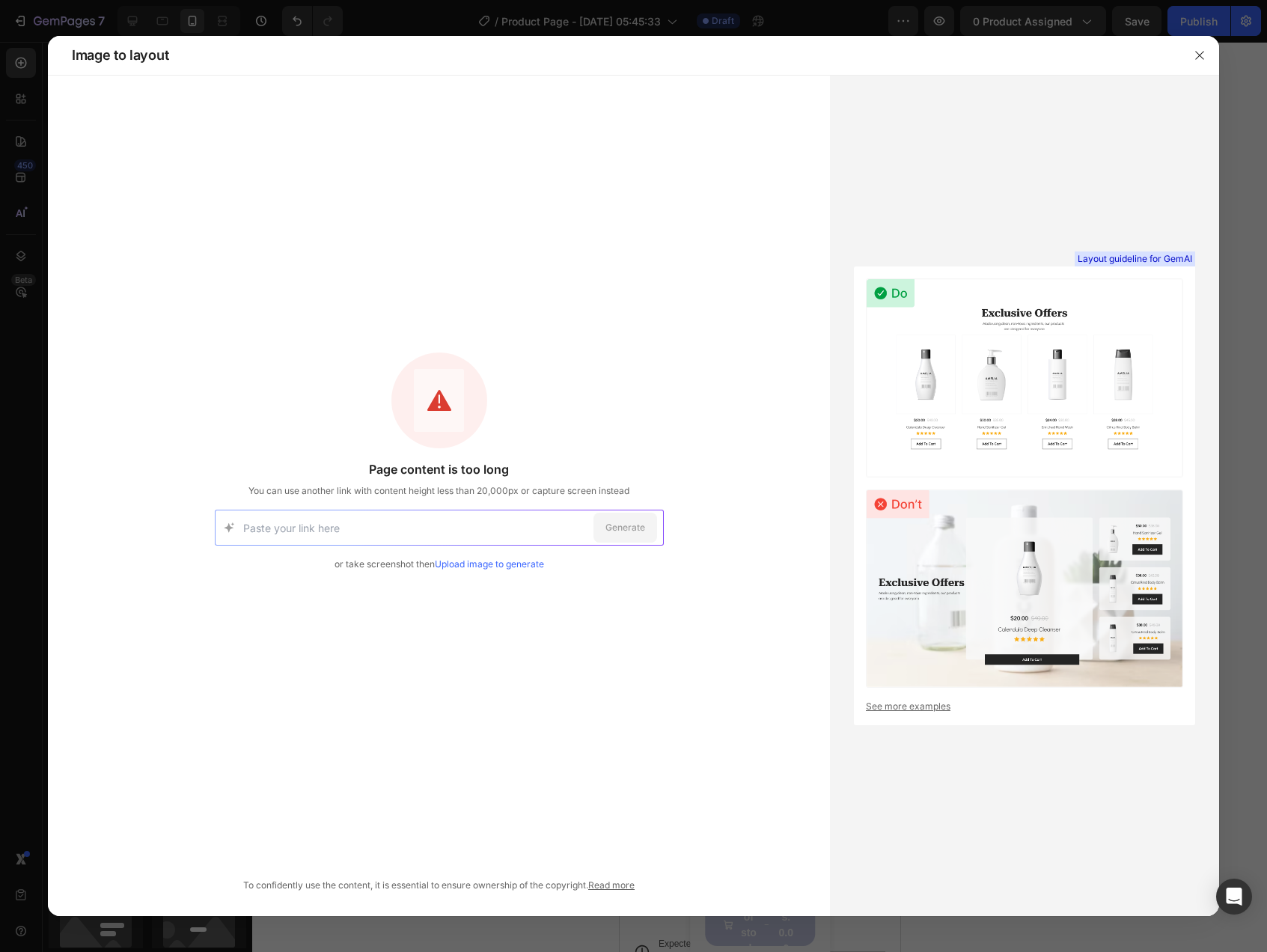
click at [492, 568] on link "Upload image to generate" at bounding box center [489, 564] width 110 height 11
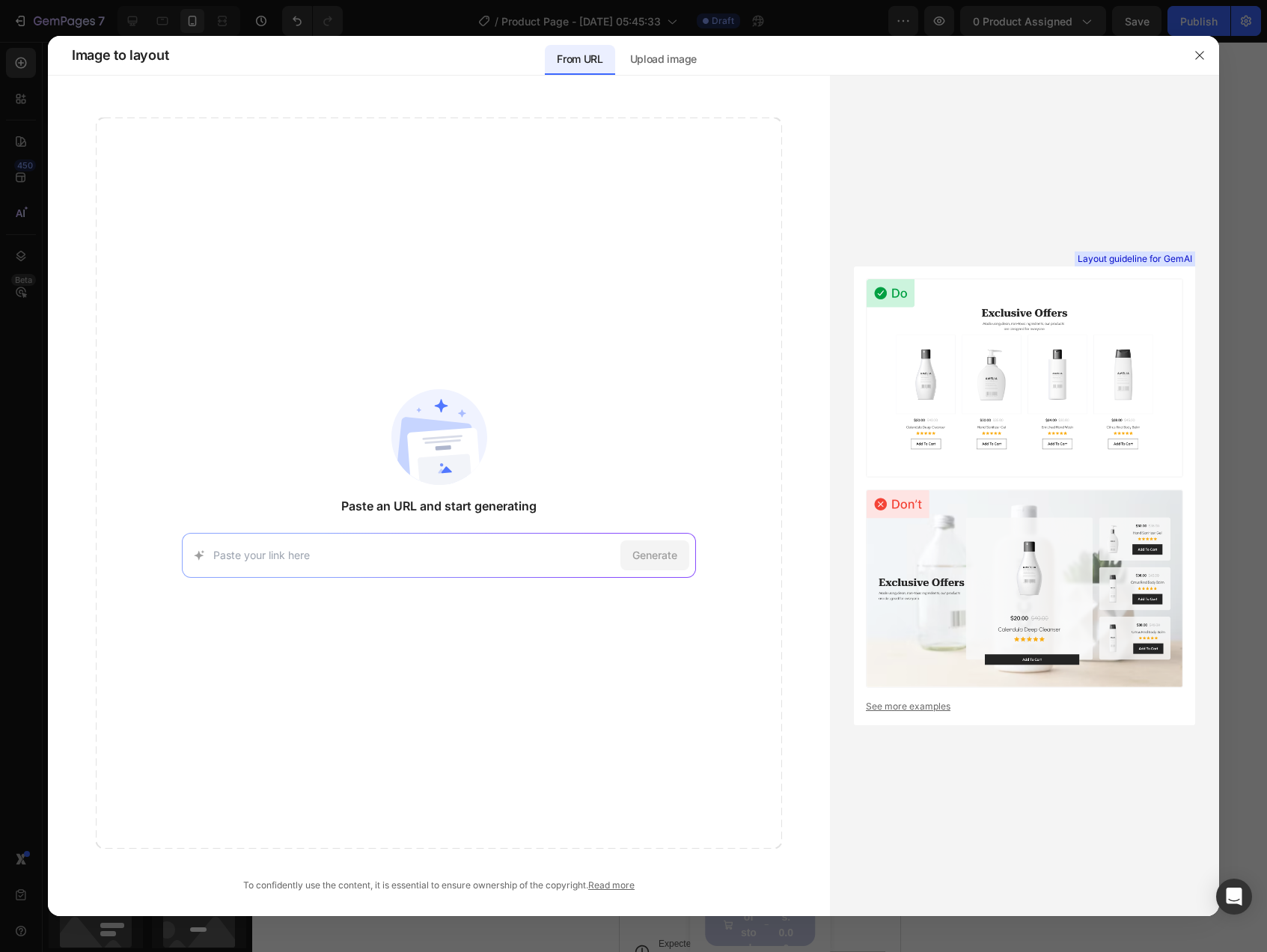
click at [486, 554] on input at bounding box center [413, 555] width 402 height 16
click at [481, 559] on input at bounding box center [413, 555] width 402 height 16
click at [637, 558] on span "Generate" at bounding box center [655, 555] width 45 height 16
click at [418, 456] on img at bounding box center [439, 437] width 96 height 96
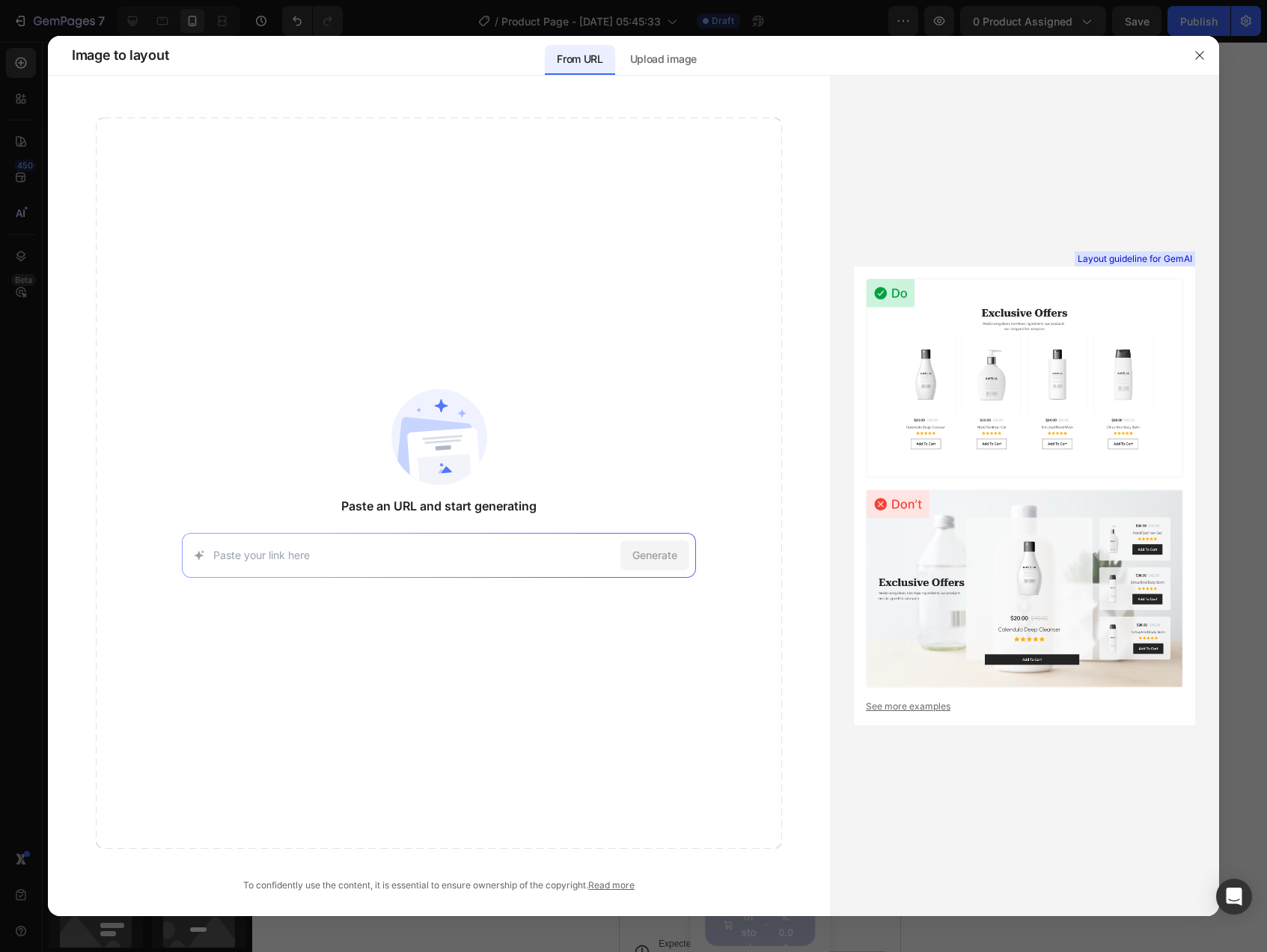
click at [418, 456] on img at bounding box center [439, 437] width 96 height 96
click at [424, 450] on img at bounding box center [439, 437] width 96 height 96
click at [1088, 354] on img at bounding box center [1024, 377] width 317 height 199
click at [352, 323] on div "Paste an URL and start generating Generate" at bounding box center [439, 483] width 686 height 731
click at [696, 63] on p "Upload image" at bounding box center [663, 59] width 67 height 18
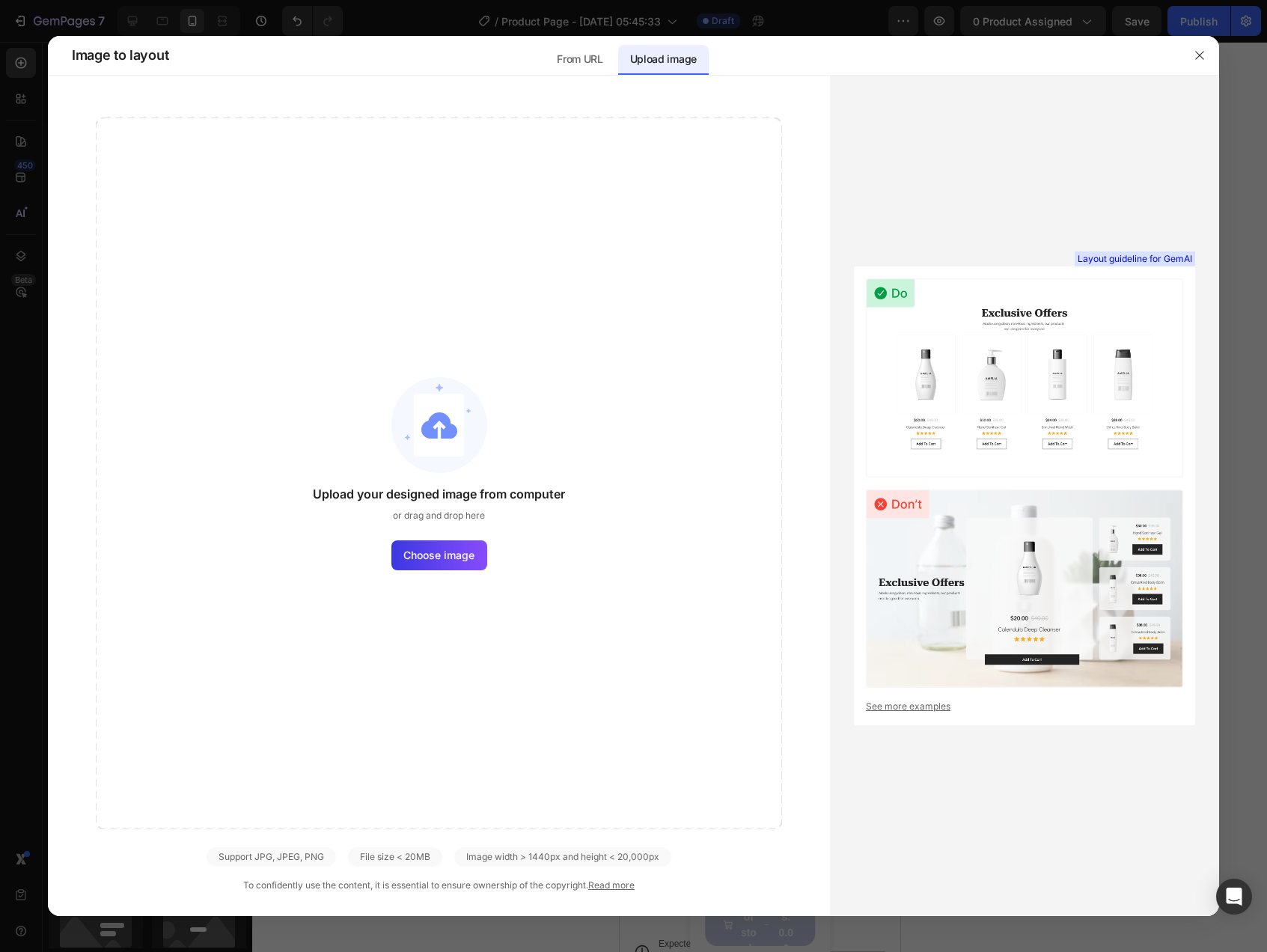
click at [424, 570] on div "Upload your designed image from computer or drag and drop here Choose image" at bounding box center [439, 473] width 686 height 712
click at [427, 558] on span "Choose image" at bounding box center [439, 555] width 71 height 16
click at [0, 0] on input "Choose image" at bounding box center [0, 0] width 0 height 0
click at [435, 543] on label "Choose image" at bounding box center [439, 555] width 96 height 30
click at [0, 0] on input "Choose image" at bounding box center [0, 0] width 0 height 0
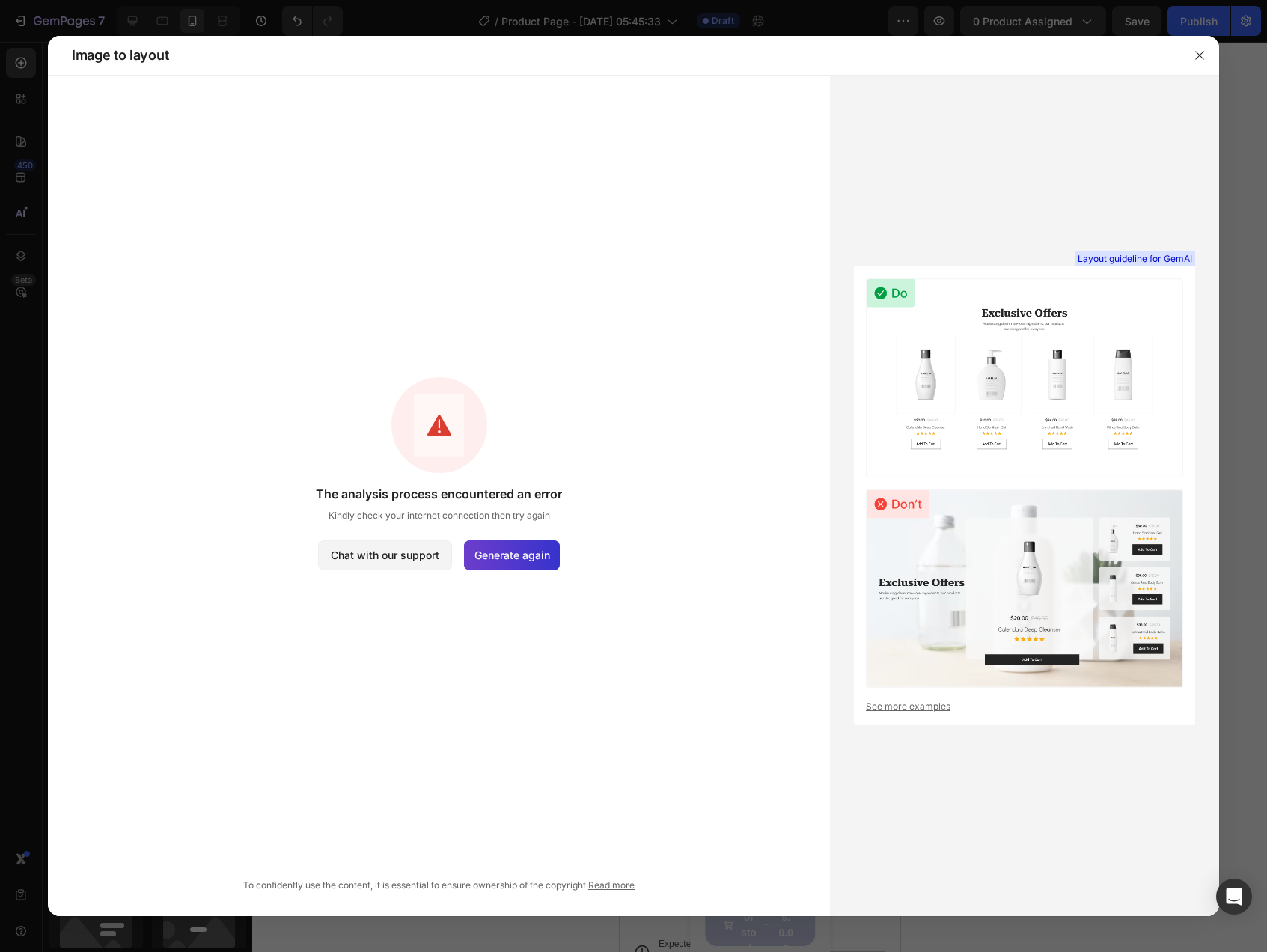
click at [510, 556] on span "Generate again" at bounding box center [512, 555] width 76 height 16
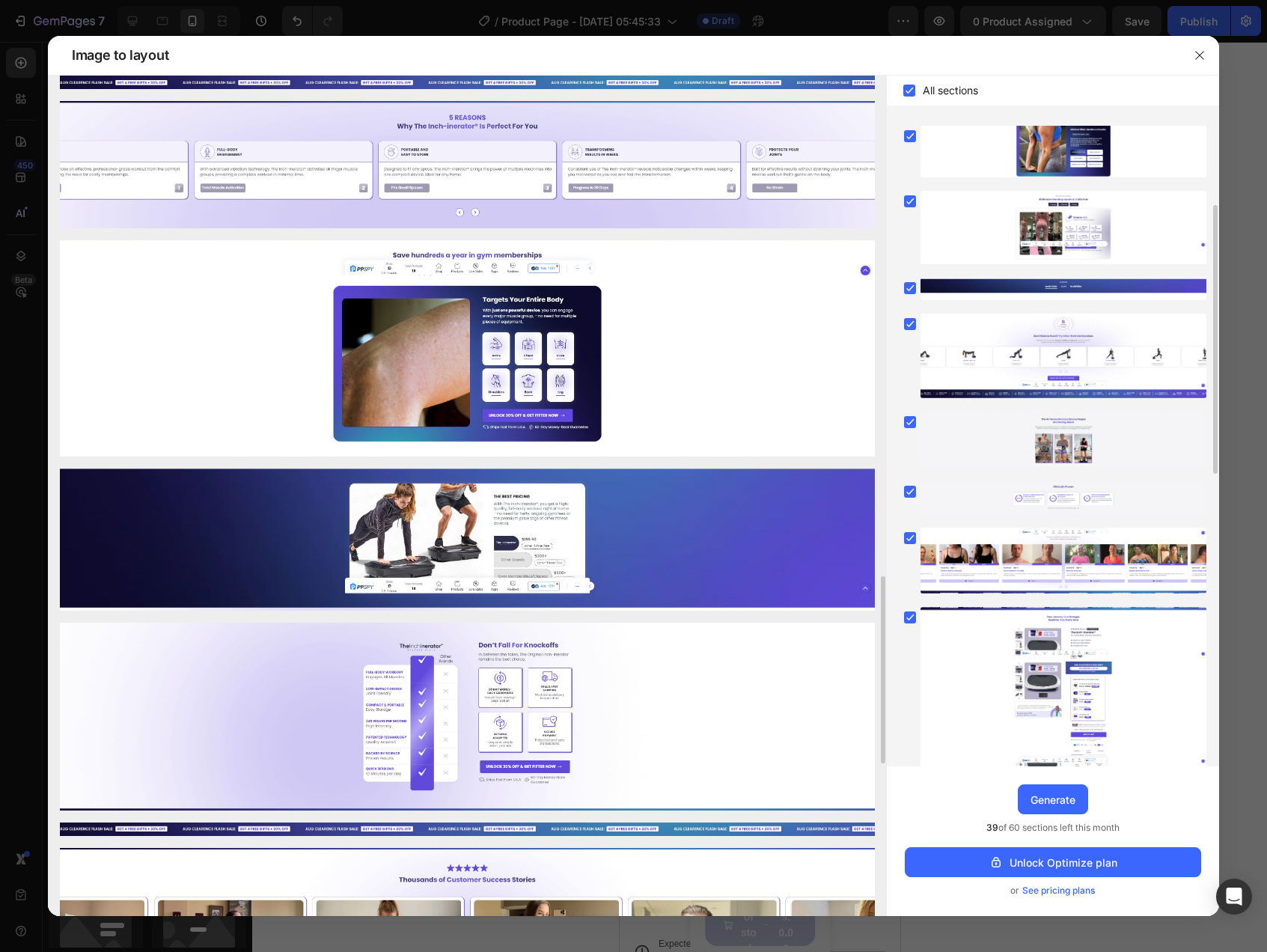
scroll to position [915, 0]
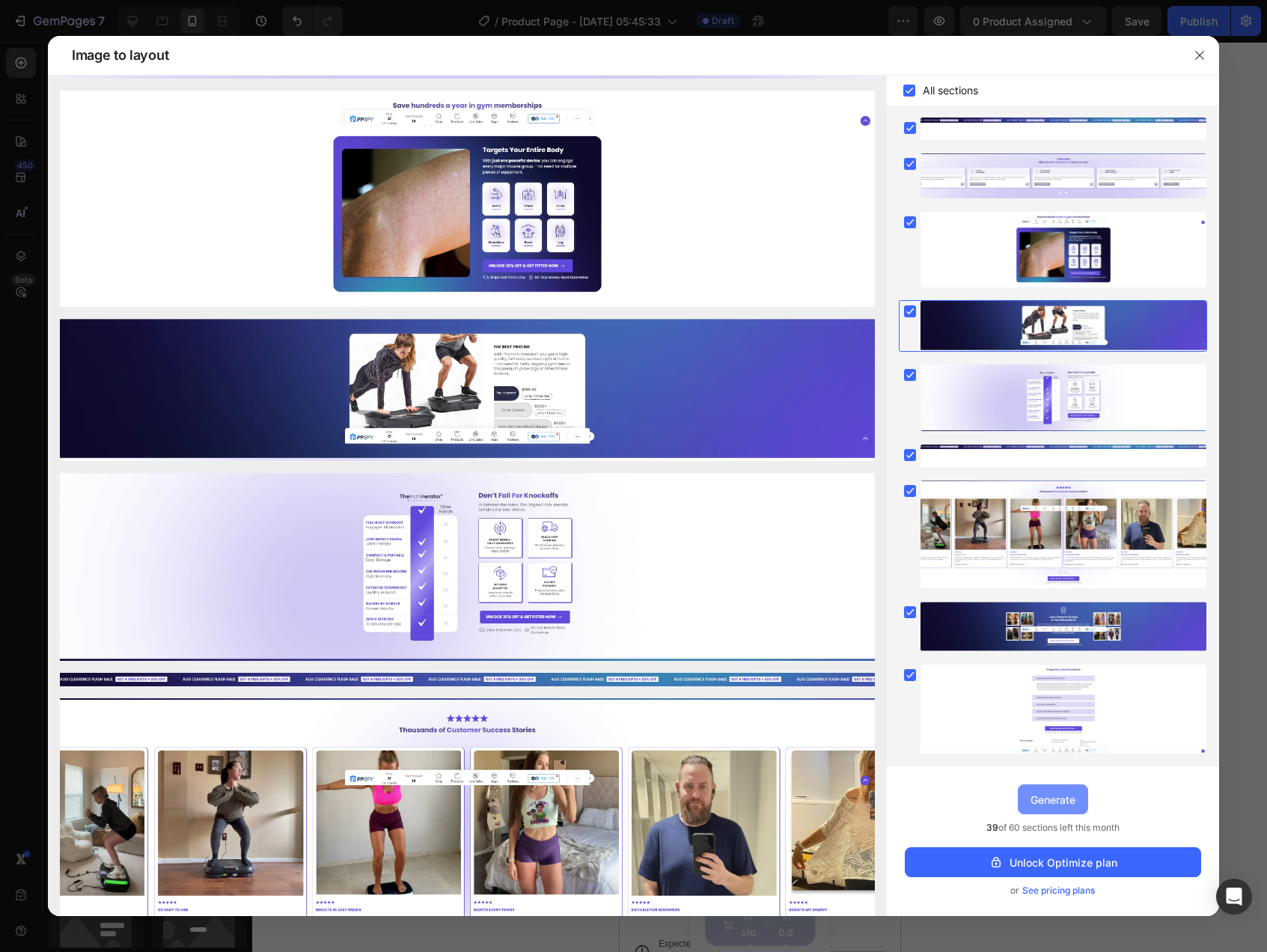
click at [1064, 805] on div "Generate" at bounding box center [1052, 799] width 45 height 16
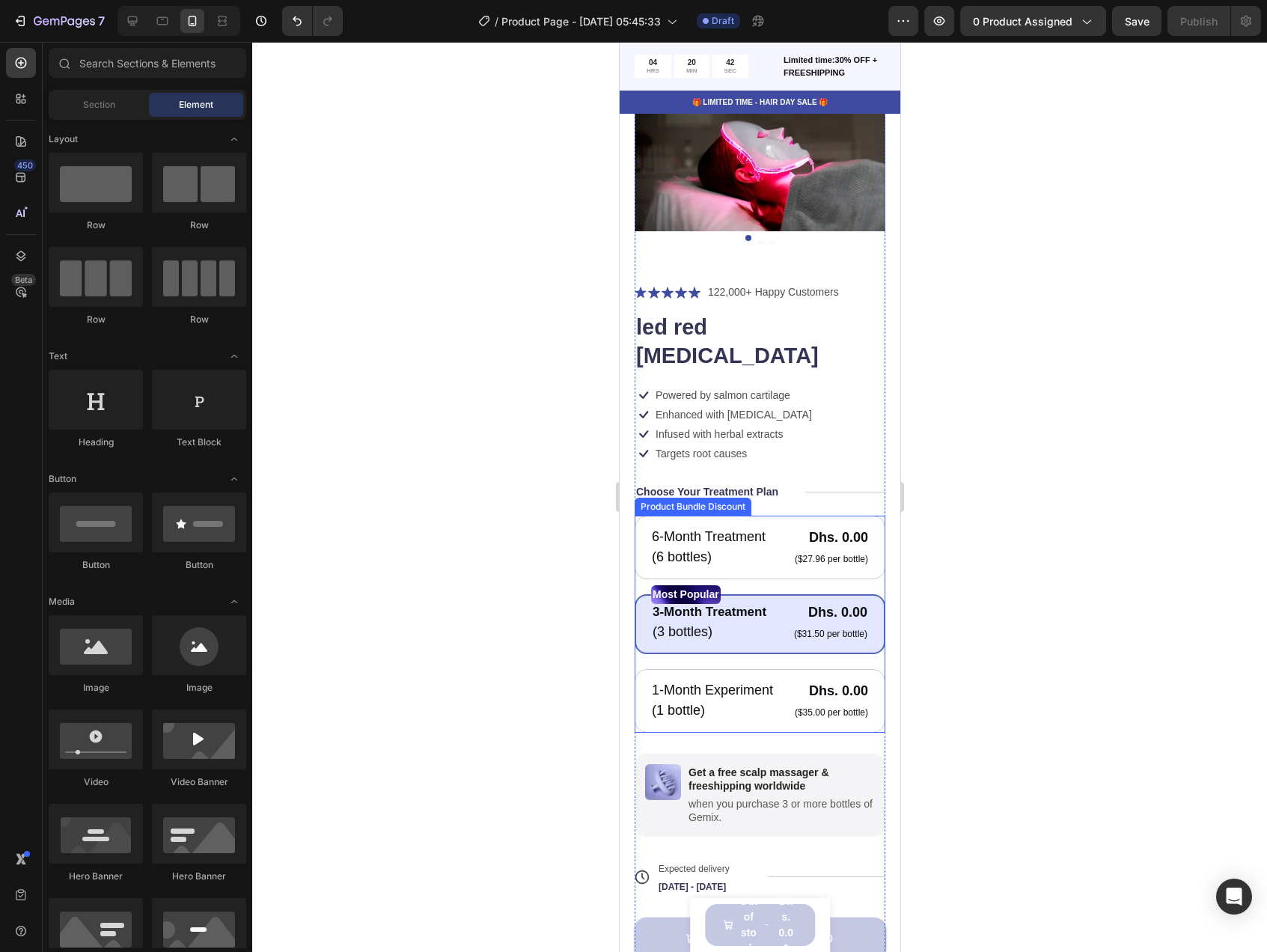
scroll to position [0, 0]
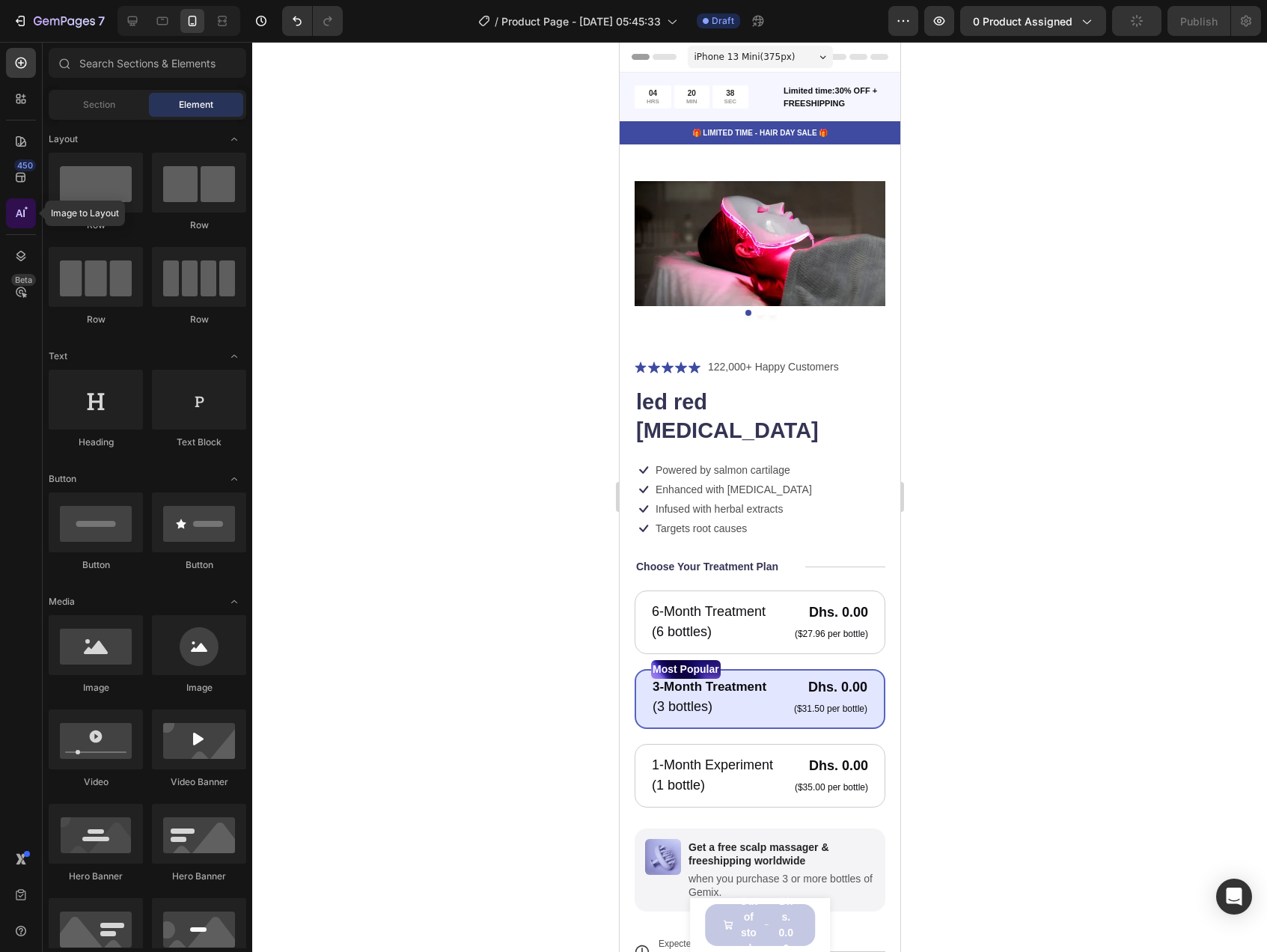
click at [23, 211] on icon at bounding box center [24, 214] width 2 height 8
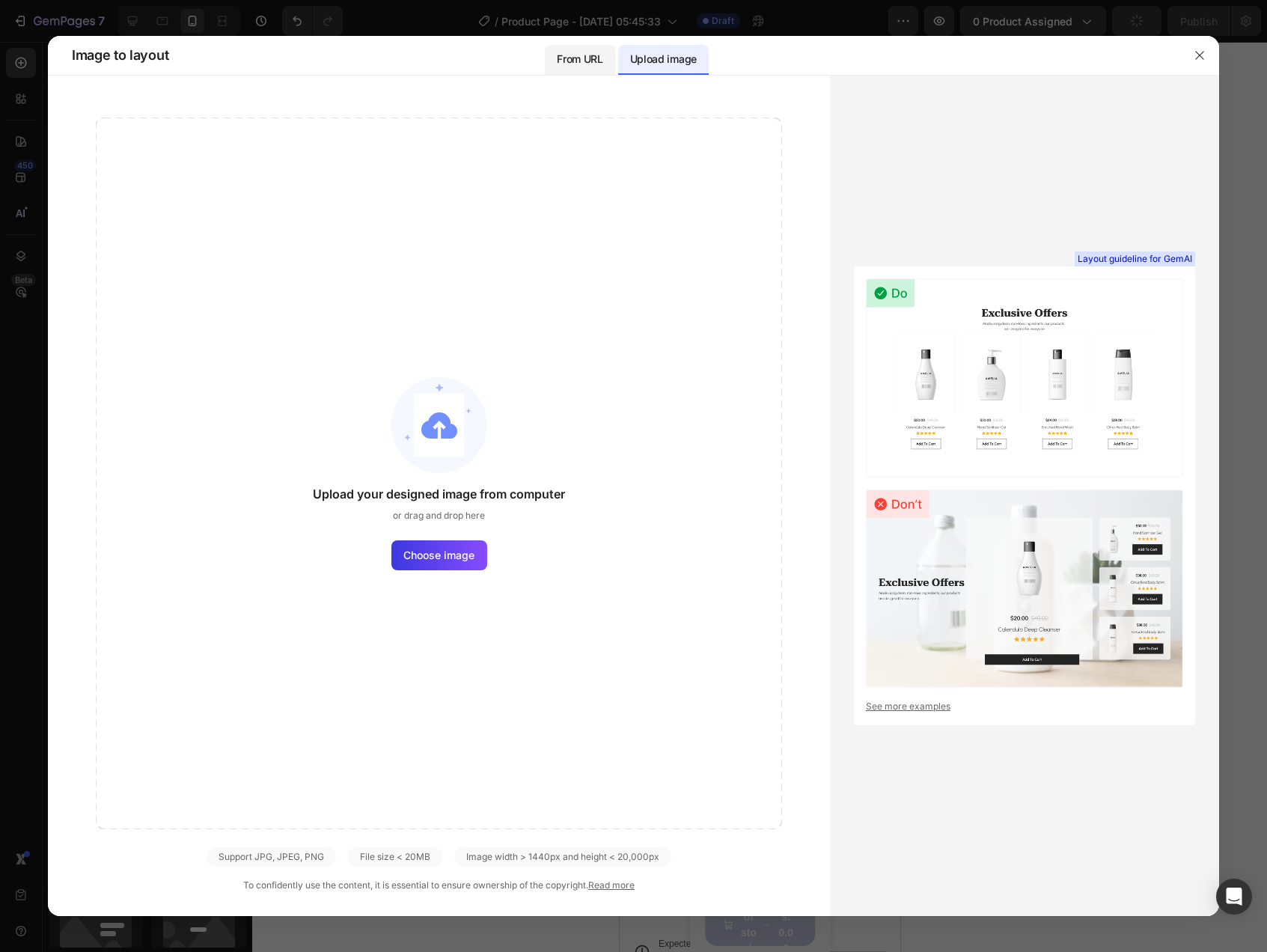
click at [602, 71] on div "From URL" at bounding box center [579, 60] width 70 height 30
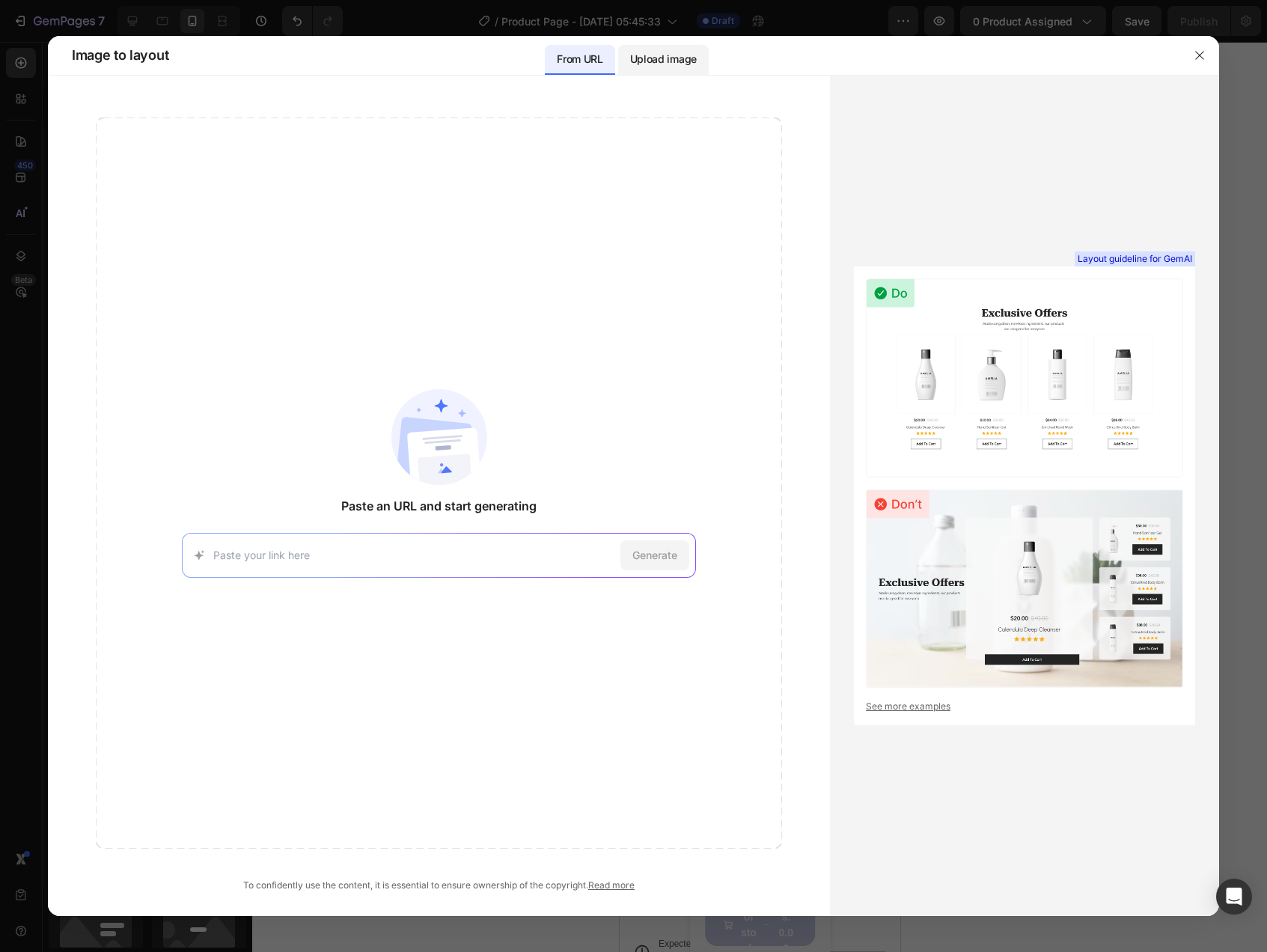
click at [654, 67] on p "Upload image" at bounding box center [663, 59] width 67 height 18
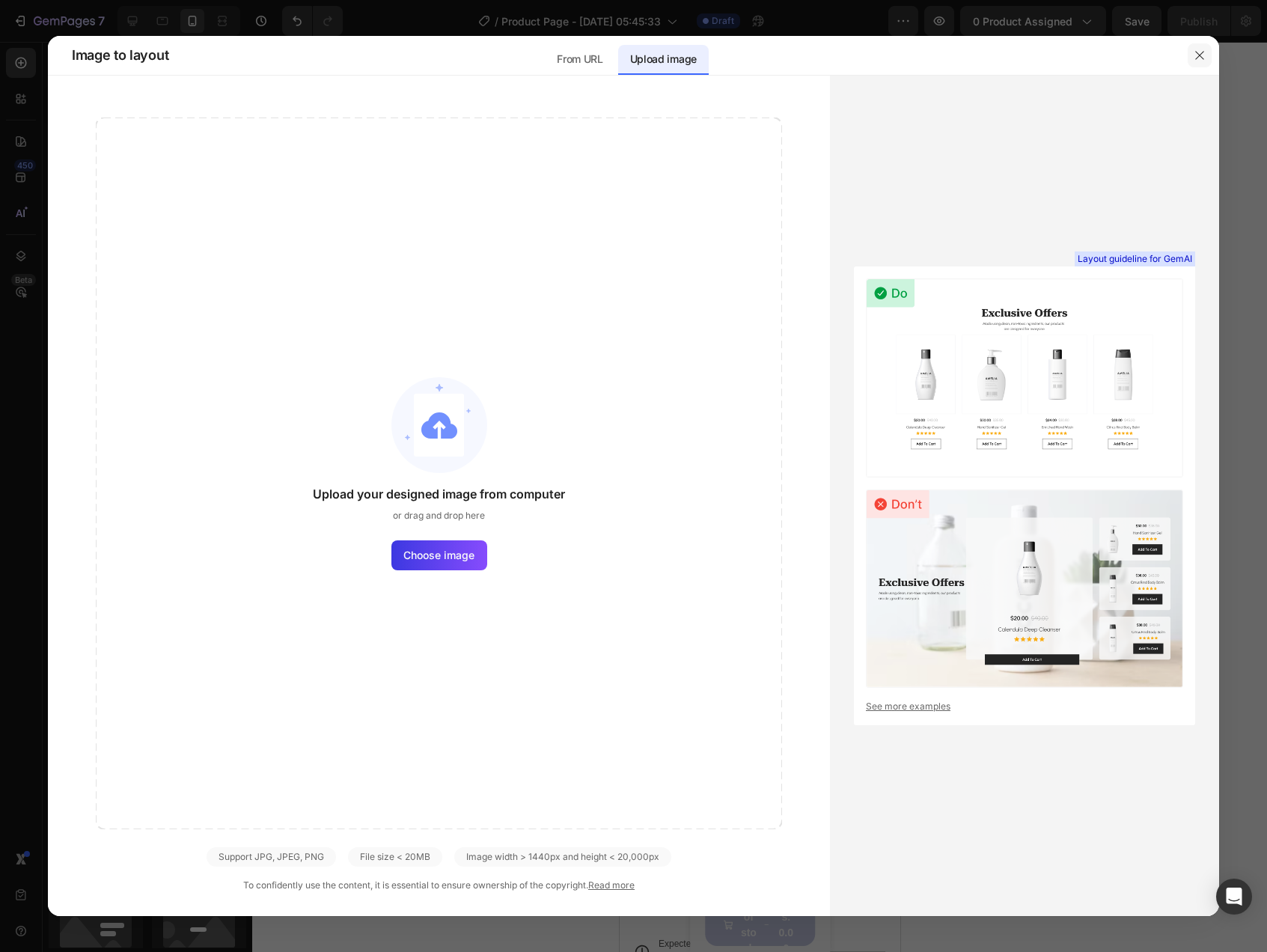
click at [1204, 58] on icon "button" at bounding box center [1199, 55] width 12 height 12
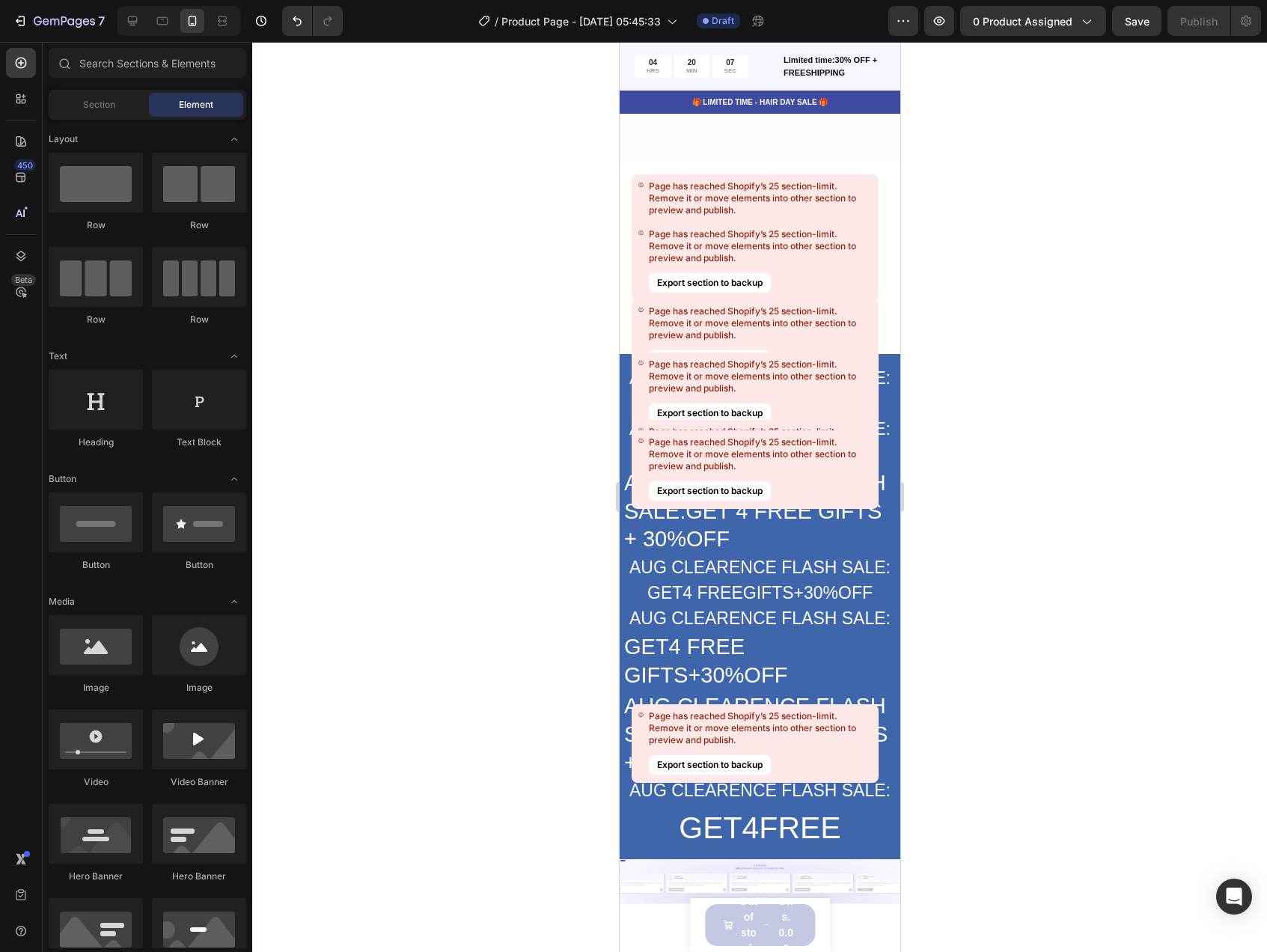
scroll to position [10214, 0]
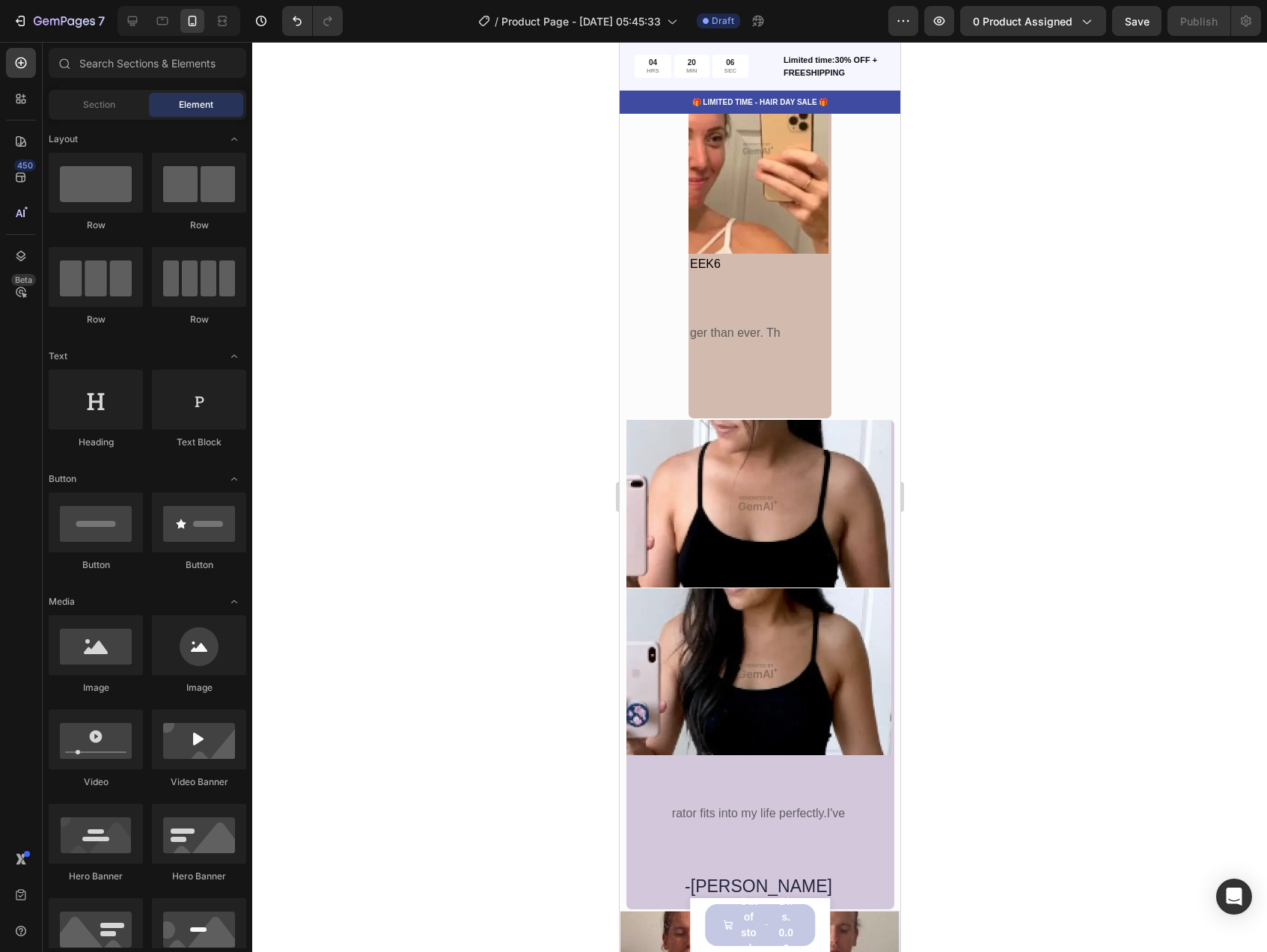
drag, startPoint x: 897, startPoint y: 328, endPoint x: 1546, endPoint y: 692, distance: 744.1
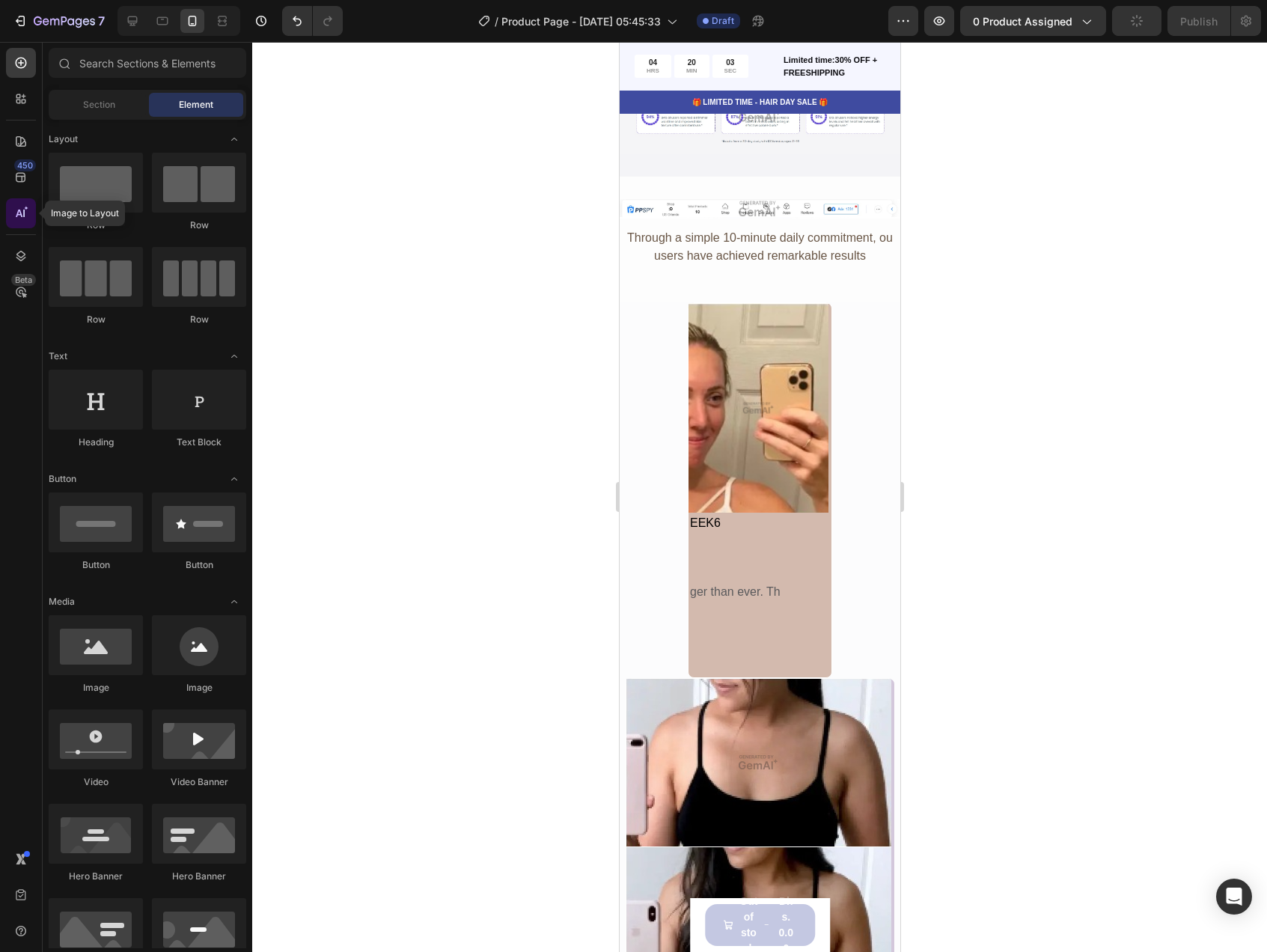
click at [26, 224] on div at bounding box center [21, 213] width 30 height 30
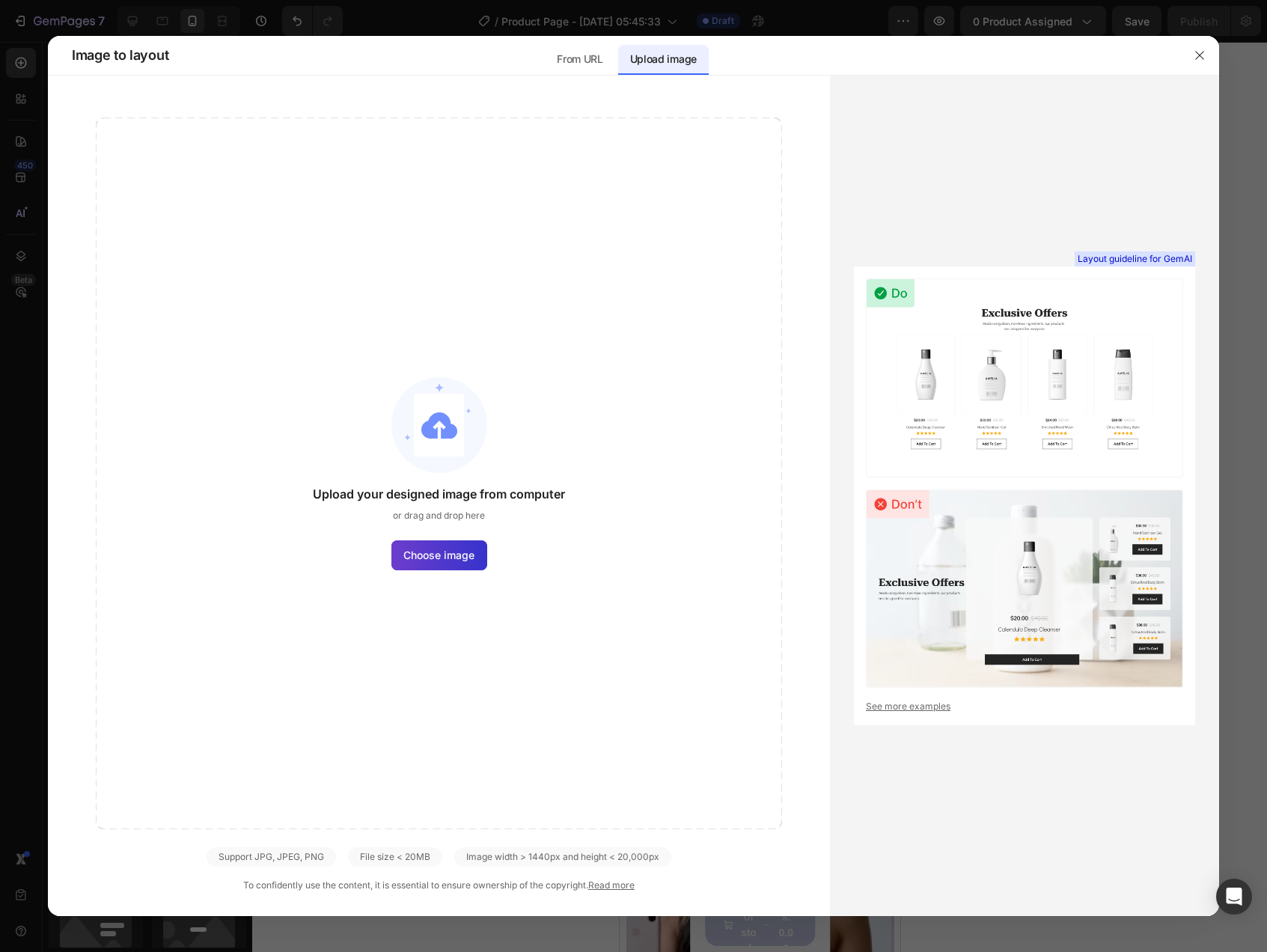
click at [465, 560] on span "Choose image" at bounding box center [439, 555] width 71 height 16
click at [0, 0] on input "Choose image" at bounding box center [0, 0] width 0 height 0
click at [1211, 54] on div at bounding box center [1200, 56] width 39 height 39
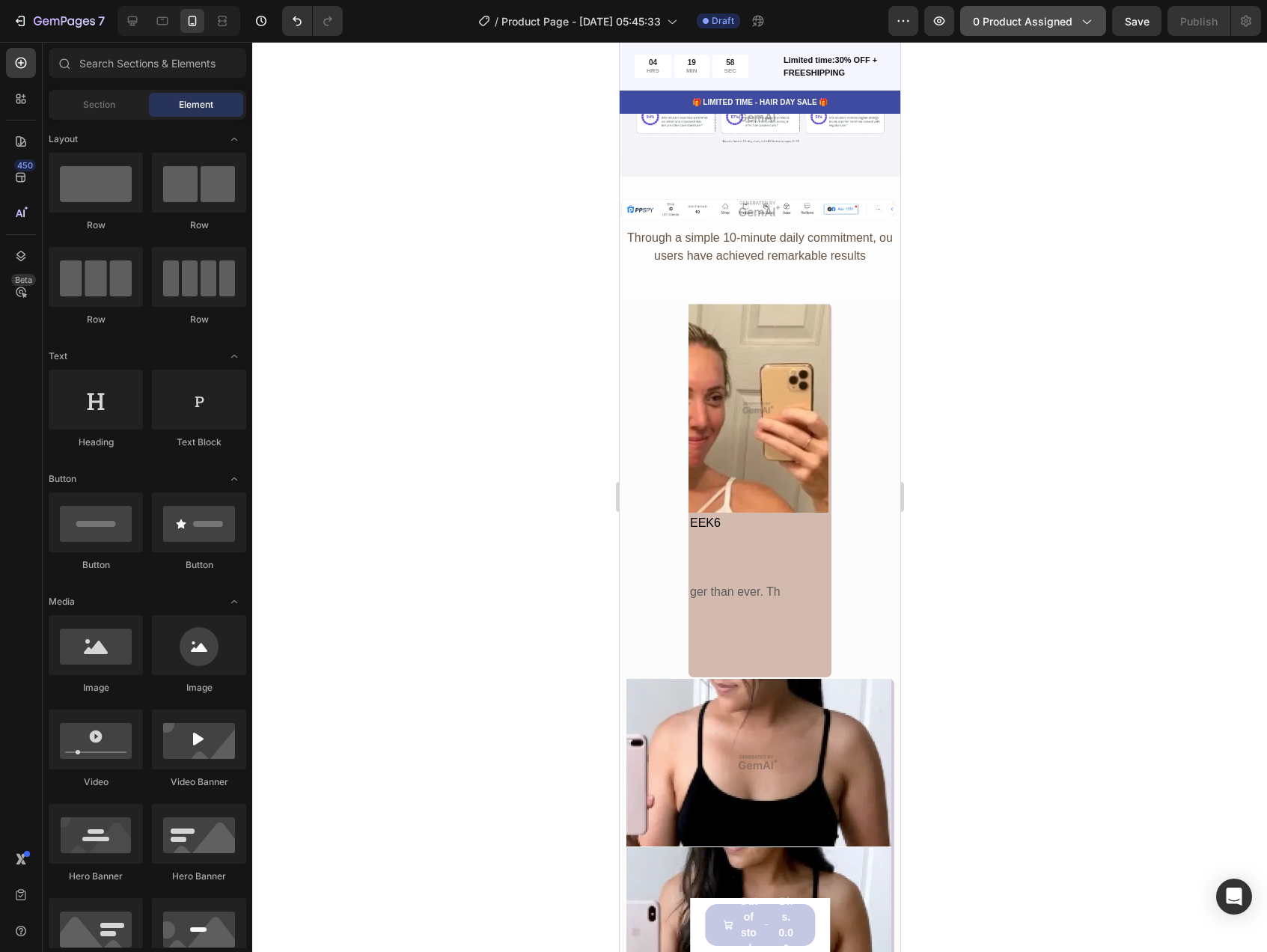
click at [1046, 15] on span "0 product assigned" at bounding box center [1022, 21] width 99 height 16
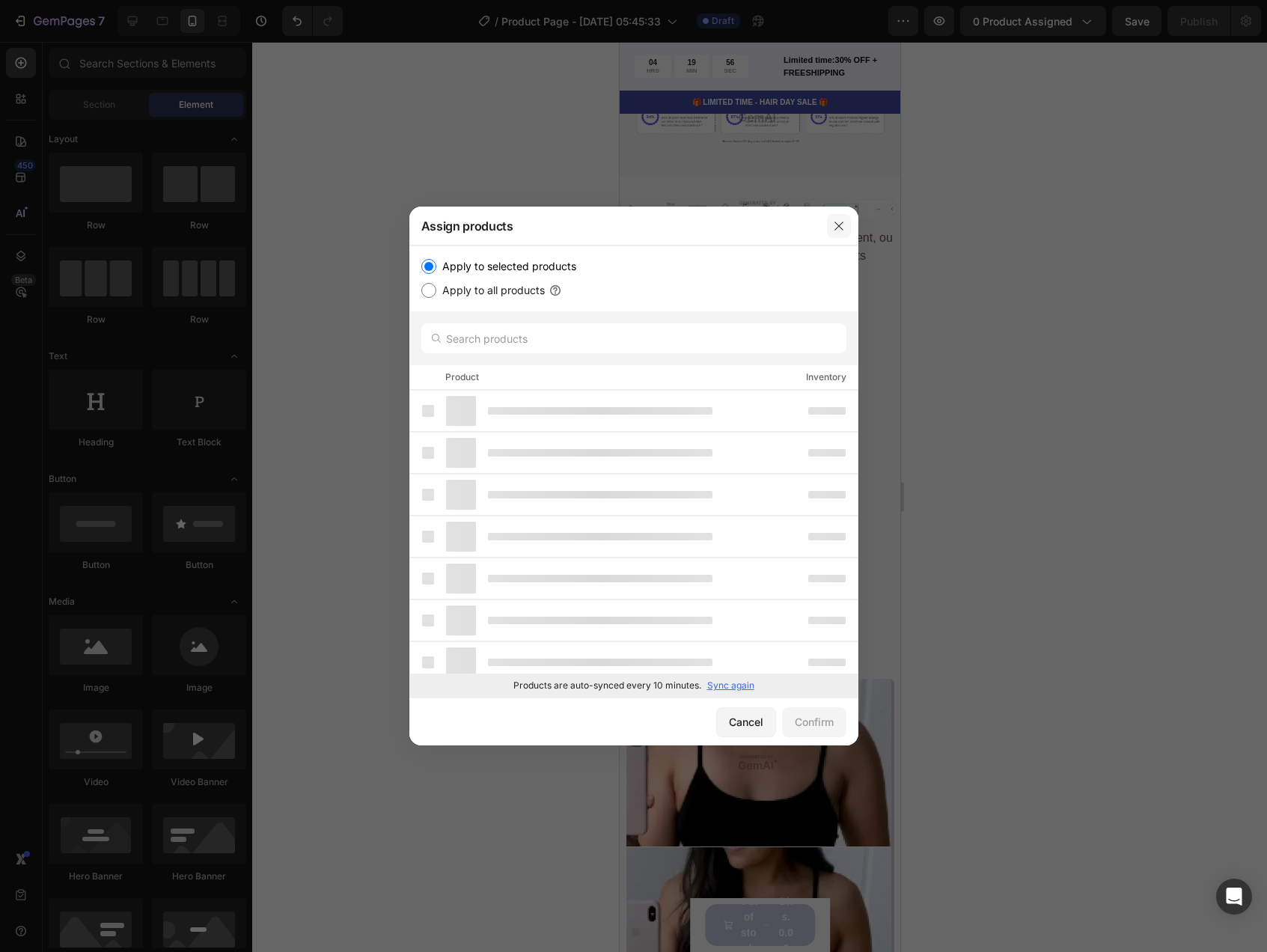
click at [828, 226] on button "button" at bounding box center [839, 225] width 24 height 24
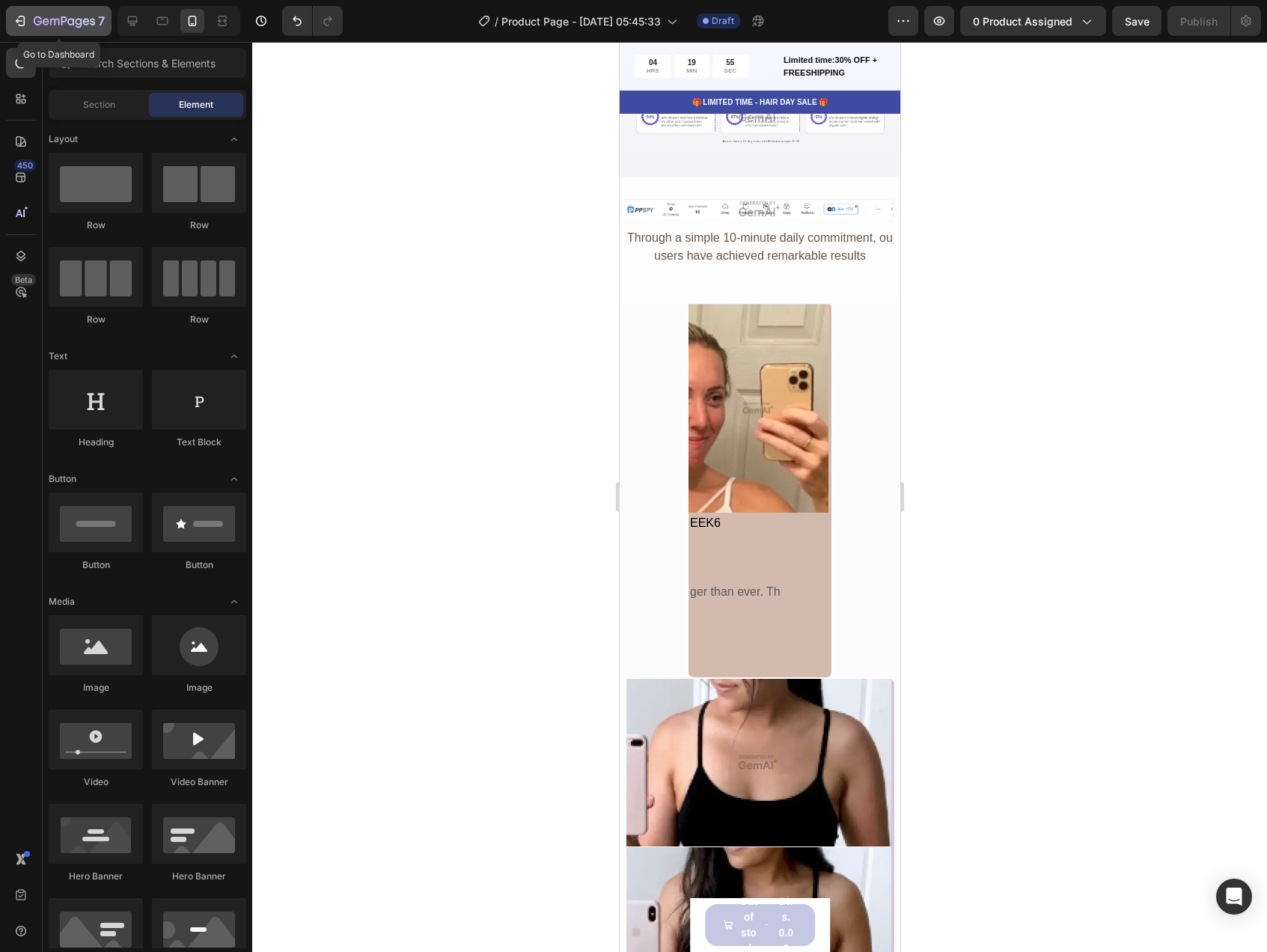
click at [31, 18] on div "7" at bounding box center [59, 20] width 92 height 18
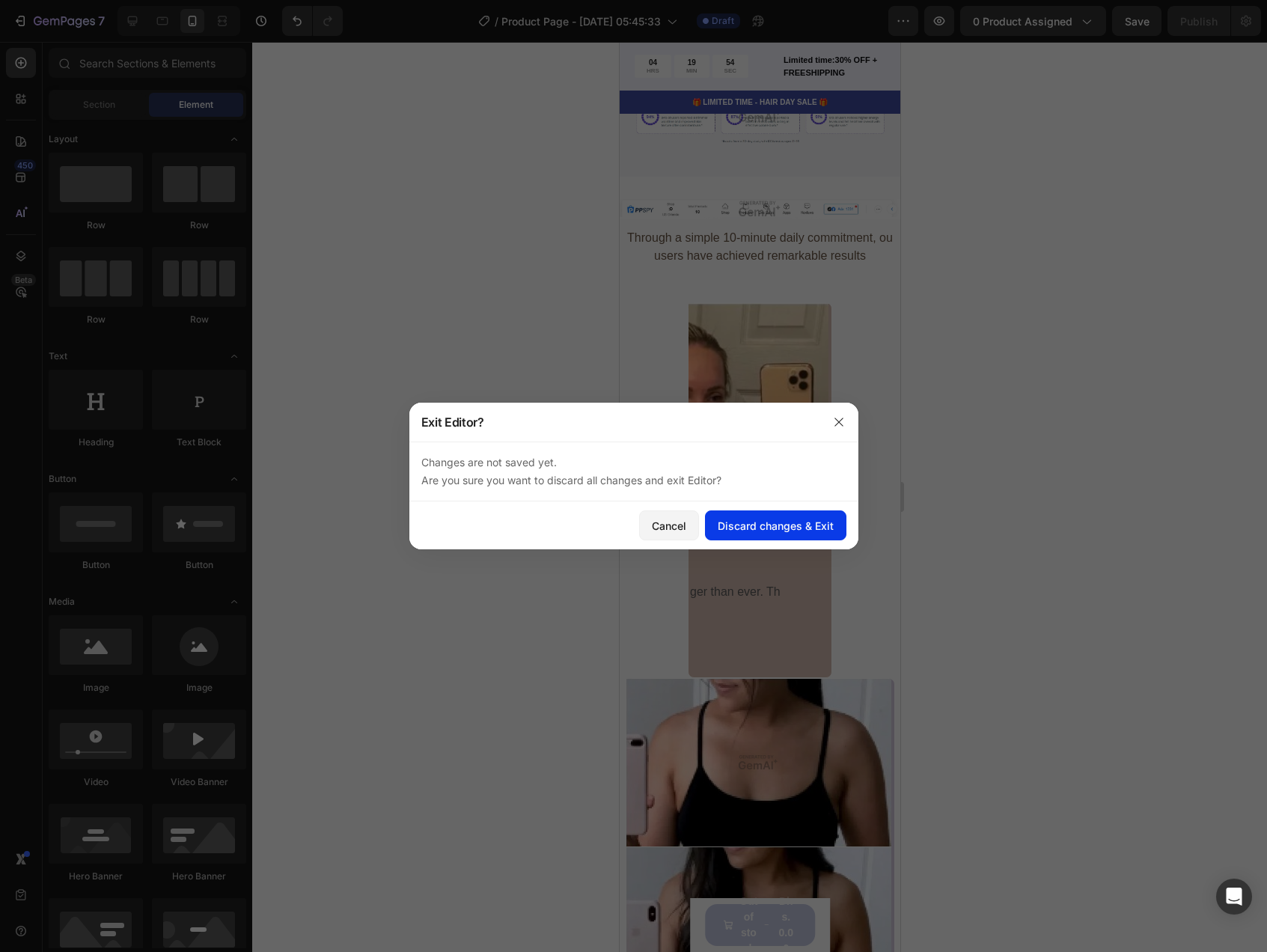
click at [745, 536] on button "Discard changes & Exit" at bounding box center [775, 525] width 142 height 30
click at [791, 532] on div "Discard changes & Exit" at bounding box center [775, 525] width 116 height 16
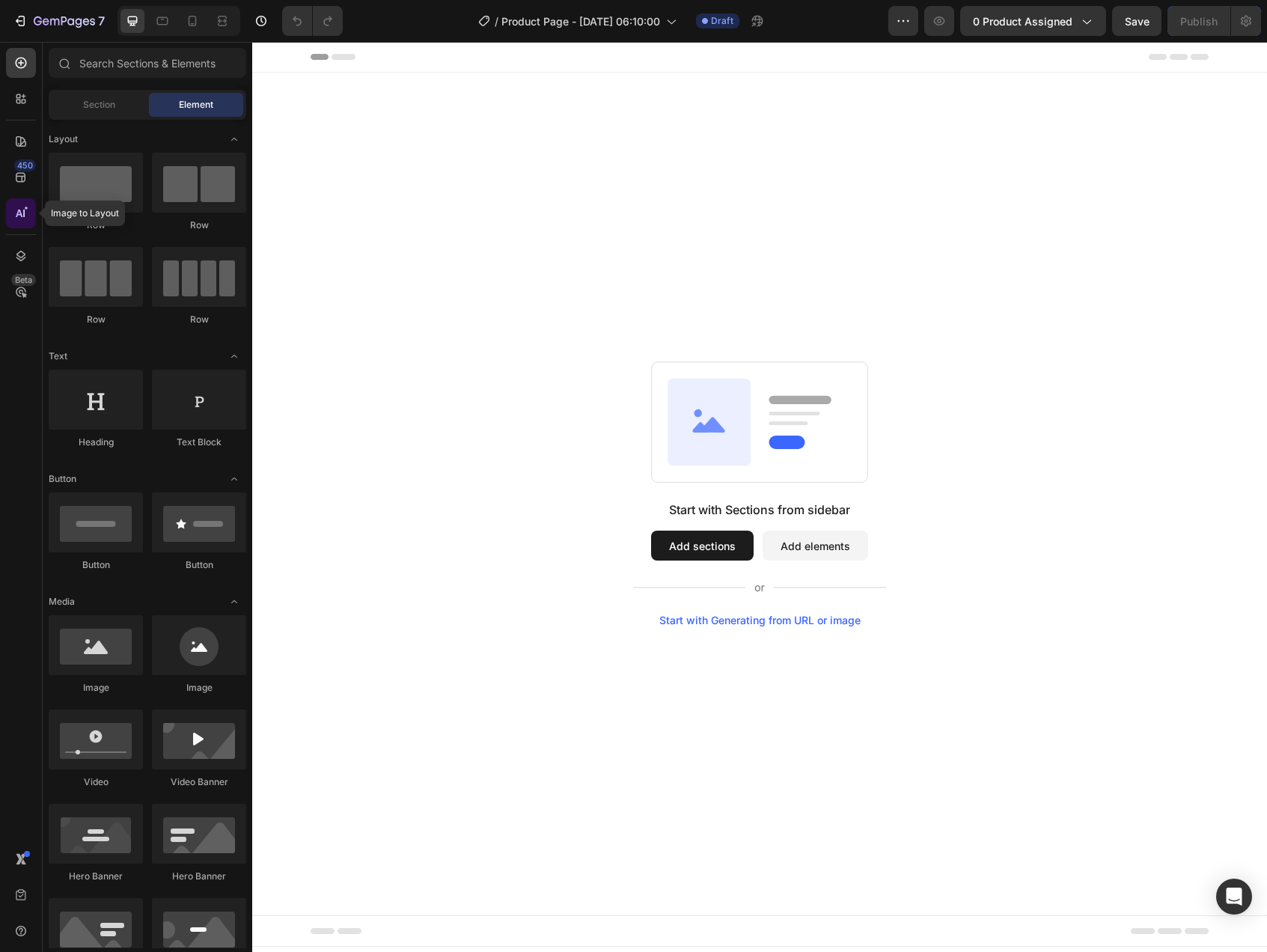
click at [21, 228] on div at bounding box center [21, 213] width 30 height 30
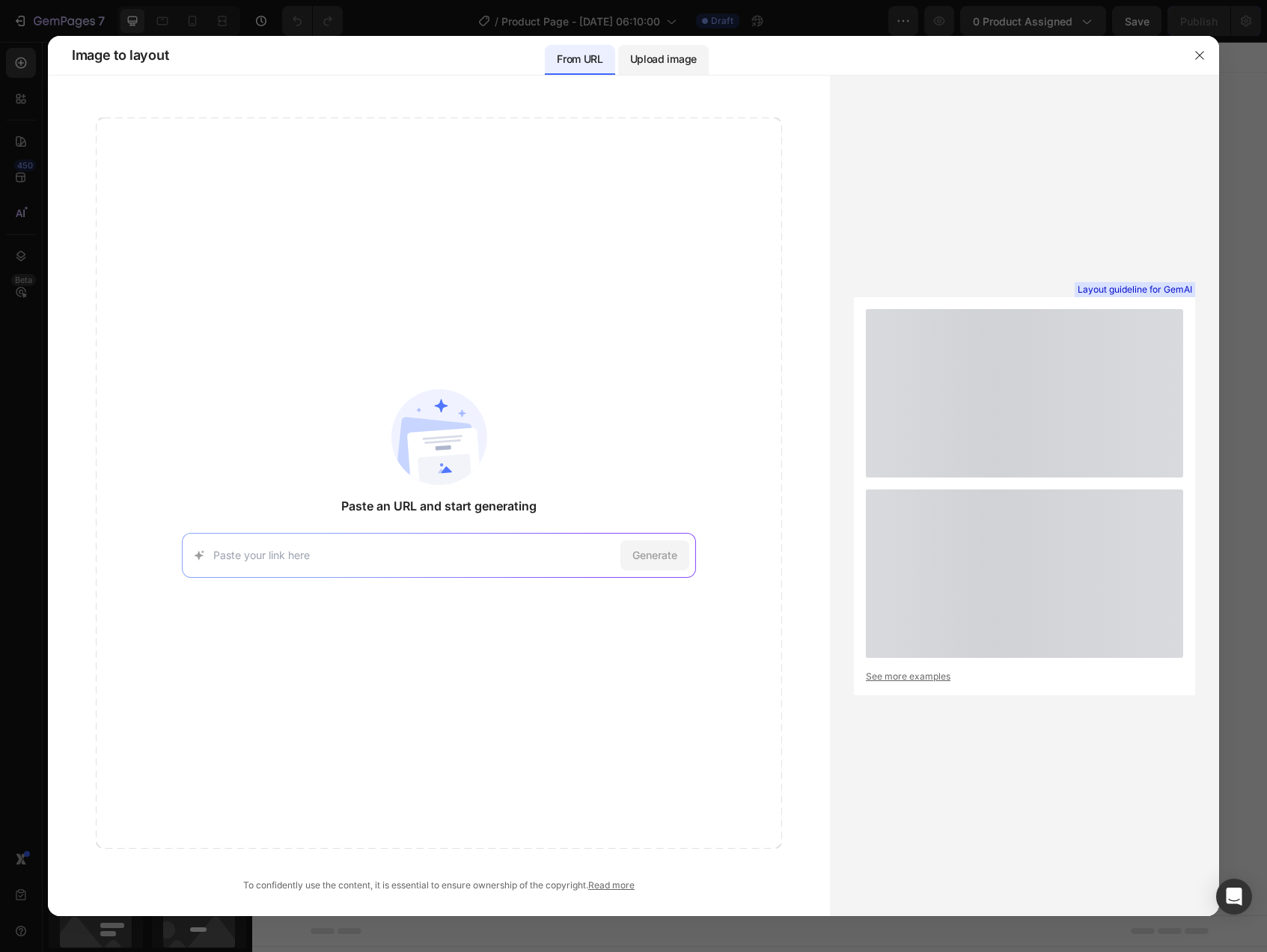
click at [696, 67] on p "Upload image" at bounding box center [663, 59] width 67 height 18
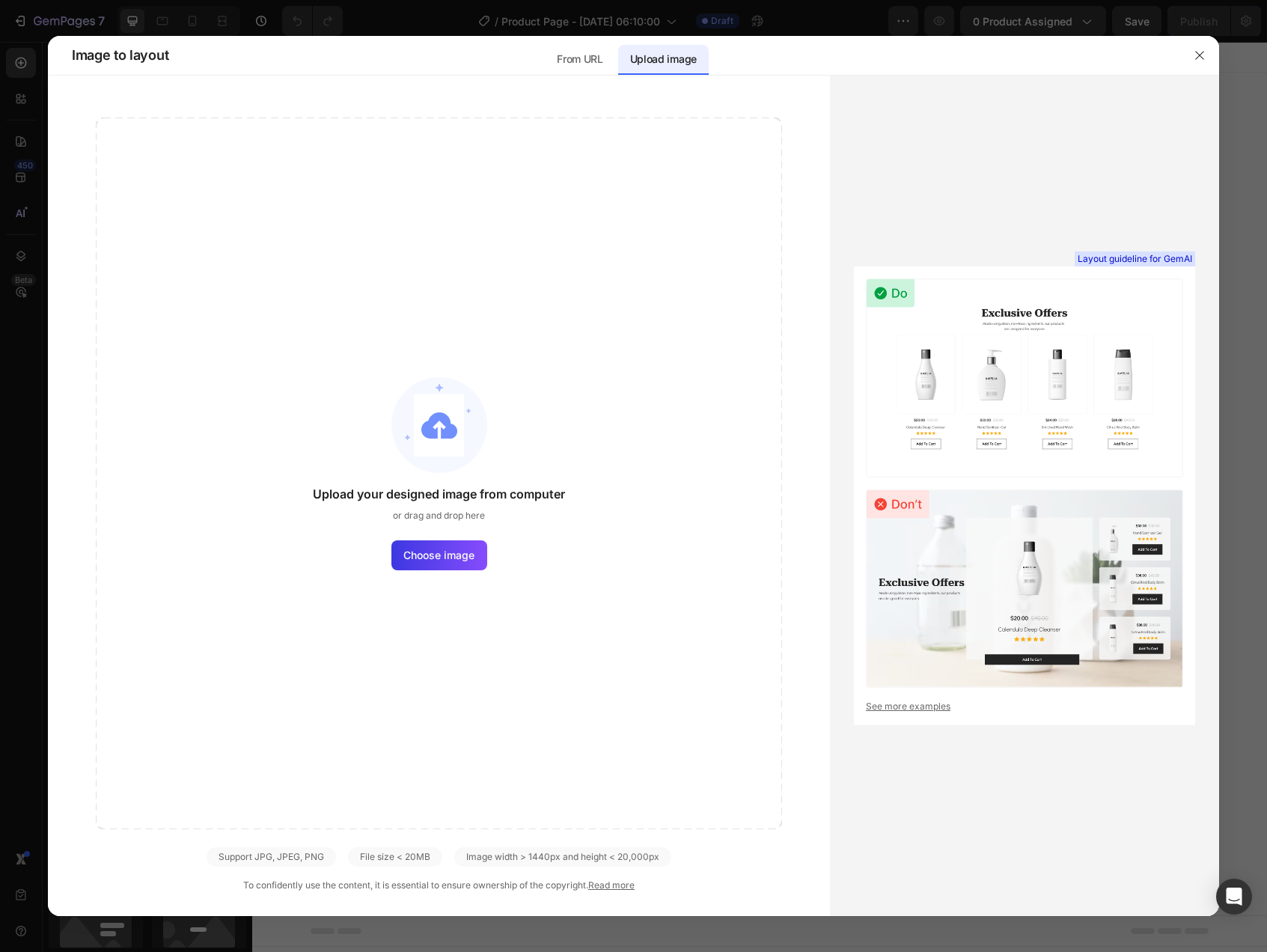
click at [435, 528] on div "Upload your designed image from computer or drag and drop here Choose image" at bounding box center [439, 473] width 686 height 712
click at [433, 548] on span "Choose image" at bounding box center [439, 555] width 71 height 16
click at [0, 0] on input "Choose image" at bounding box center [0, 0] width 0 height 0
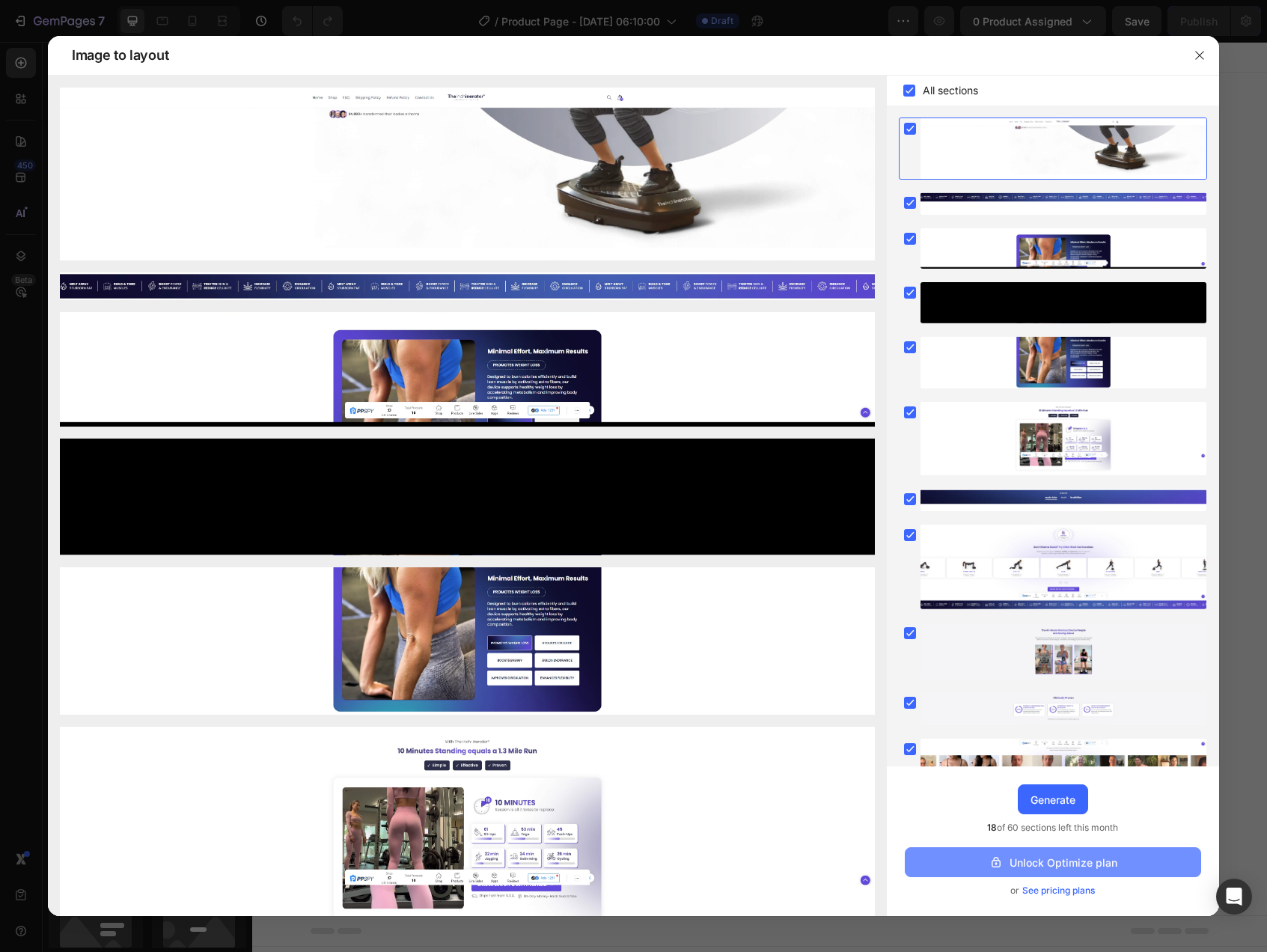
click at [1049, 858] on div "Unlock Optimize plan" at bounding box center [1052, 862] width 128 height 16
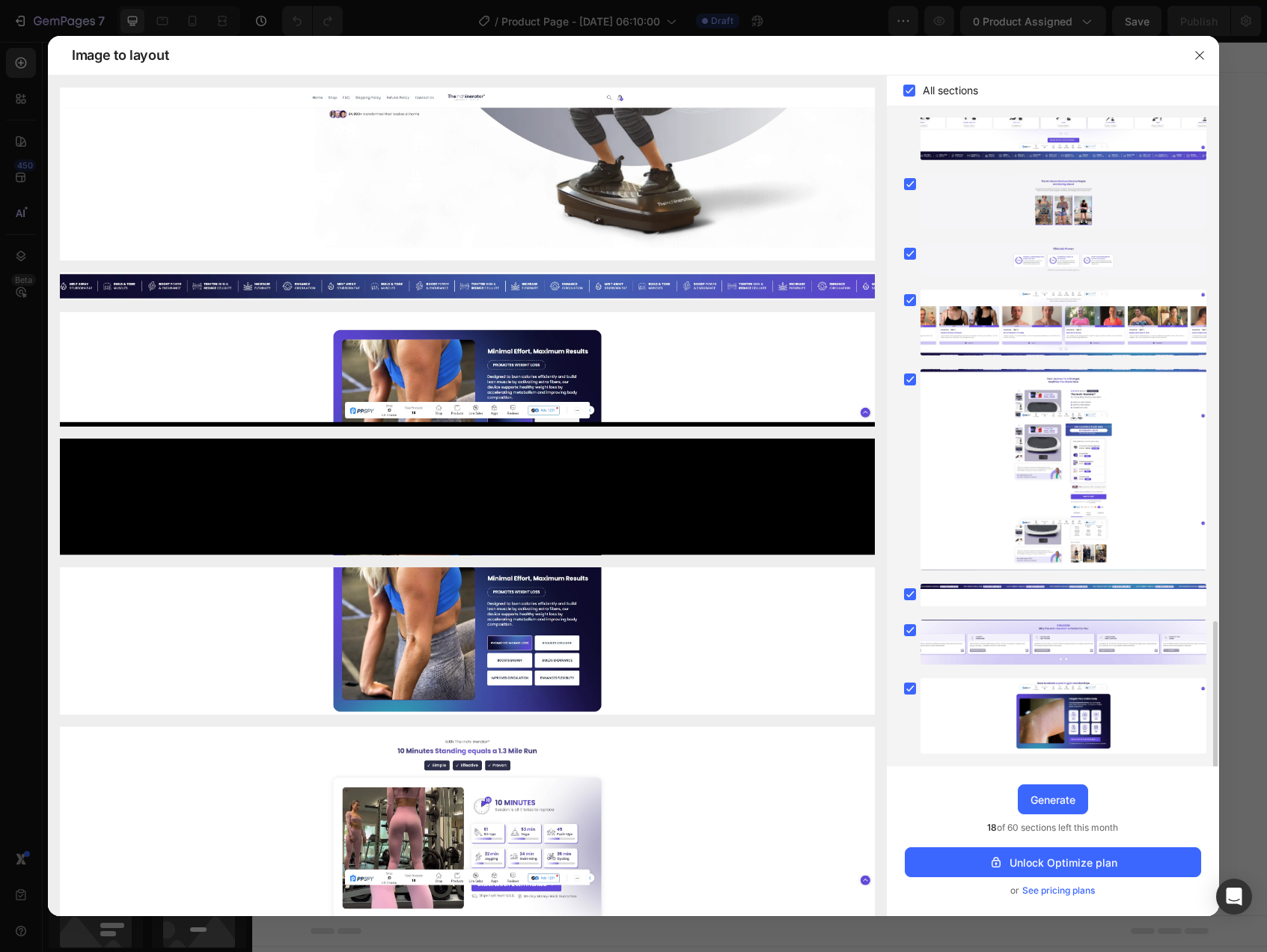
scroll to position [748, 0]
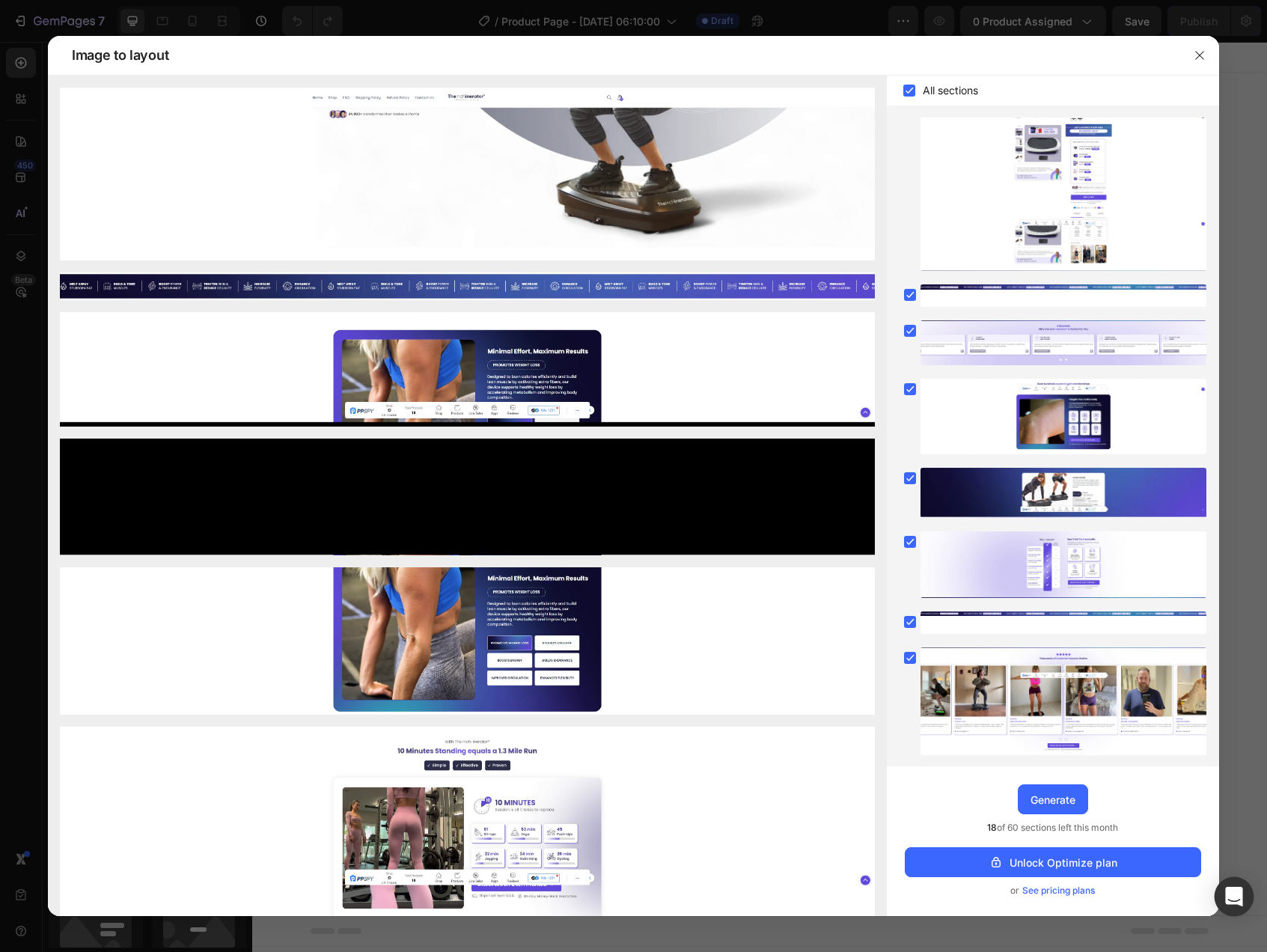
click at [1223, 902] on div "Open Intercom Messenger" at bounding box center [1234, 896] width 40 height 40
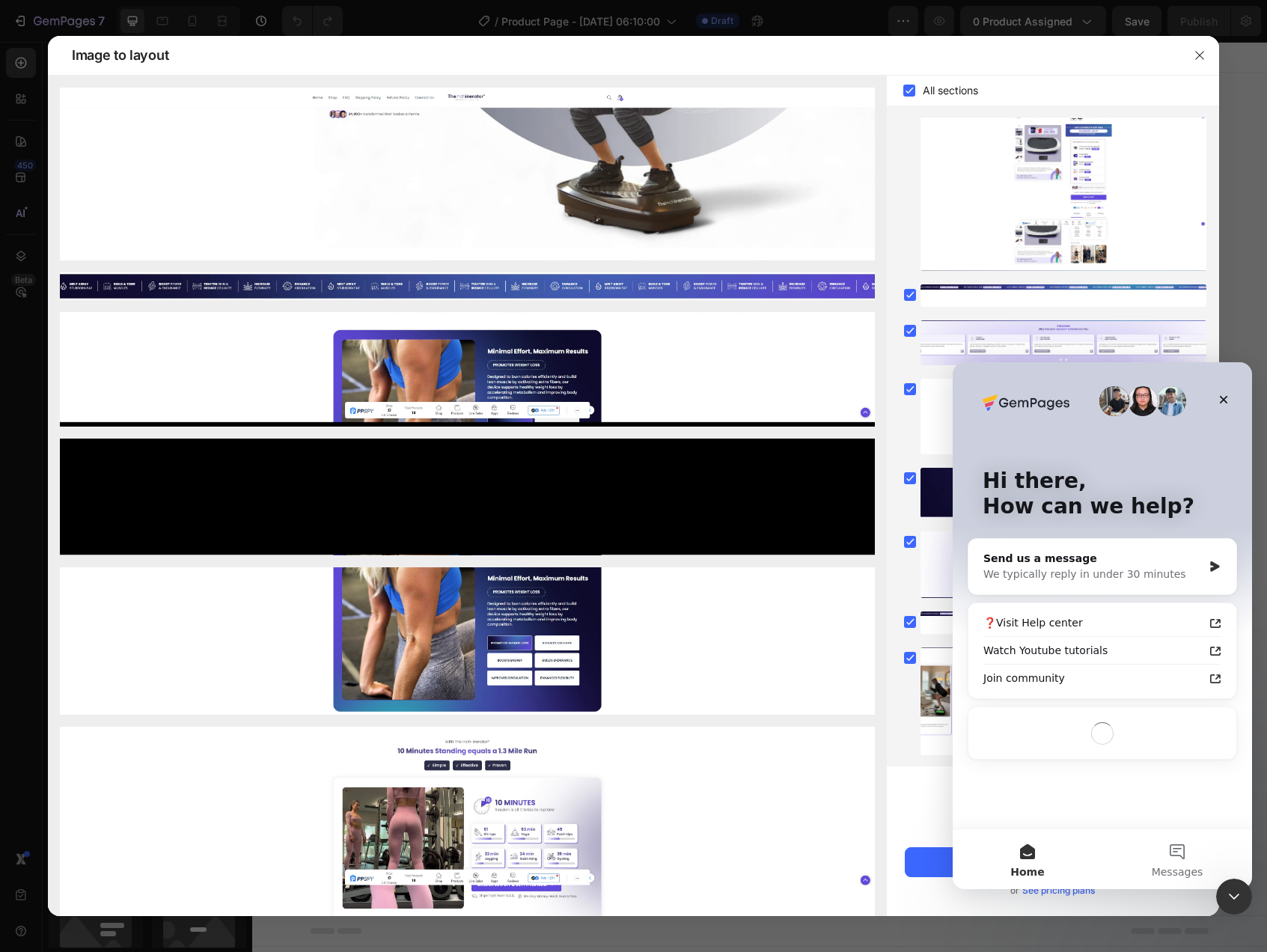
scroll to position [0, 0]
click at [1145, 565] on div "Send us a message" at bounding box center [1093, 558] width 219 height 16
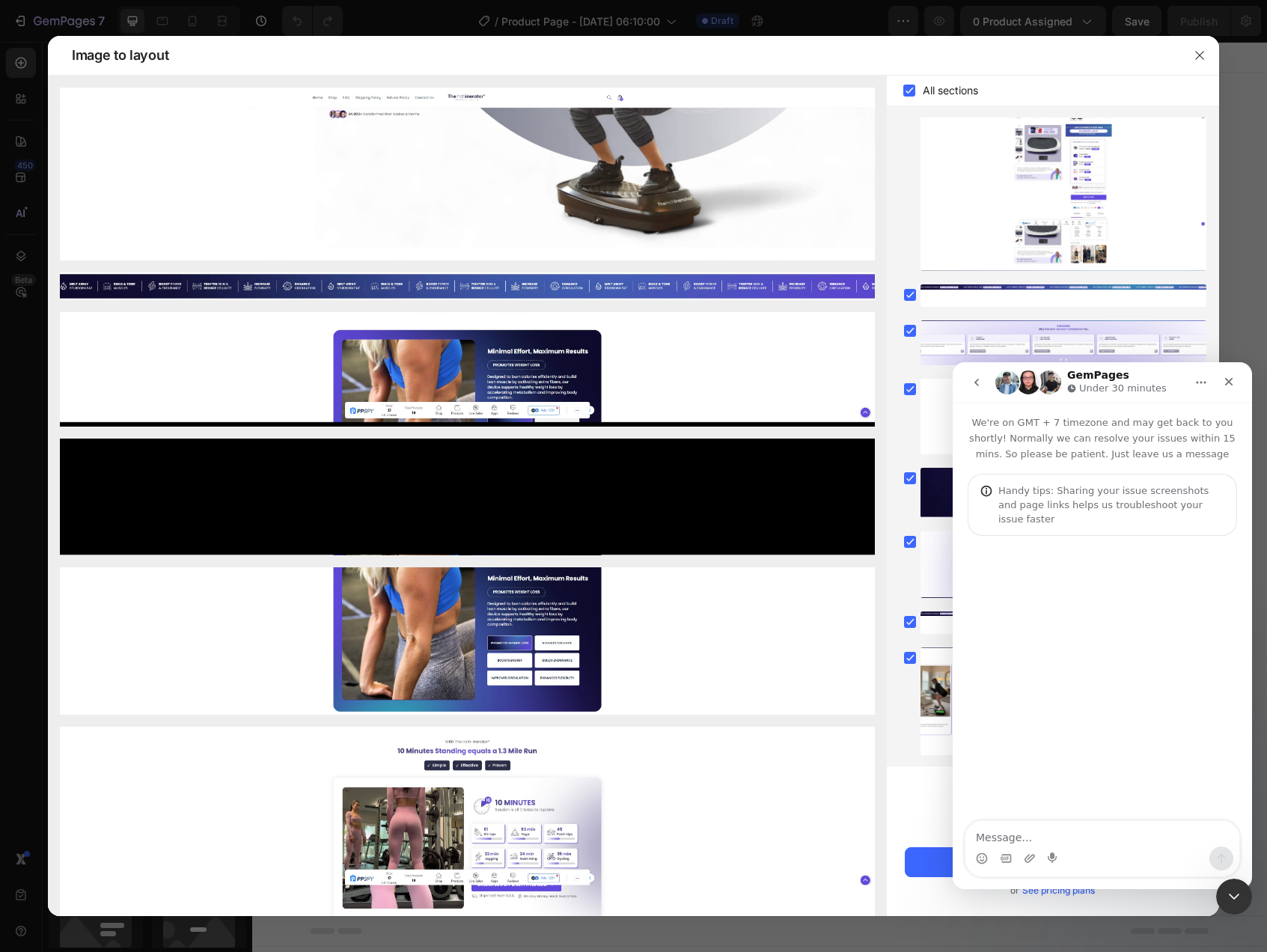
click at [1024, 827] on textarea "Message…" at bounding box center [1103, 833] width 274 height 25
type textarea "hello"
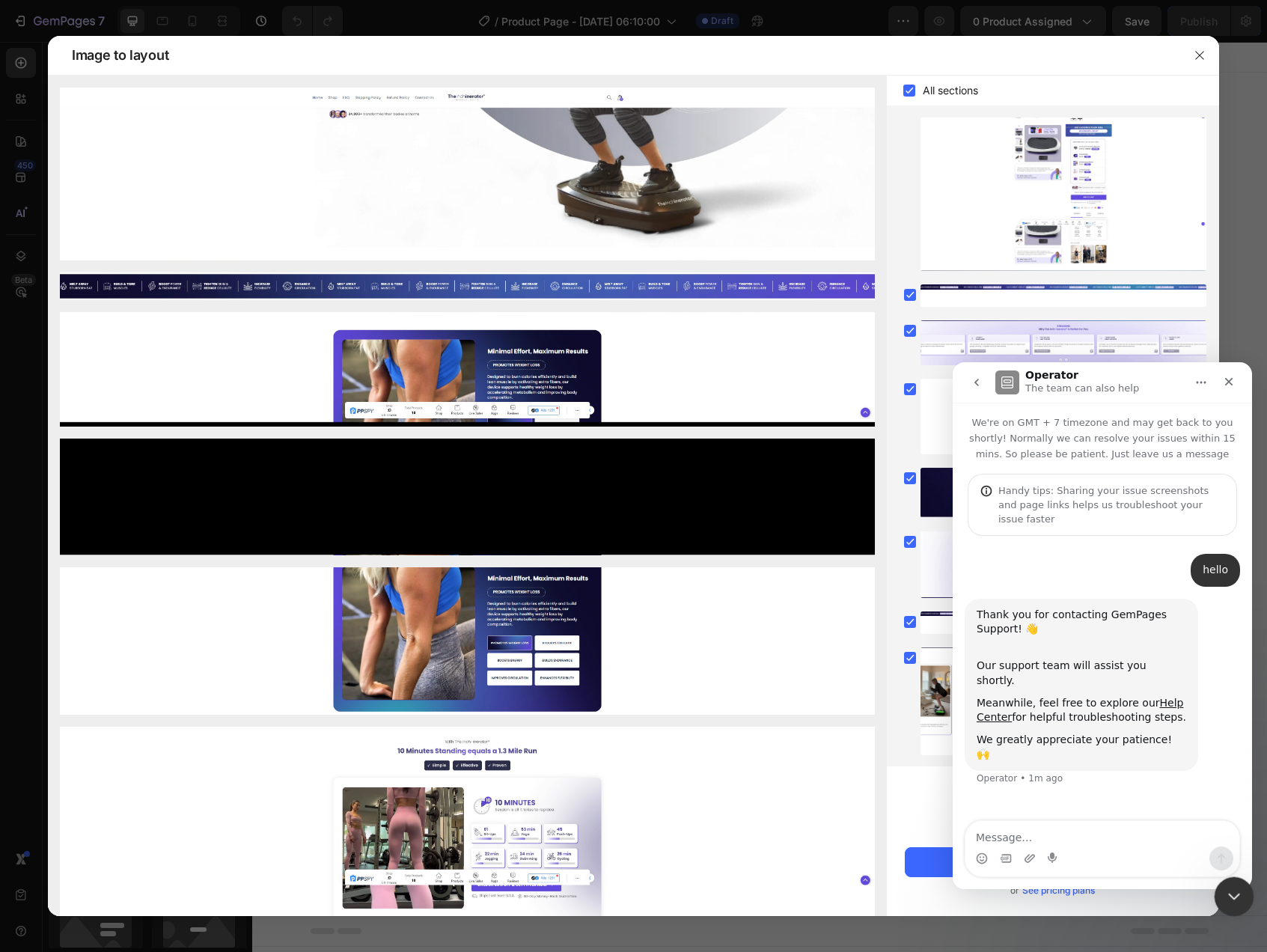
click at [1240, 902] on icon "Close Intercom Messenger" at bounding box center [1232, 894] width 18 height 18
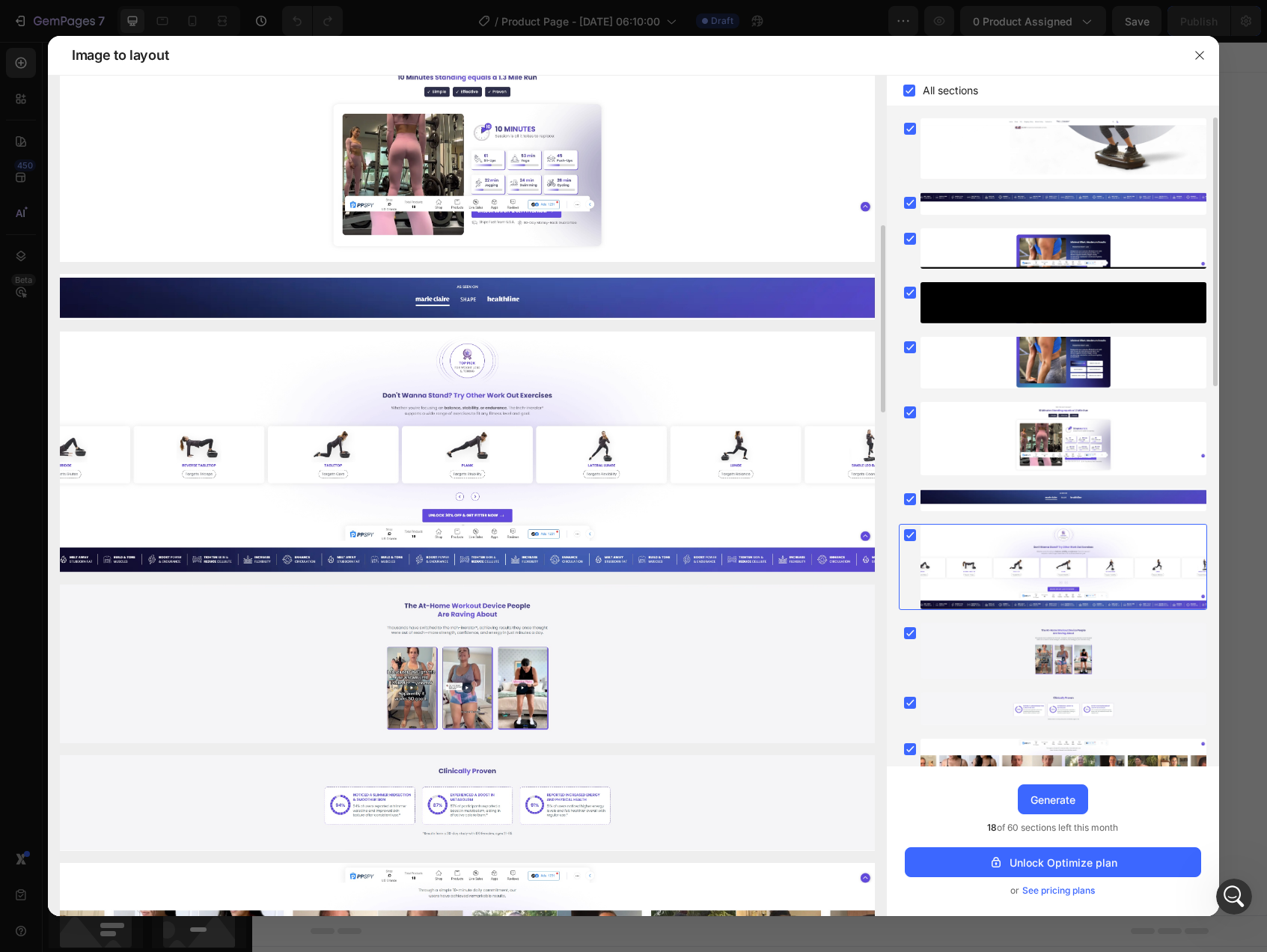
scroll to position [1048, 0]
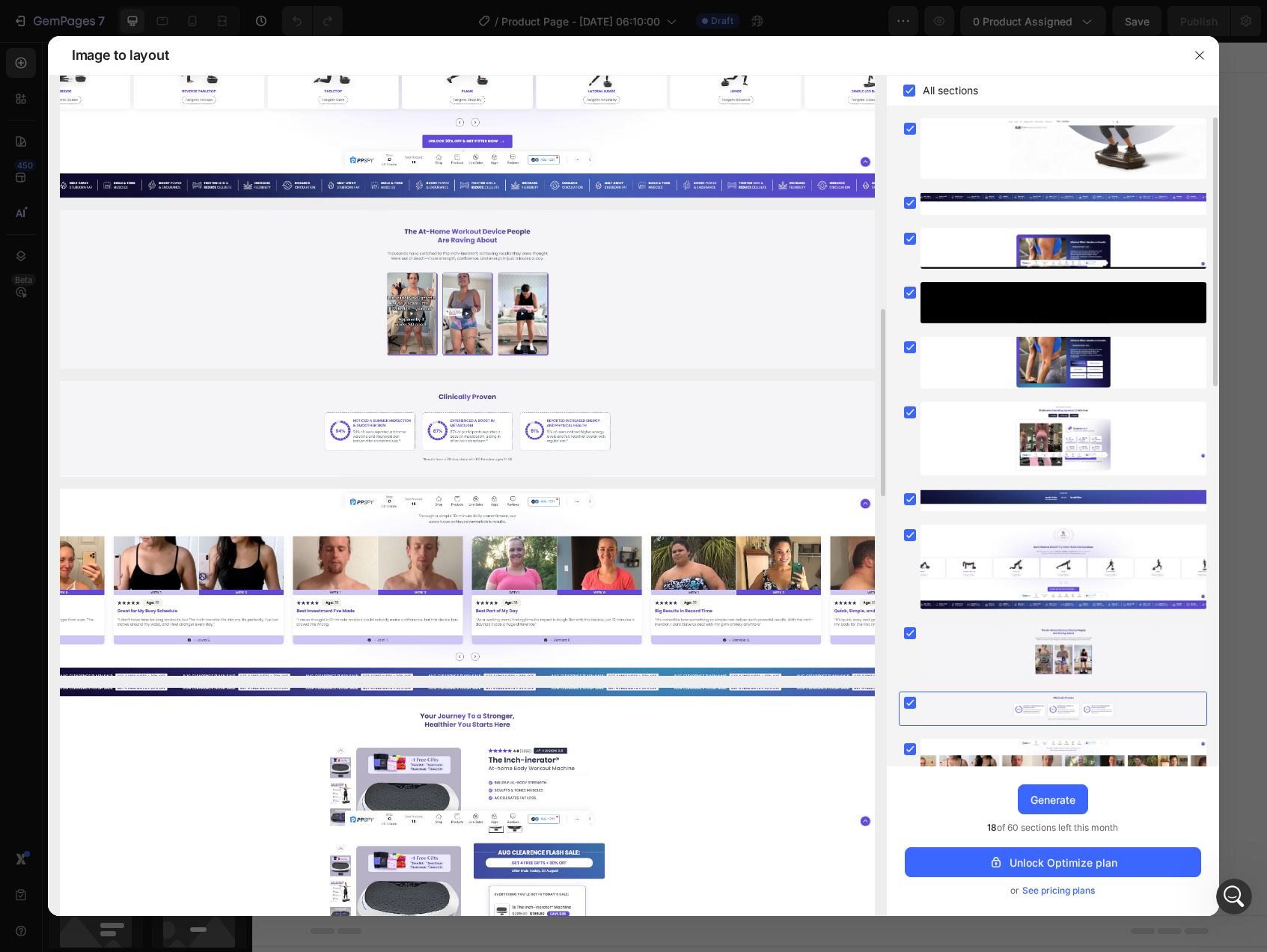
click at [576, 418] on img at bounding box center [467, 427] width 815 height 95
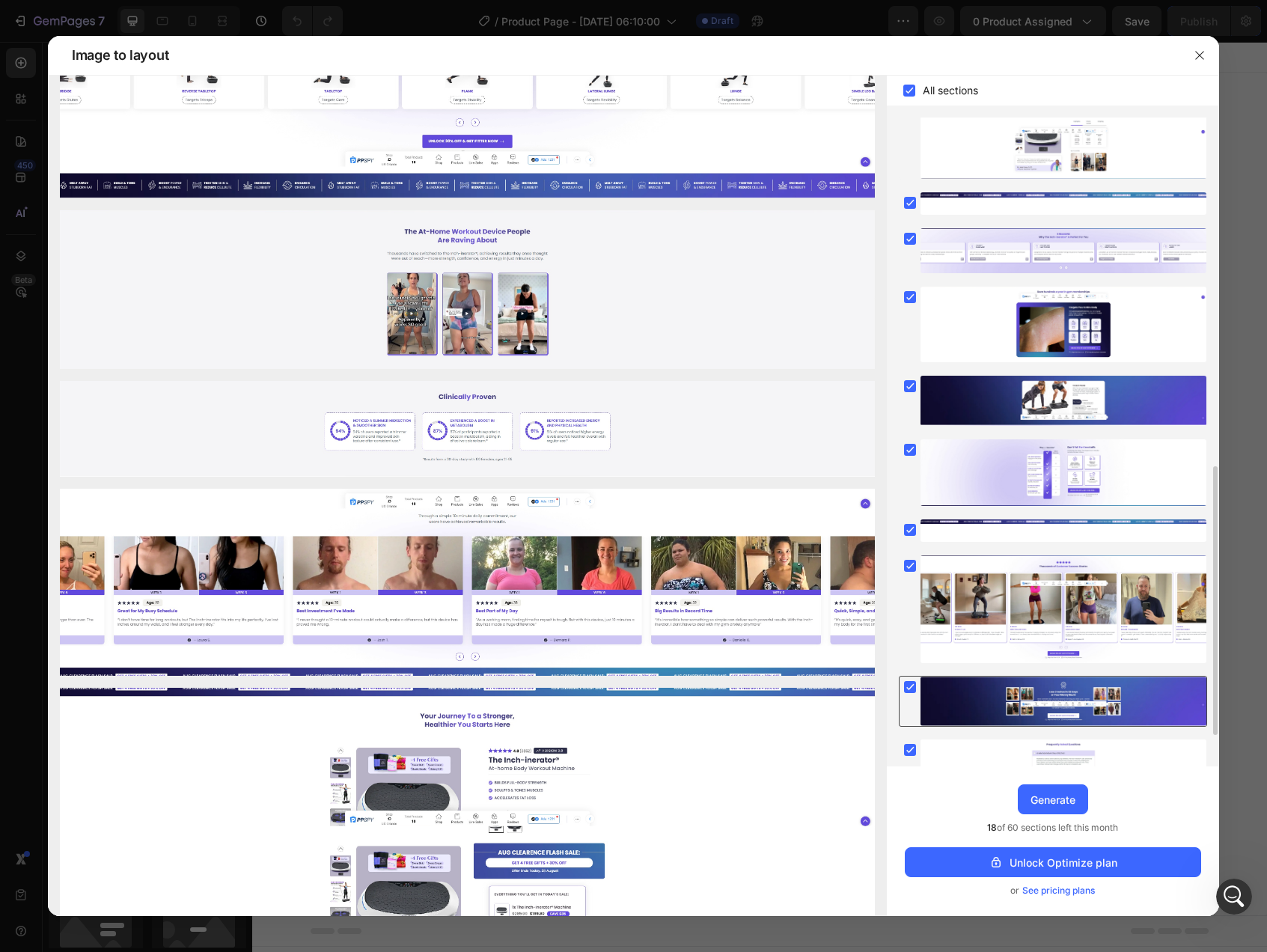
scroll to position [915, 0]
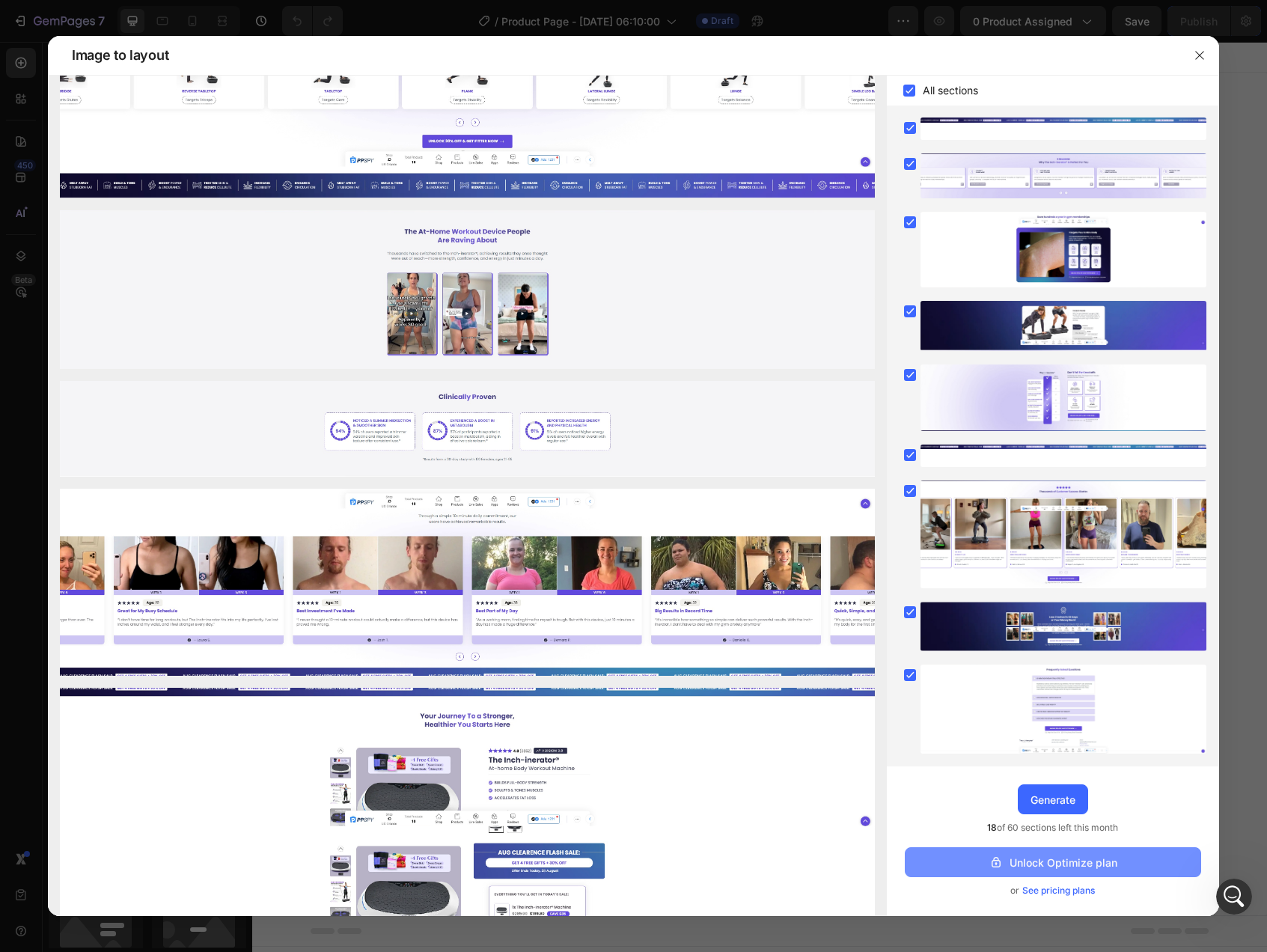
click at [1070, 863] on div "Unlock Optimize plan" at bounding box center [1052, 862] width 128 height 16
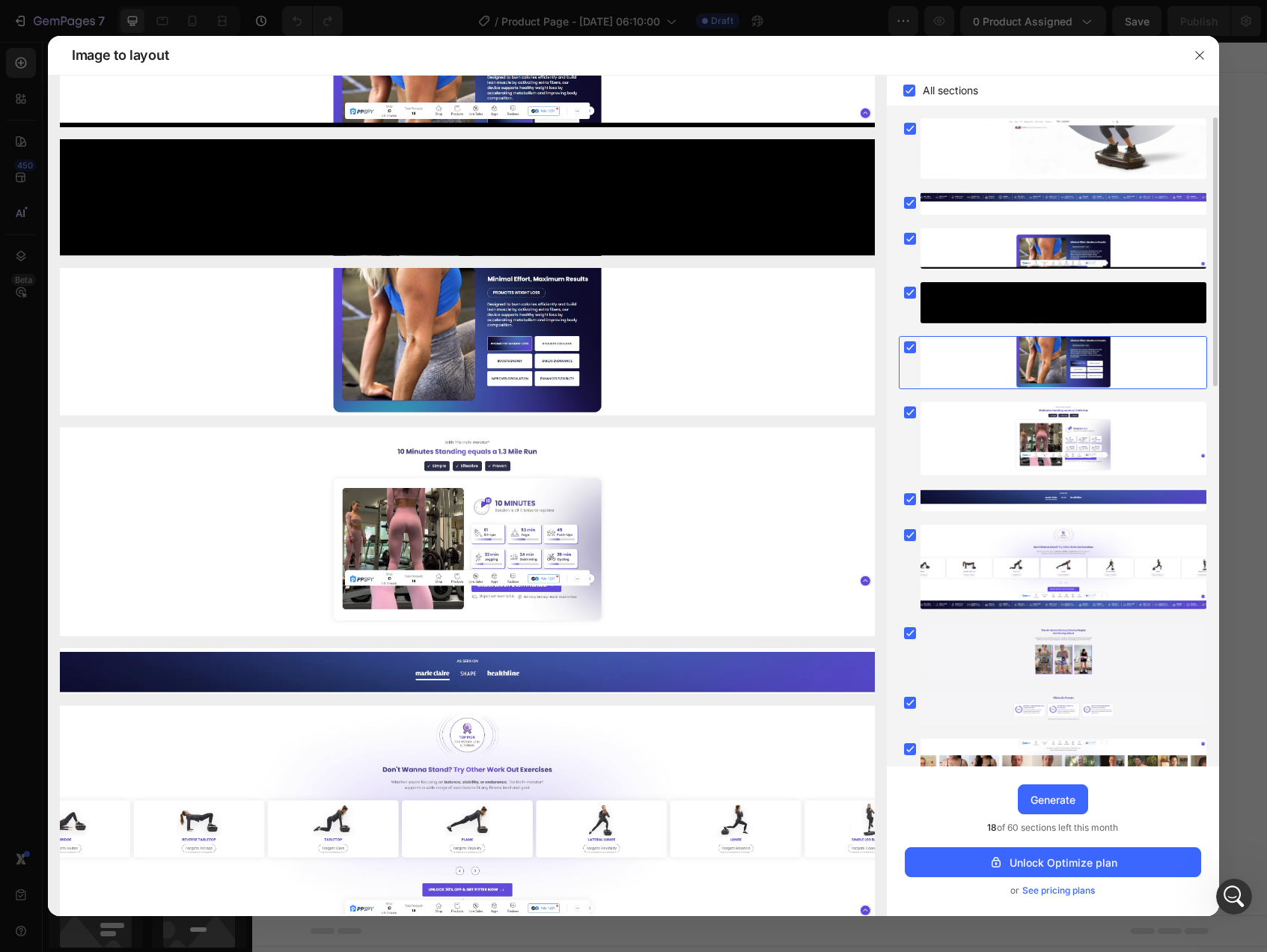
scroll to position [0, 0]
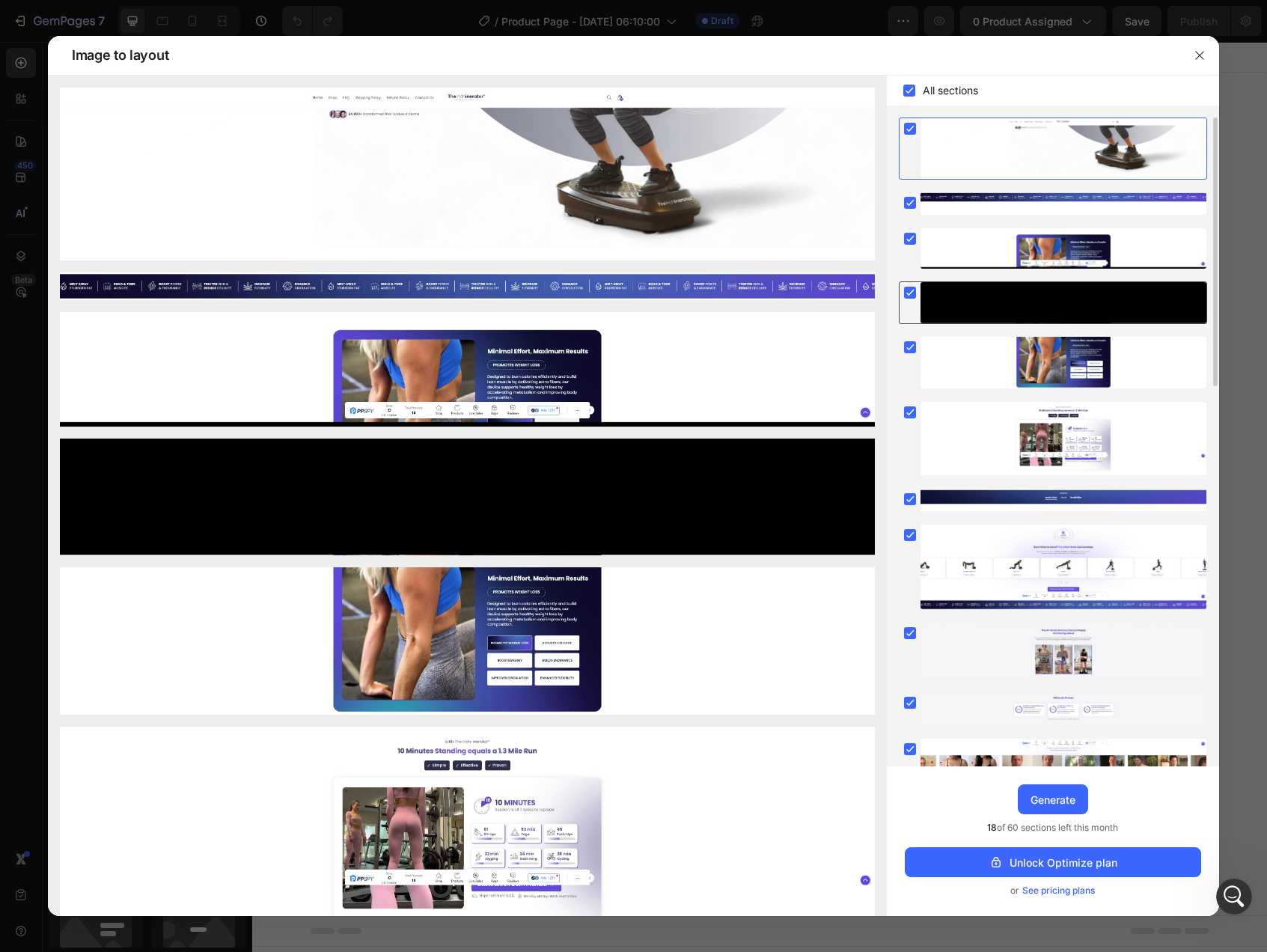
click at [908, 292] on rect at bounding box center [909, 292] width 12 height 12
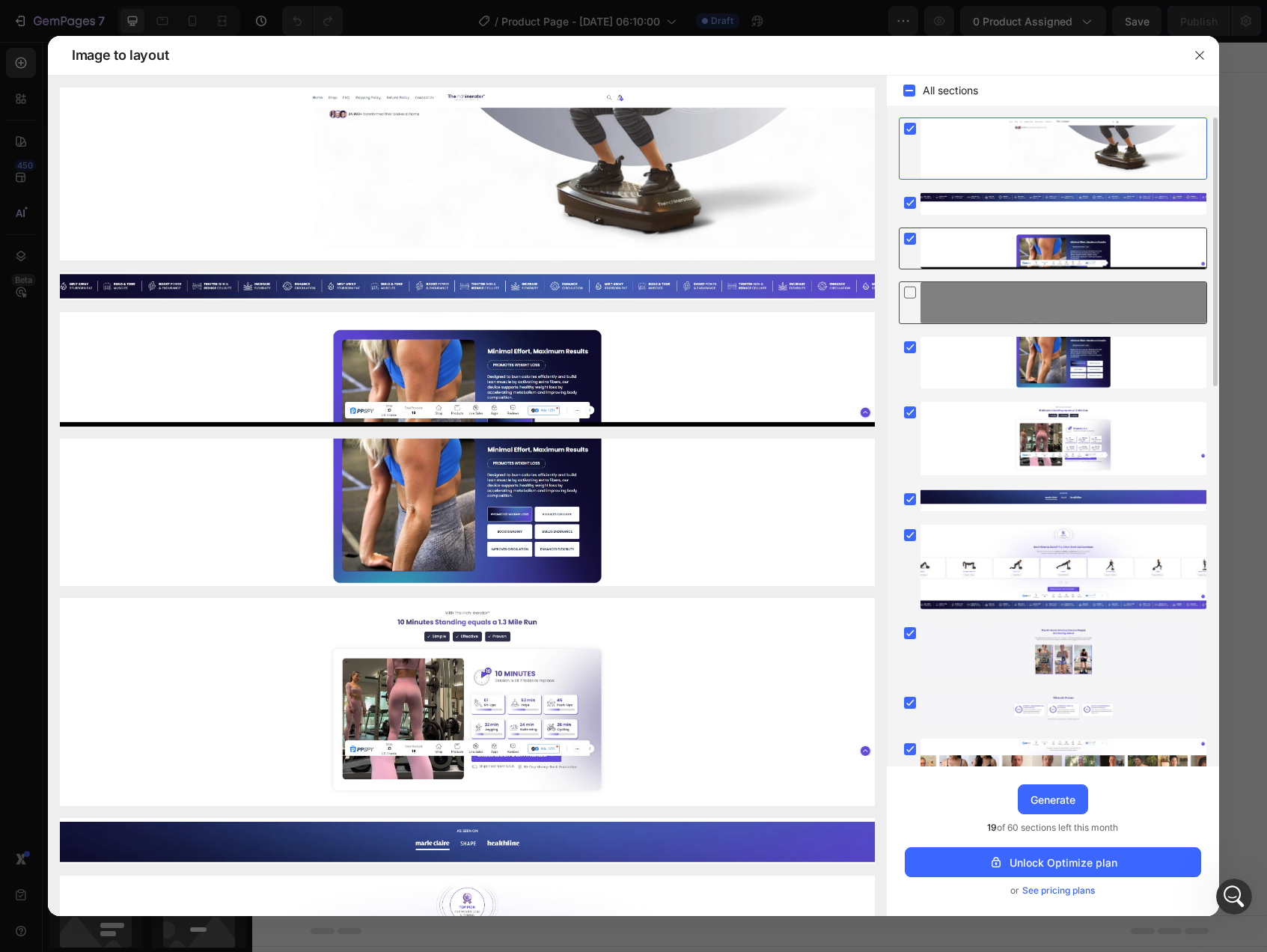
click at [908, 244] on rect at bounding box center [909, 238] width 12 height 12
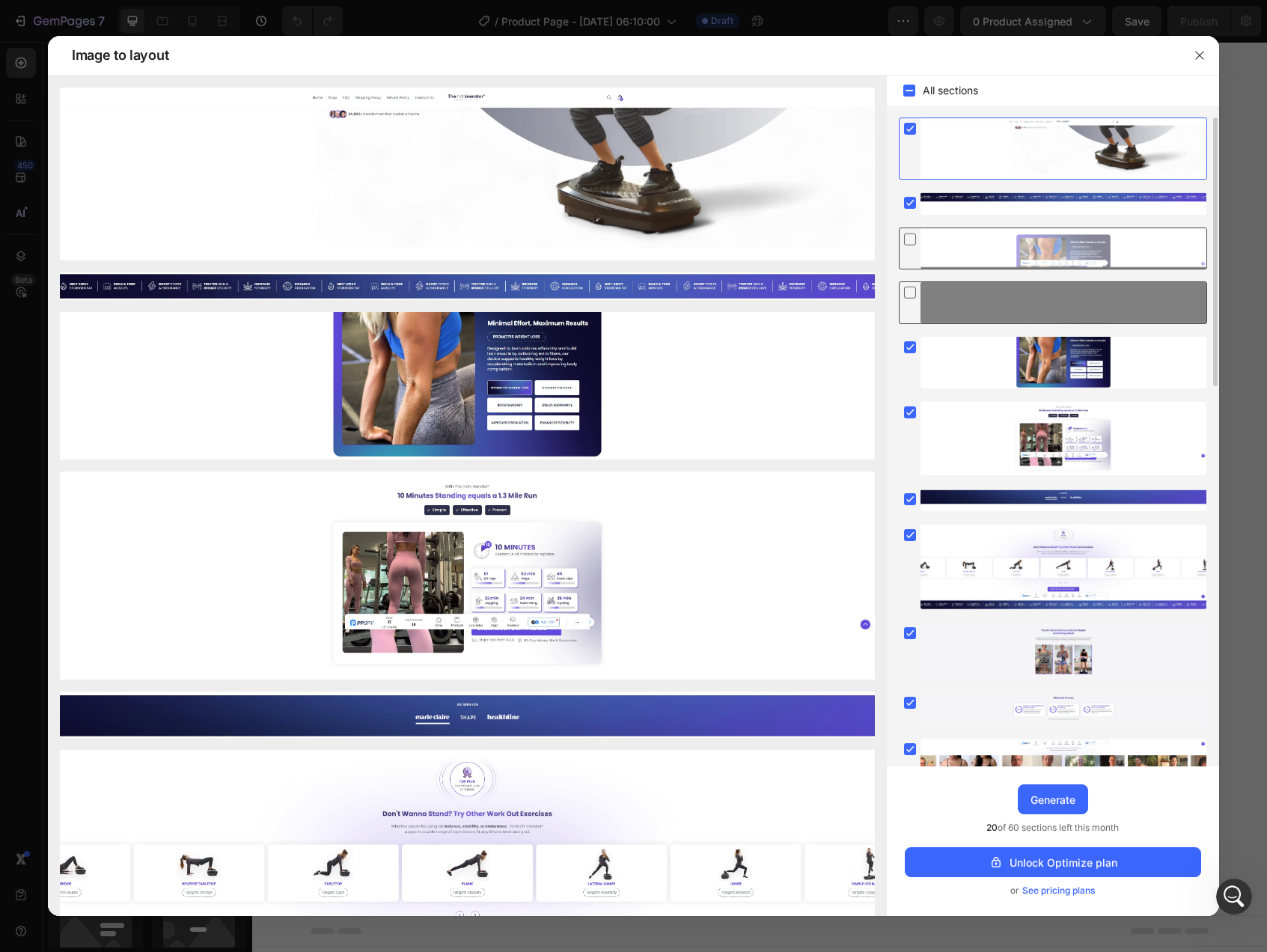
click at [908, 244] on icon at bounding box center [909, 238] width 12 height 12
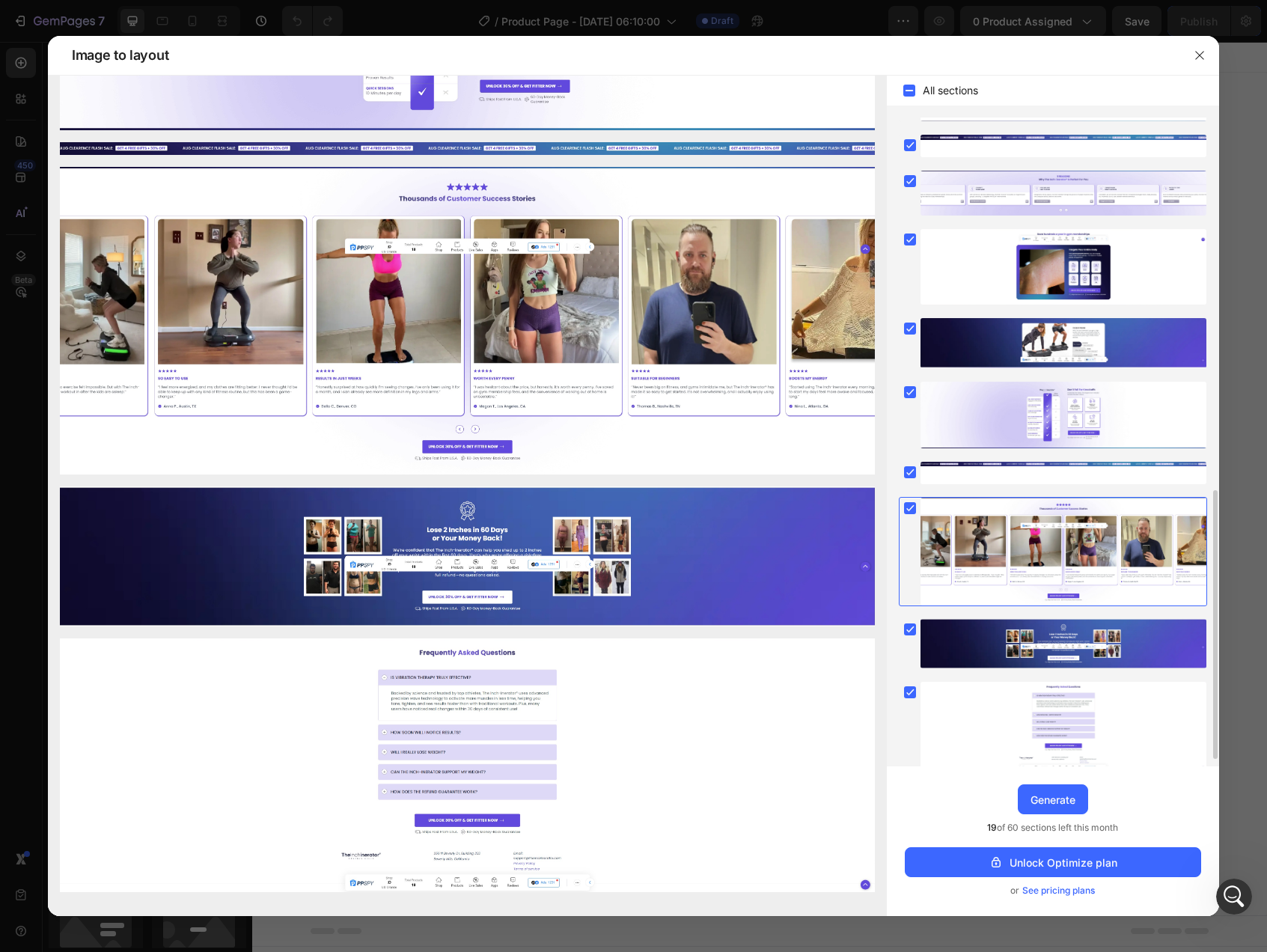
scroll to position [915, 0]
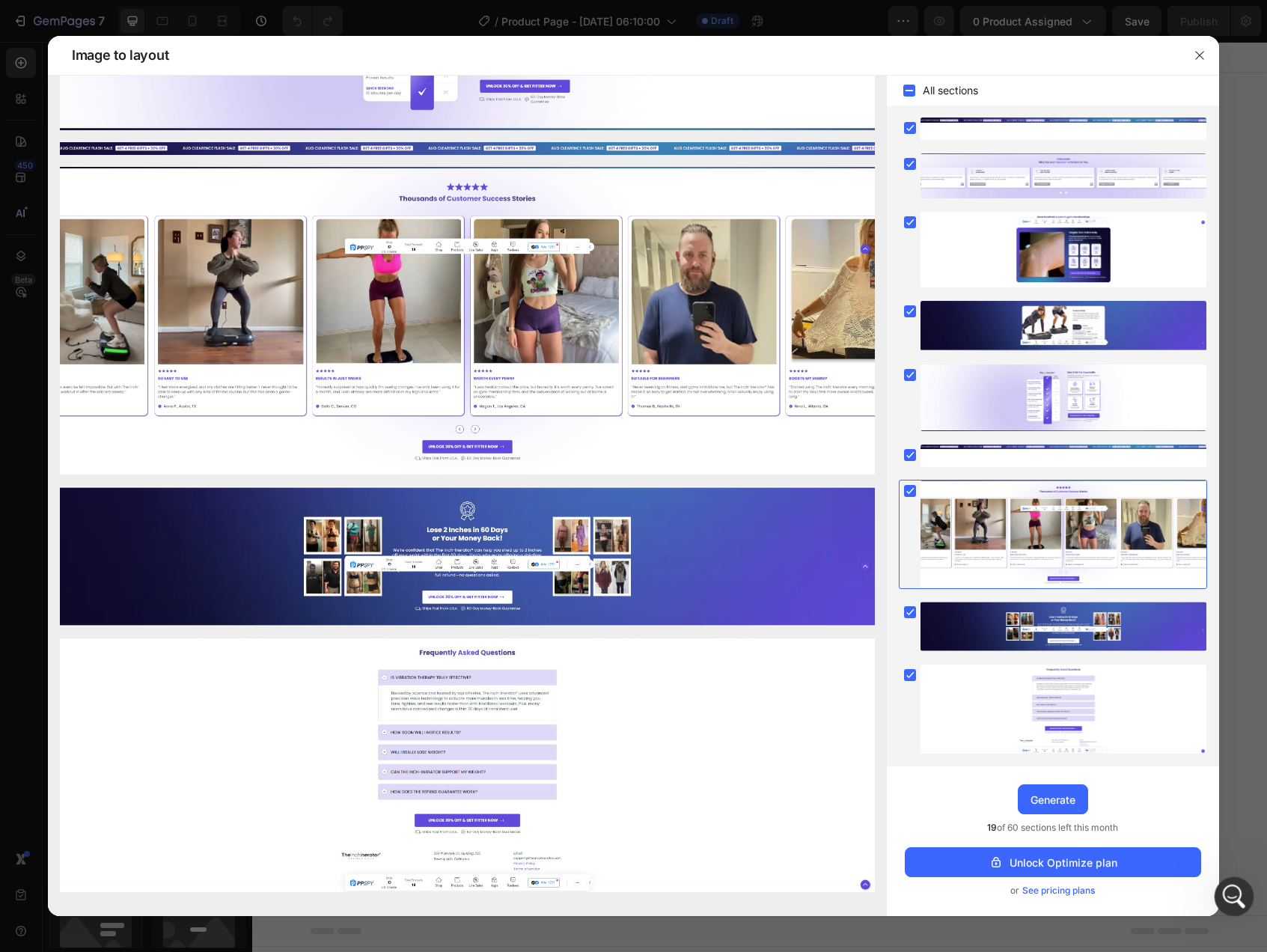
click at [1228, 894] on icon "Open Intercom Messenger" at bounding box center [1233, 895] width 25 height 25
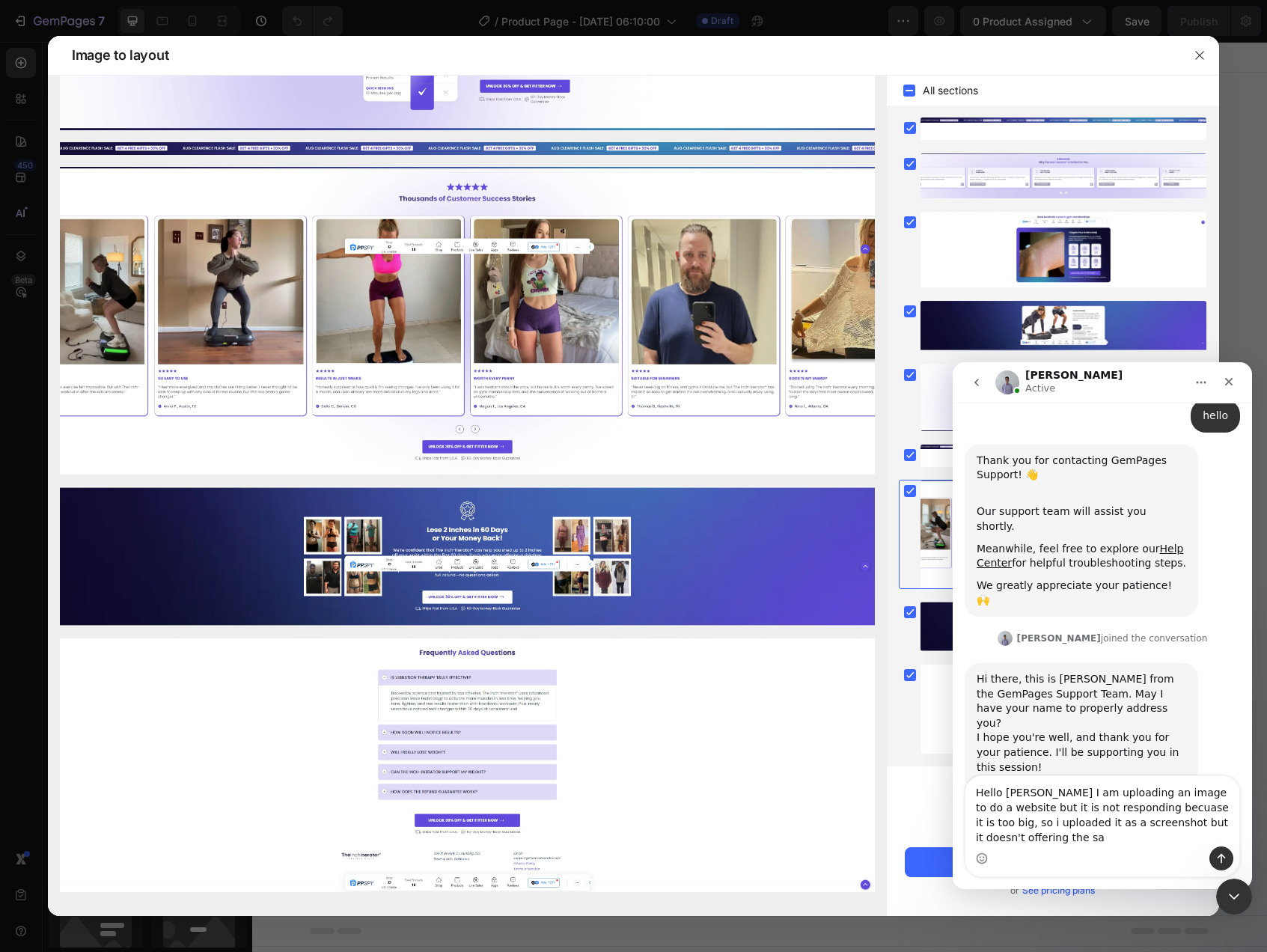
scroll to position [169, 0]
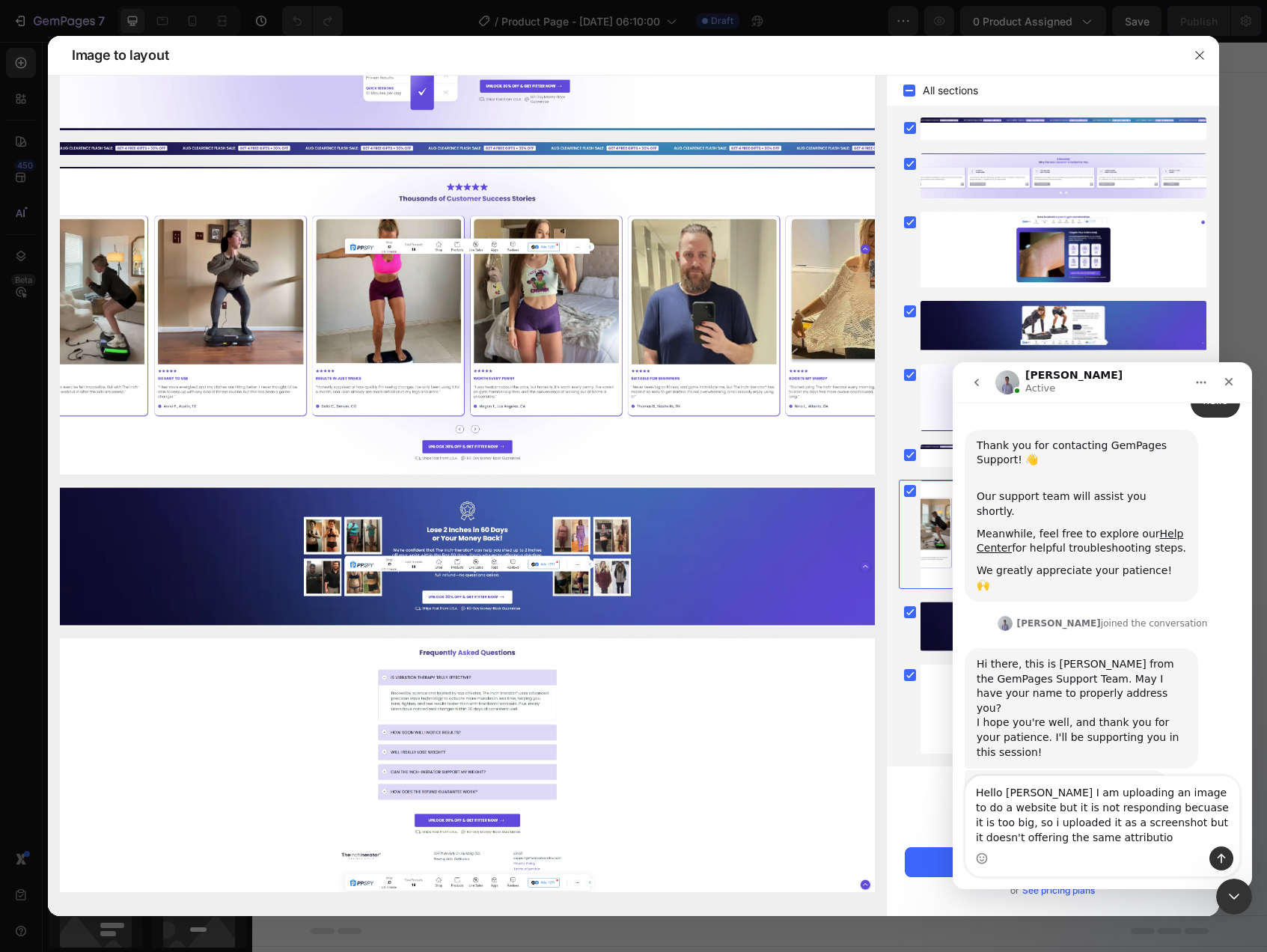
type textarea "Hello Brad I am uploading an image to do a website but it is not responding bec…"
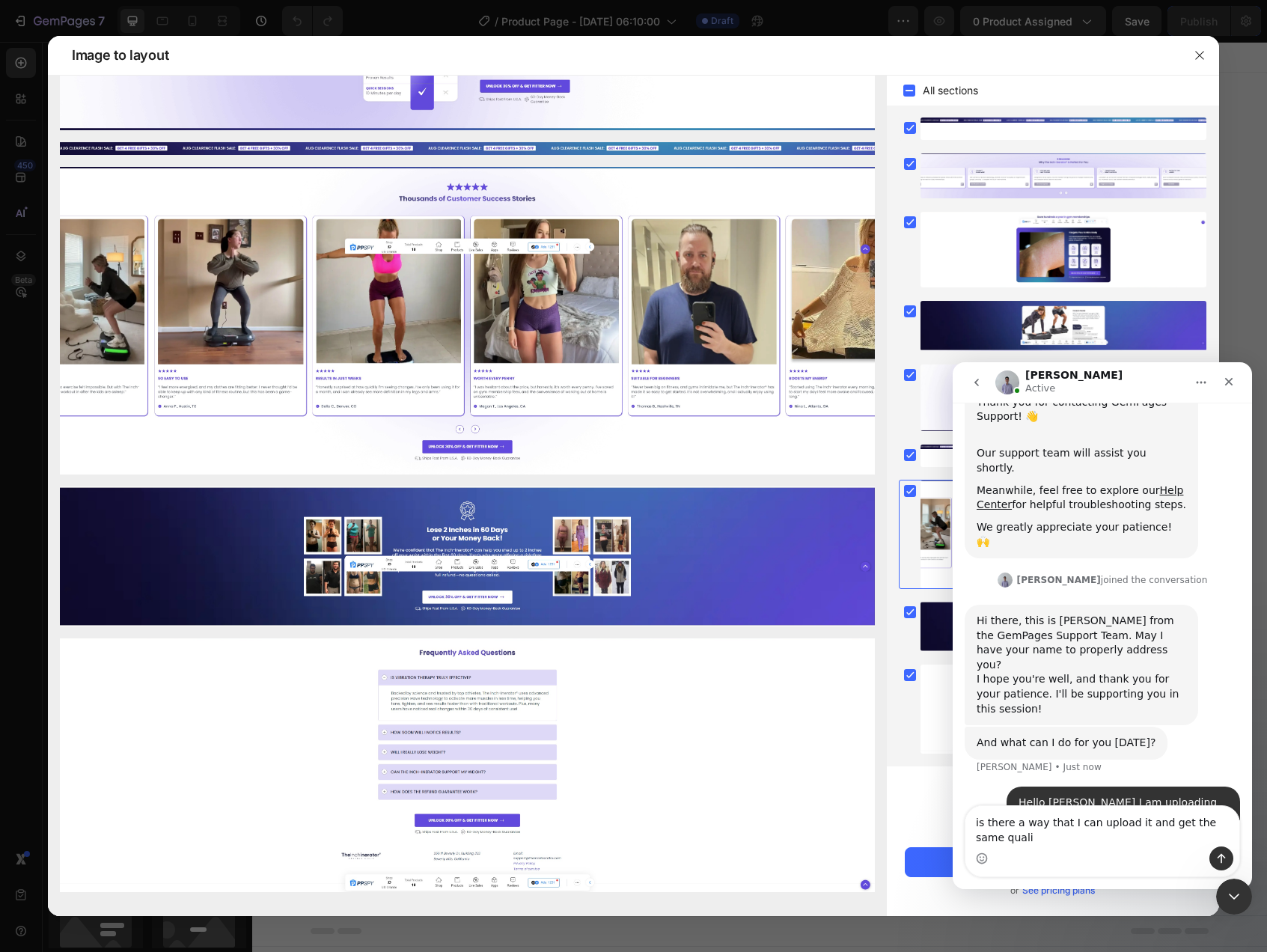
scroll to position [228, 0]
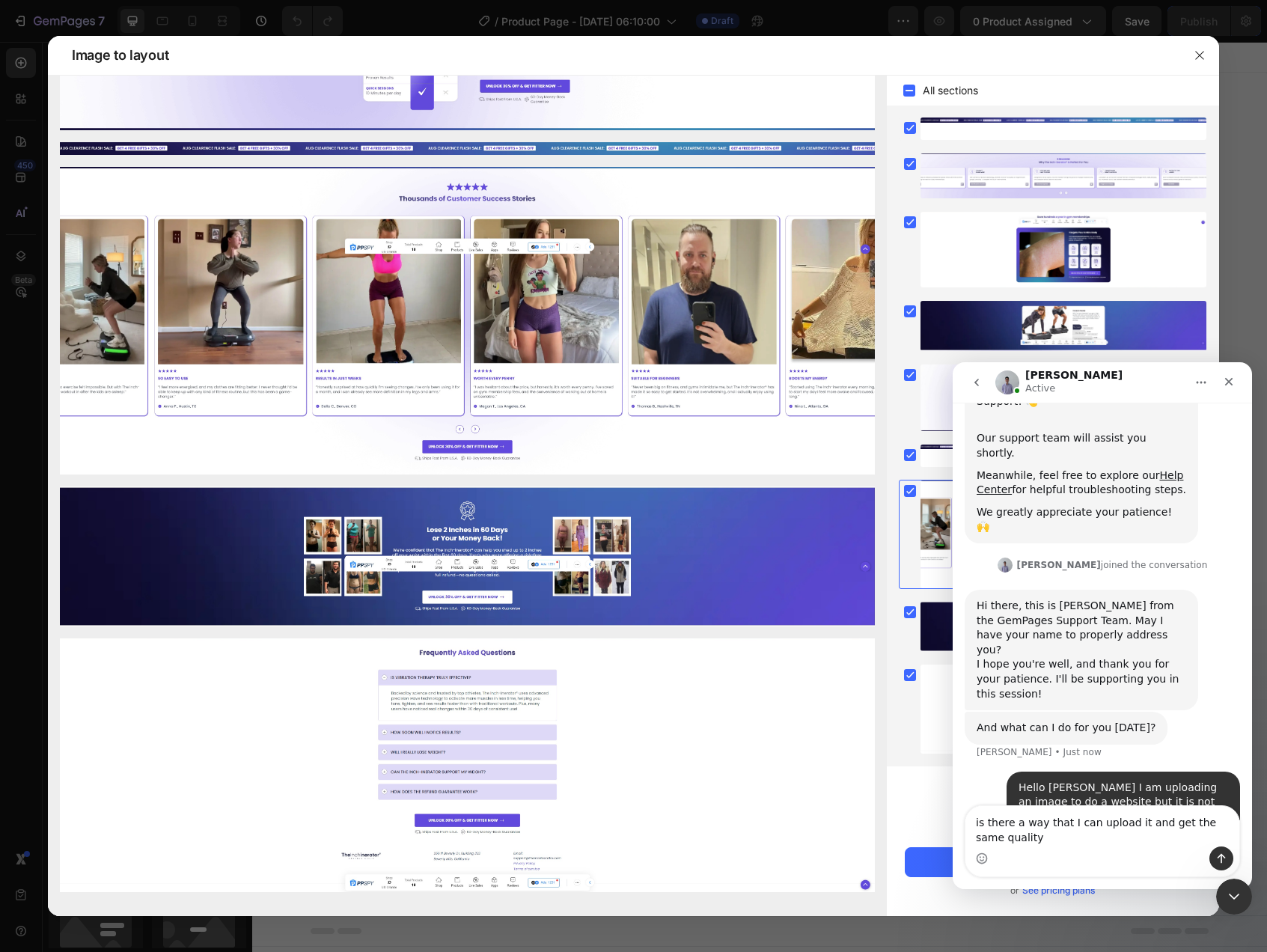
type textarea "is there a way that I can upload it and get the same quality ?"
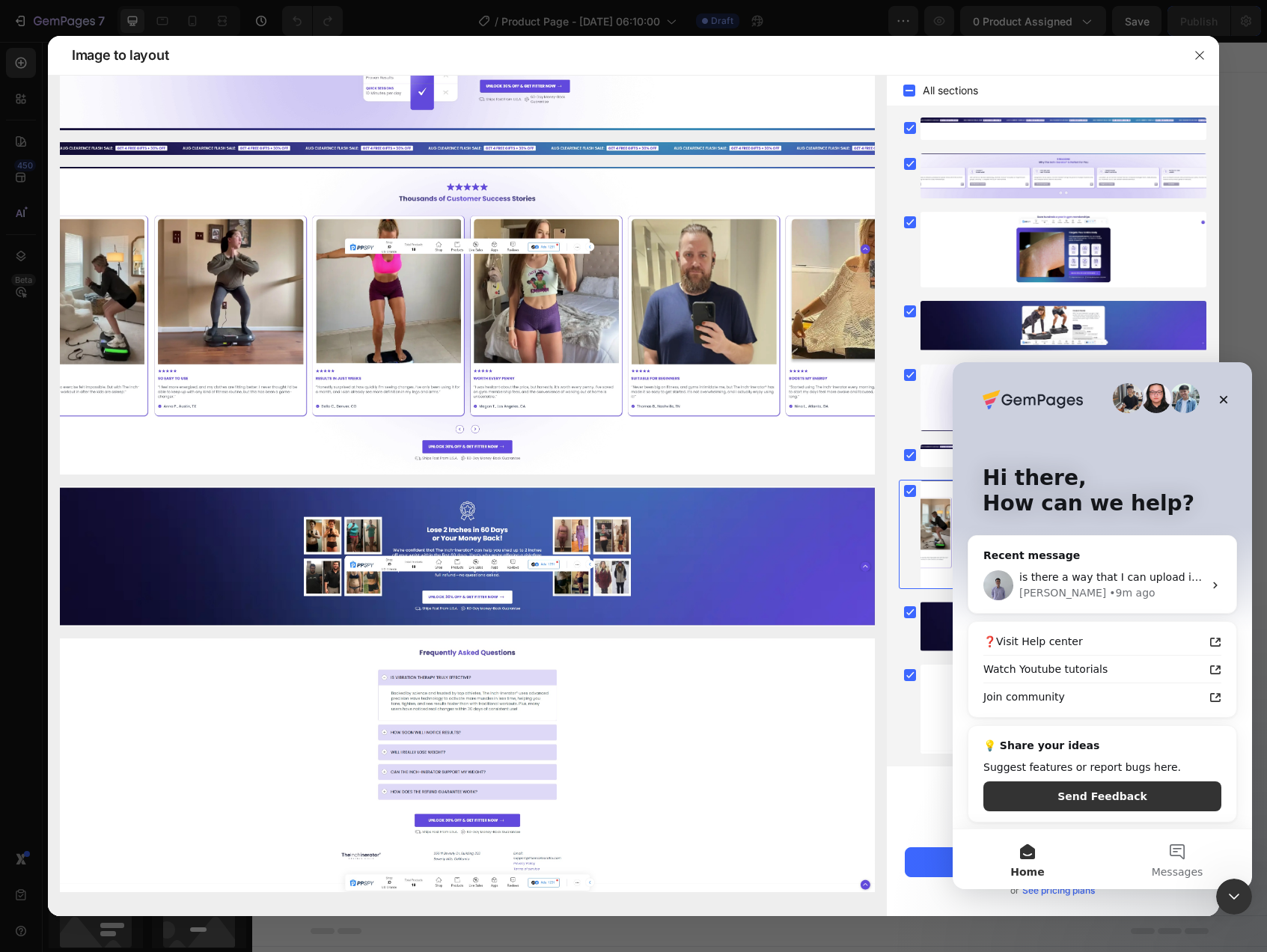
scroll to position [5, 0]
click at [1173, 845] on button "Messages" at bounding box center [1177, 859] width 150 height 60
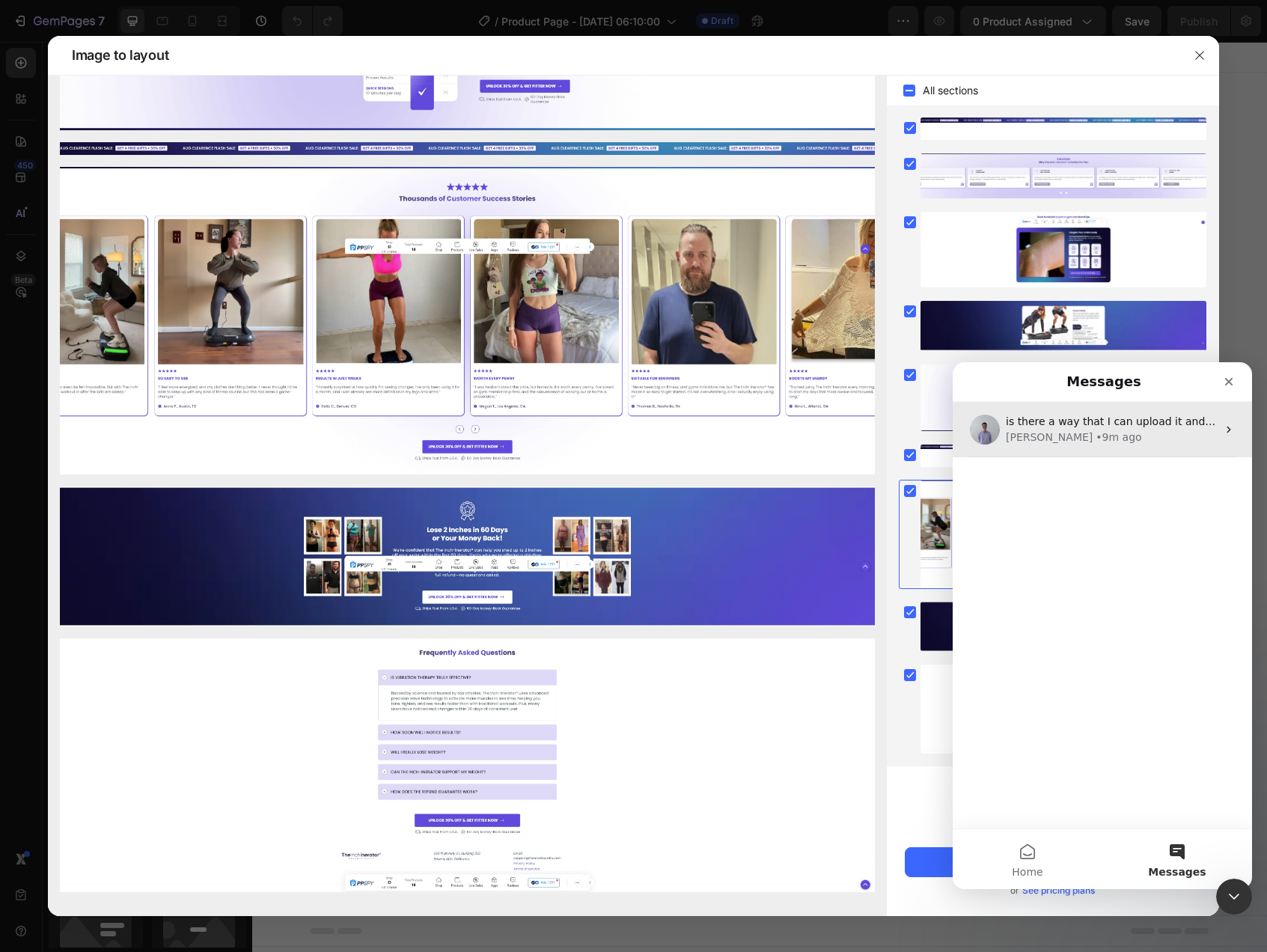
click at [1081, 443] on div "Brad • 9m ago" at bounding box center [1110, 438] width 211 height 16
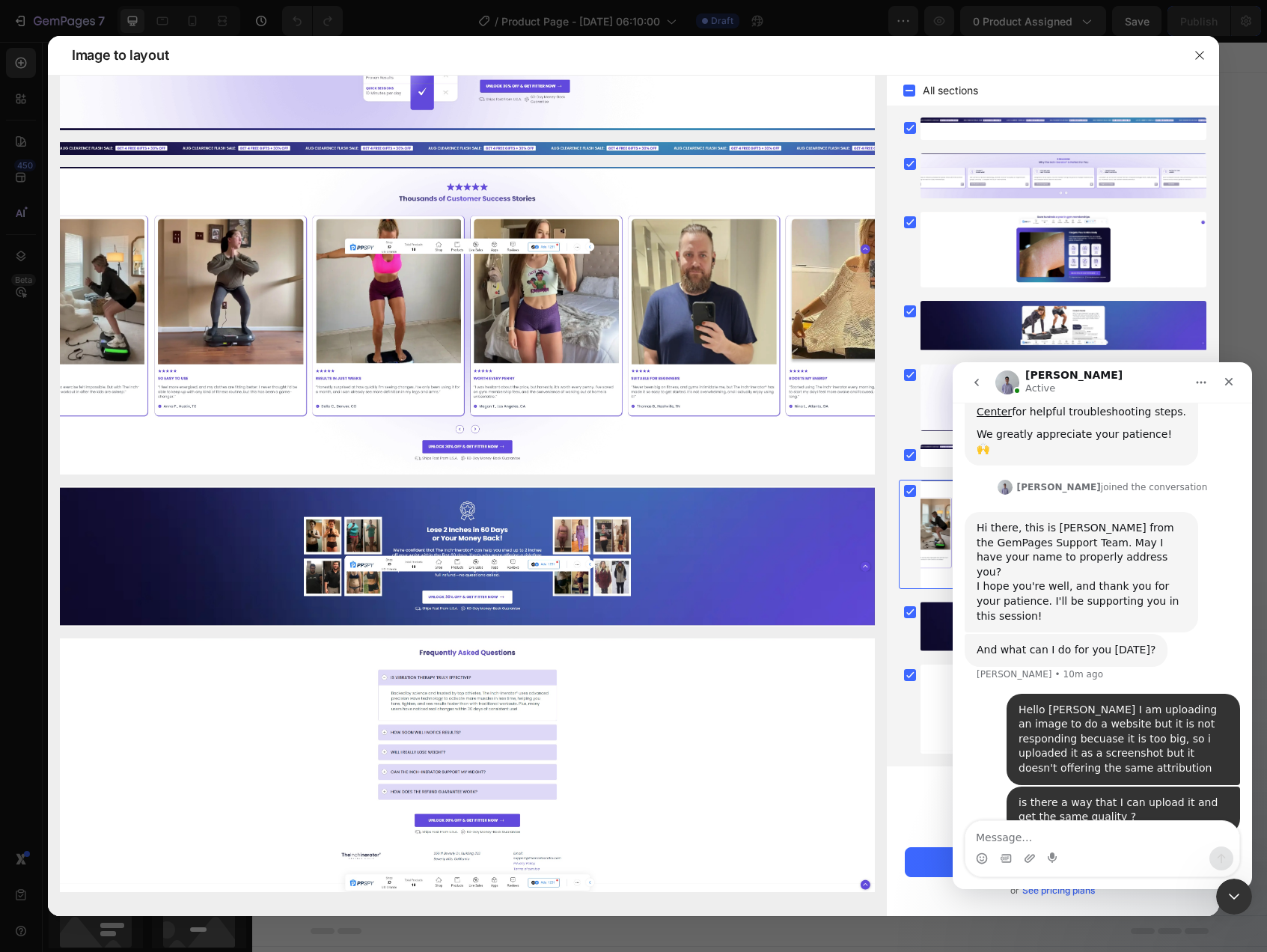
scroll to position [319, 0]
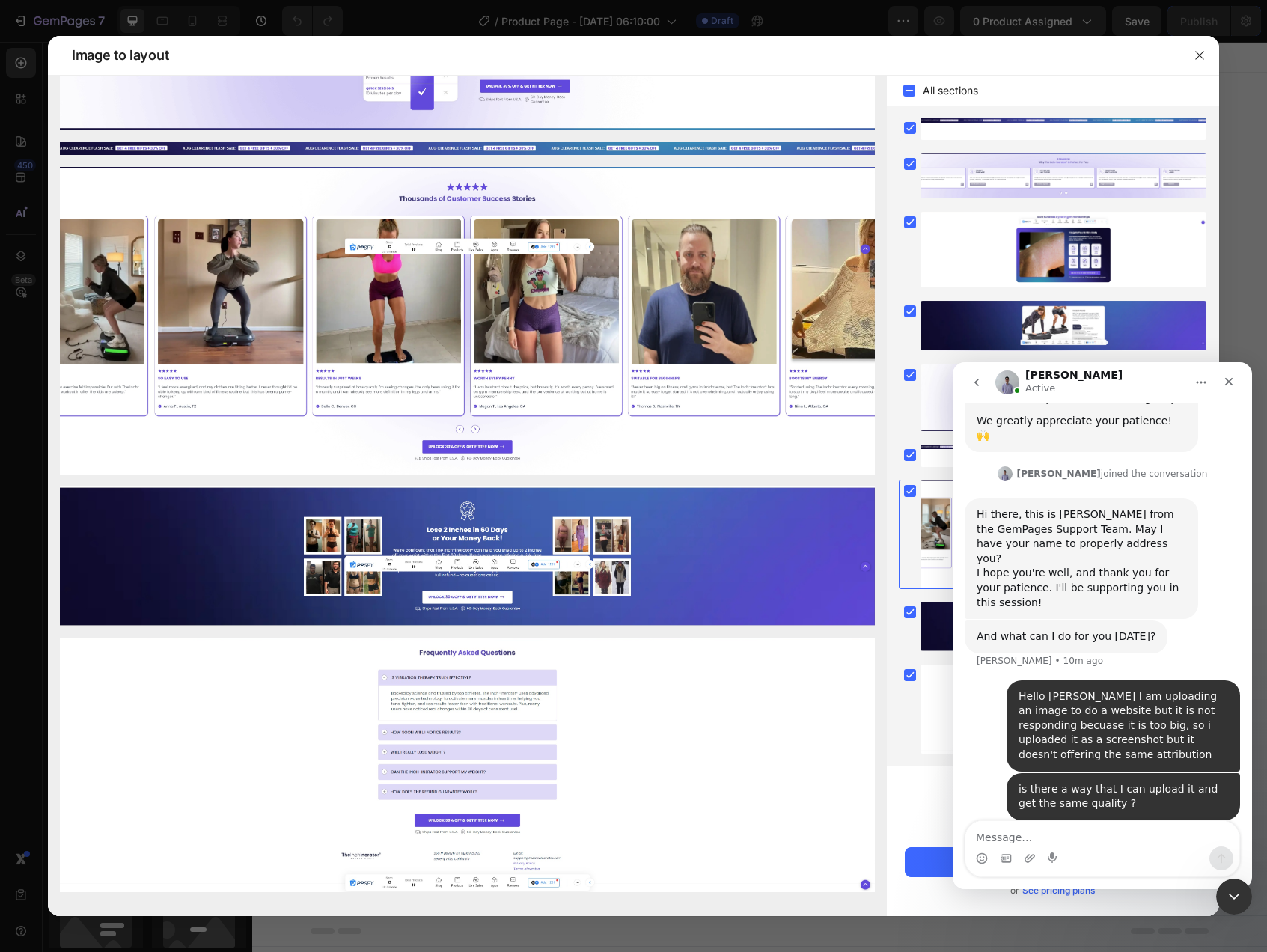
click at [1060, 847] on div "Intercom messenger" at bounding box center [1103, 858] width 274 height 24
click at [1062, 829] on textarea "Message…" at bounding box center [1103, 833] width 274 height 25
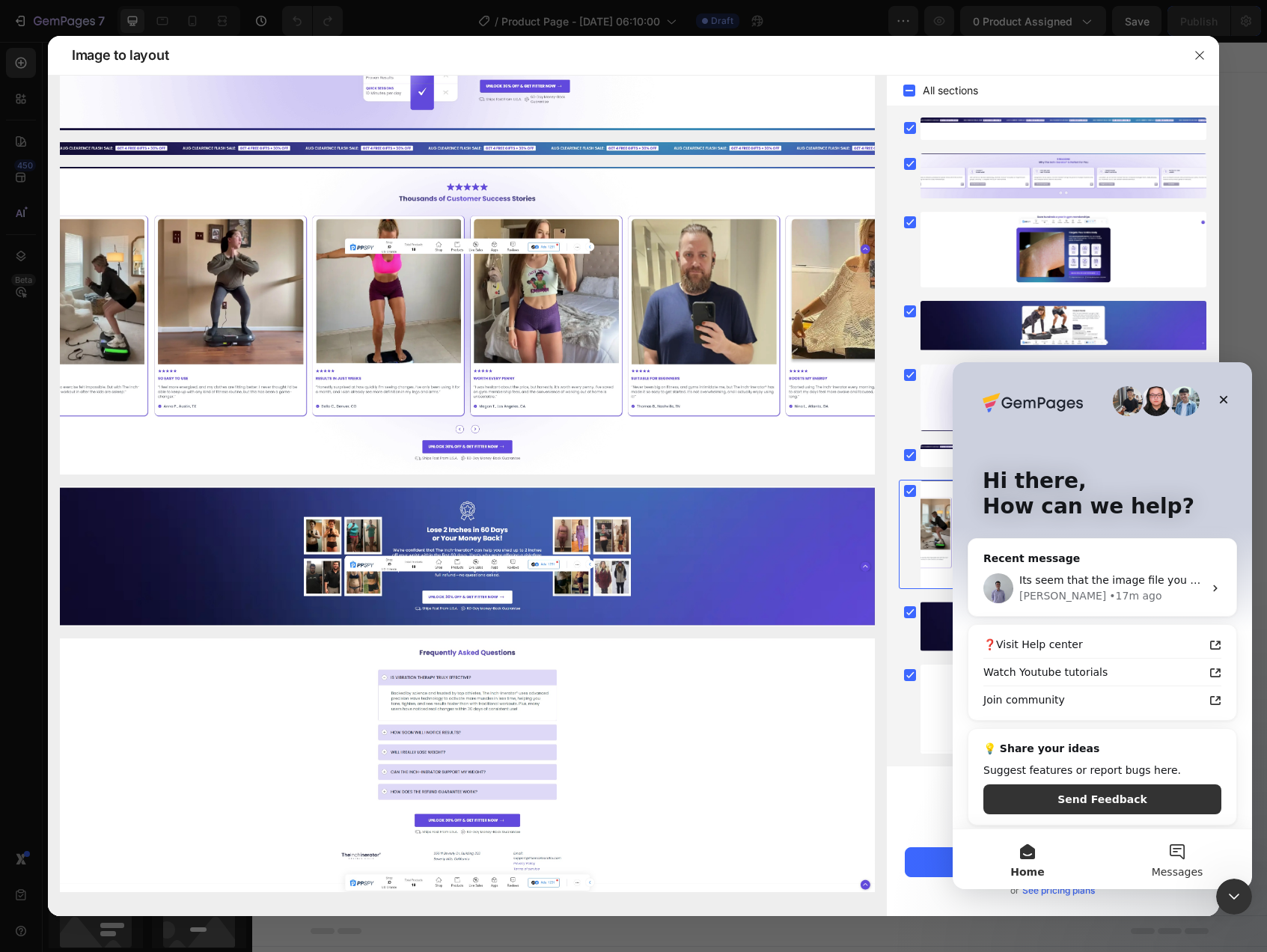
click at [1184, 835] on button "Messages" at bounding box center [1177, 859] width 150 height 60
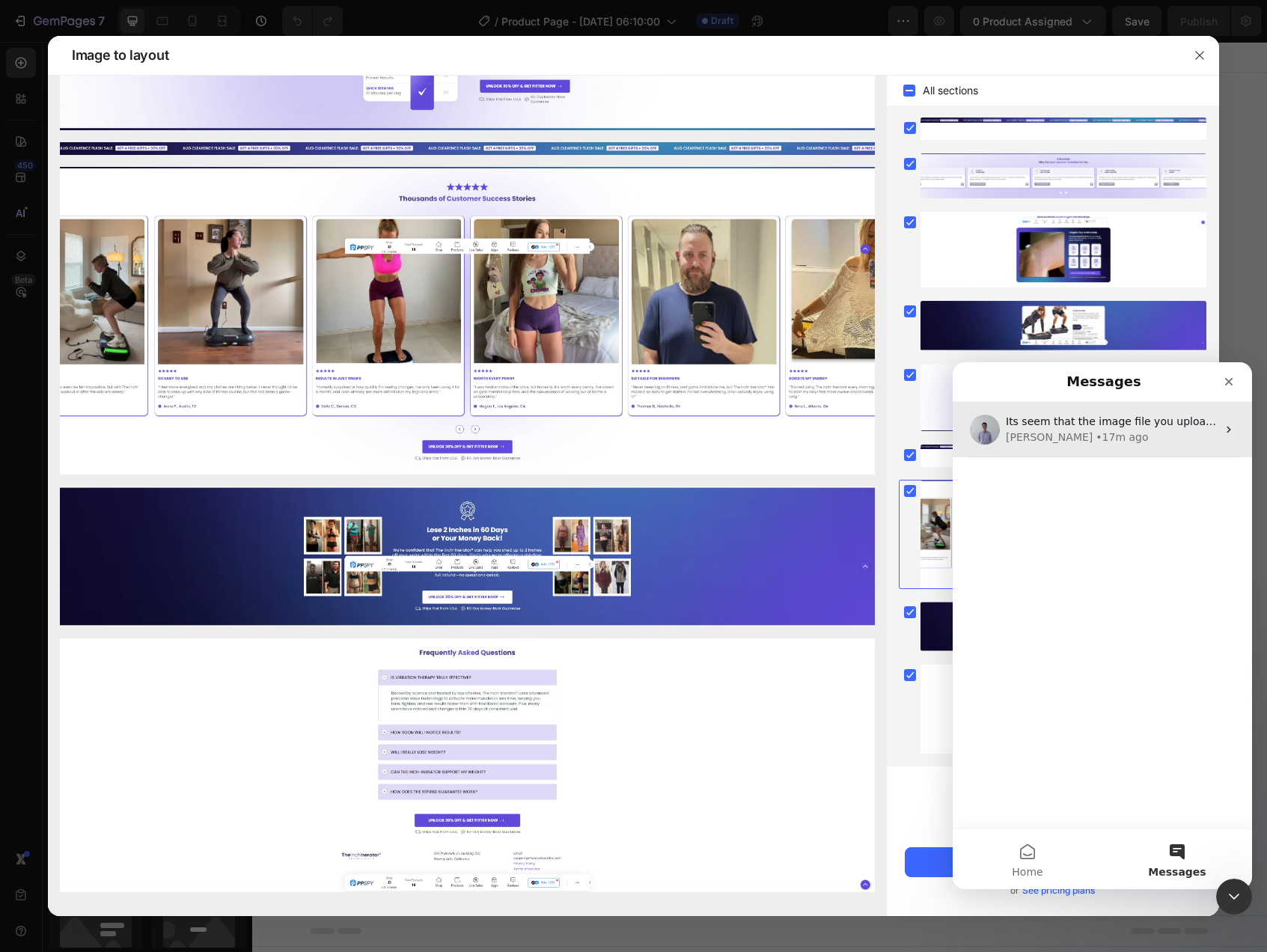
click at [1066, 447] on div "Its seem that the image file you upload exceed the size limit of Shopify, which…" at bounding box center [1103, 429] width 299 height 56
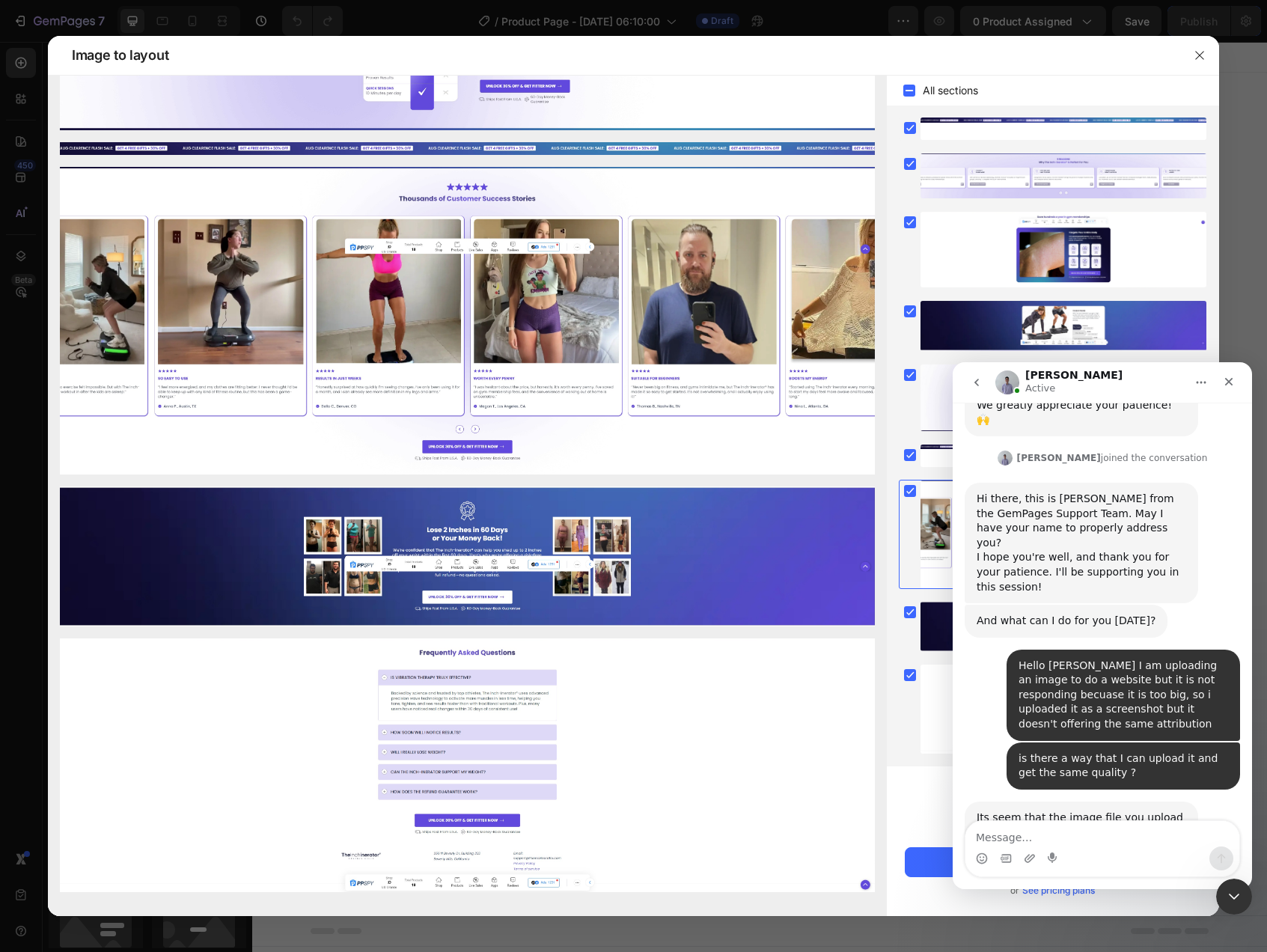
scroll to position [438, 0]
